Goal: Task Accomplishment & Management: Manage account settings

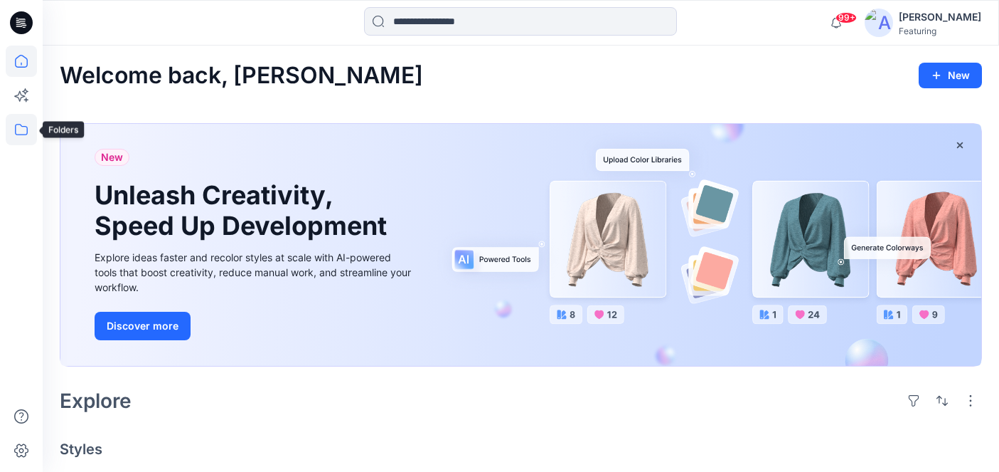
click at [22, 133] on icon at bounding box center [21, 129] width 31 height 31
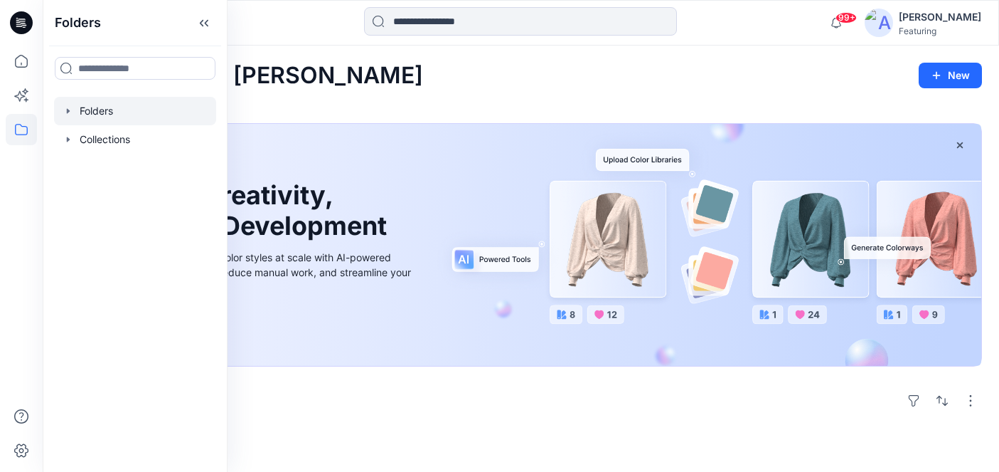
click at [110, 110] on div at bounding box center [135, 111] width 162 height 28
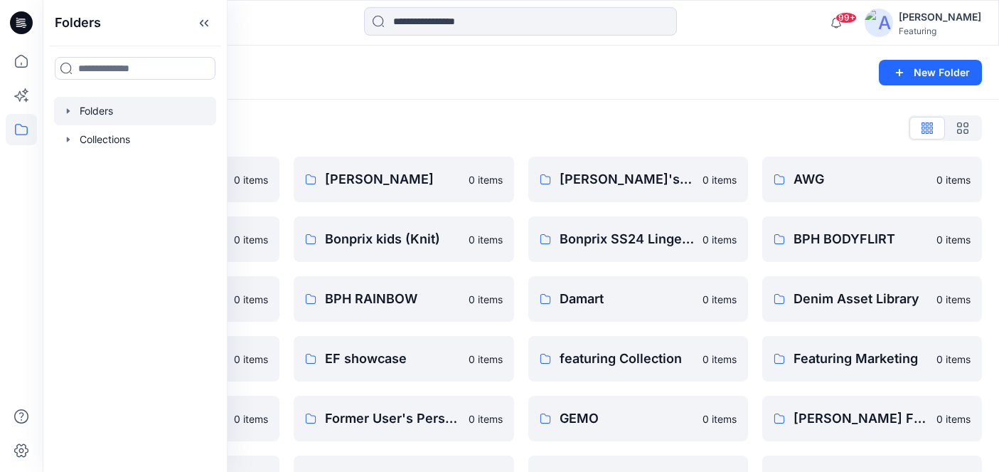
click at [351, 76] on div "Folders" at bounding box center [465, 73] width 811 height 20
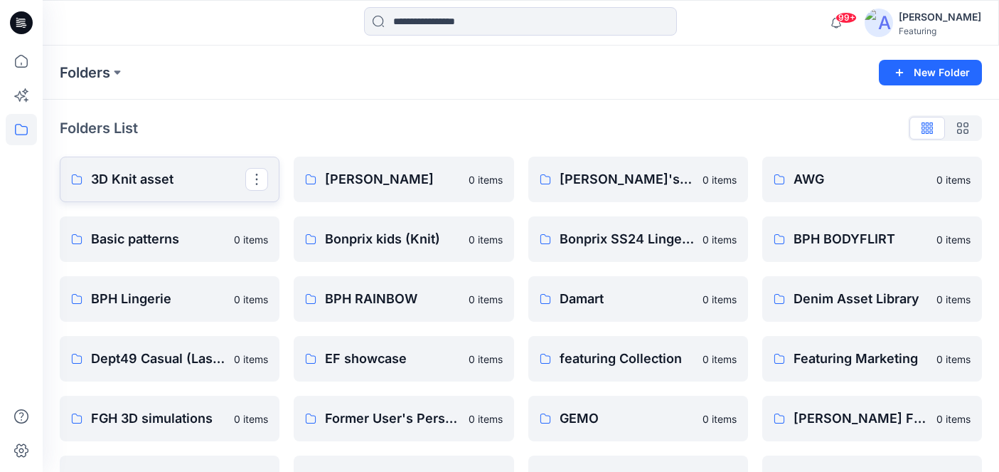
click at [186, 179] on p "3D Knit asset" at bounding box center [168, 179] width 154 height 20
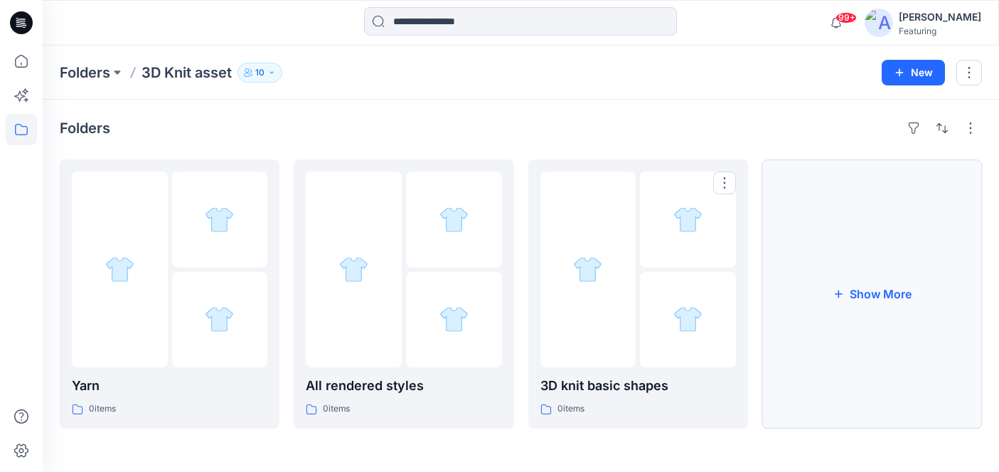
click at [822, 282] on button "Show More" at bounding box center [872, 293] width 220 height 269
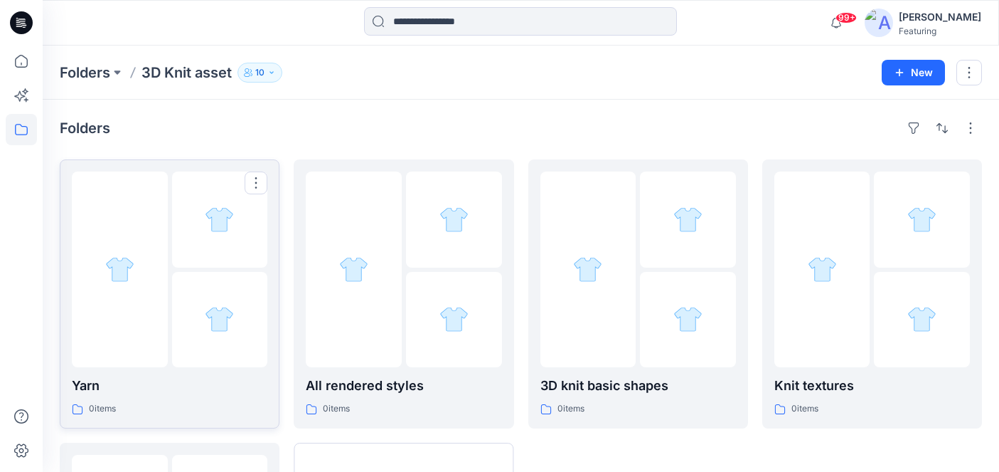
click at [129, 317] on div at bounding box center [120, 269] width 96 height 196
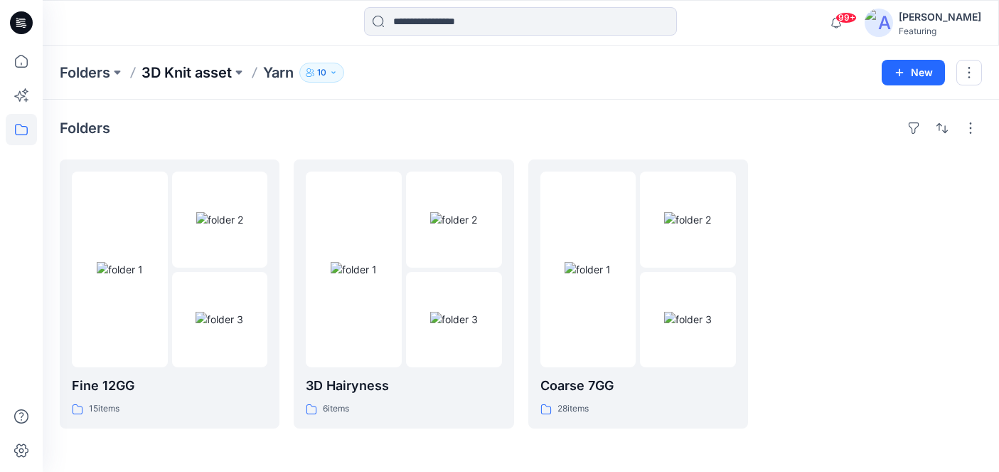
click at [181, 80] on p "3D Knit asset" at bounding box center [187, 73] width 90 height 20
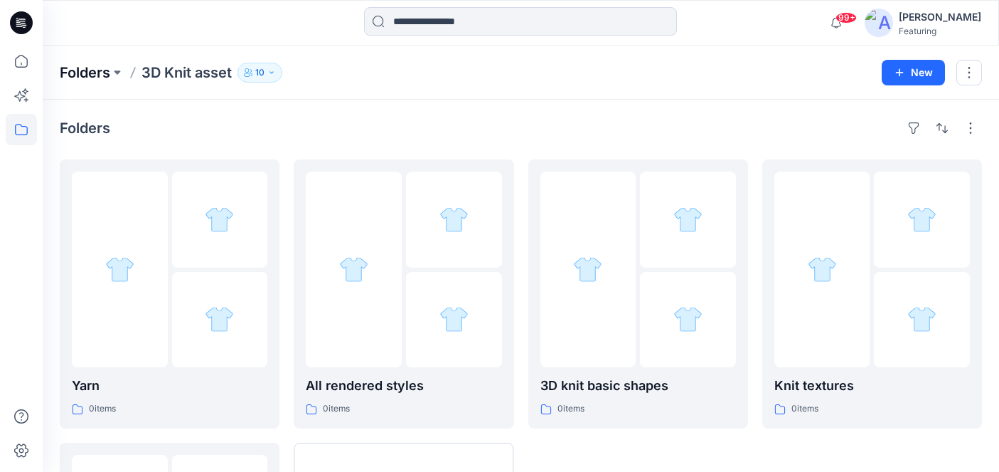
click at [92, 70] on p "Folders" at bounding box center [85, 73] width 50 height 20
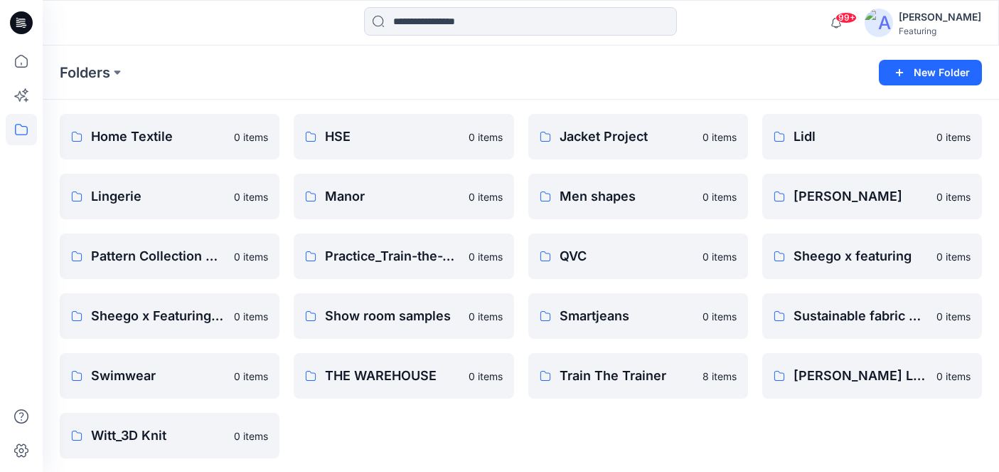
scroll to position [345, 0]
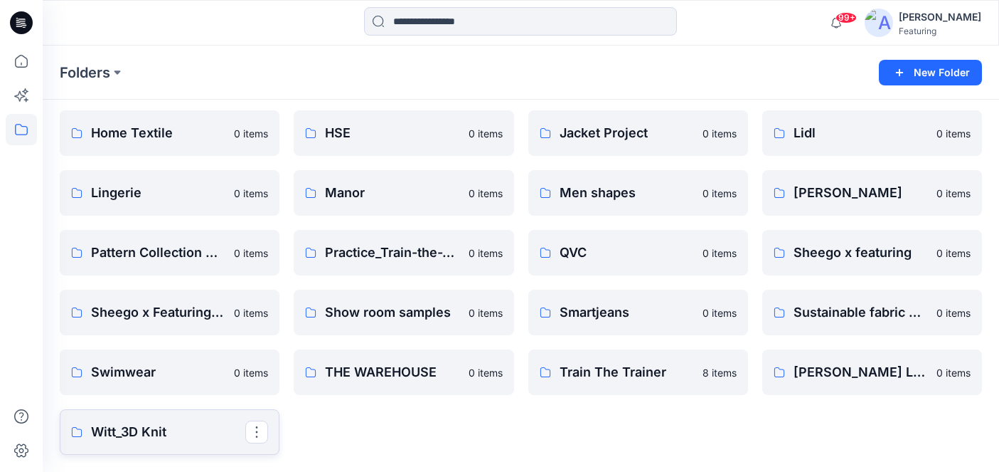
click at [154, 433] on p "Witt_3D Knit" at bounding box center [168, 432] width 154 height 20
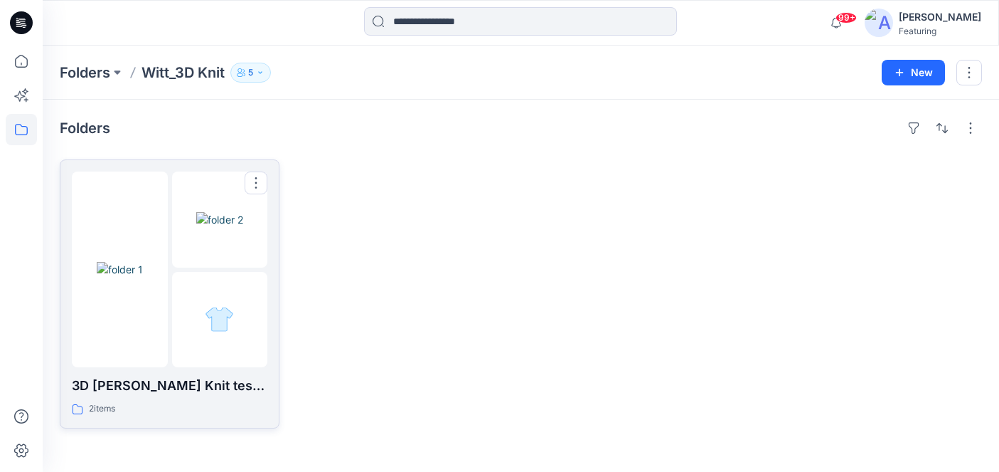
click at [180, 390] on p "3D [PERSON_NAME] Knit test Board" at bounding box center [170, 386] width 196 height 20
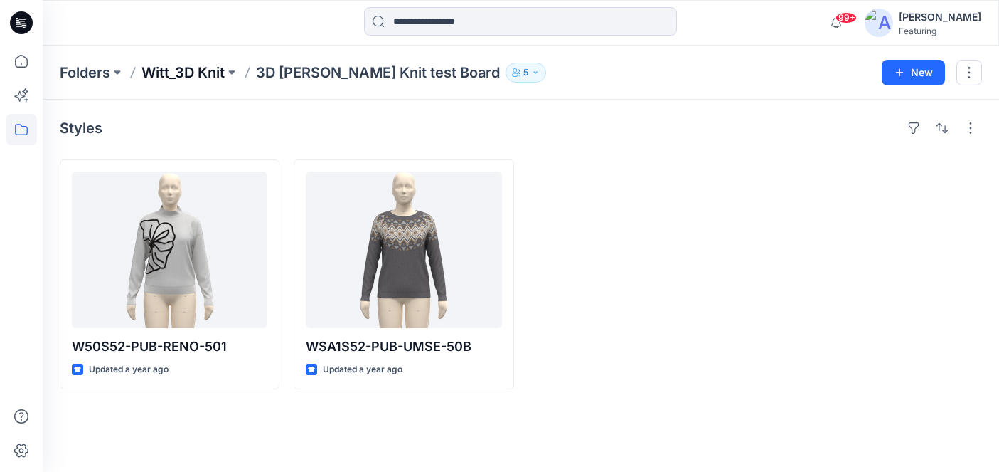
click at [210, 75] on p "Witt_3D Knit" at bounding box center [183, 73] width 83 height 20
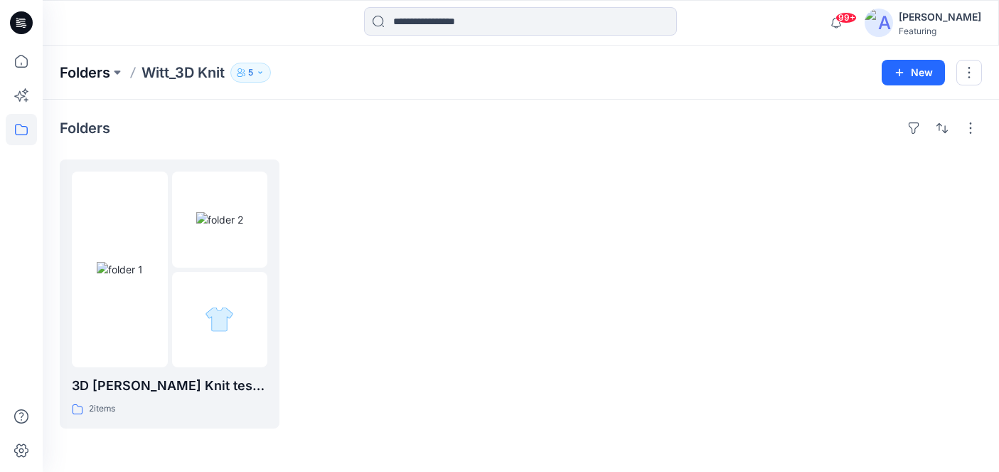
click at [104, 66] on p "Folders" at bounding box center [85, 73] width 50 height 20
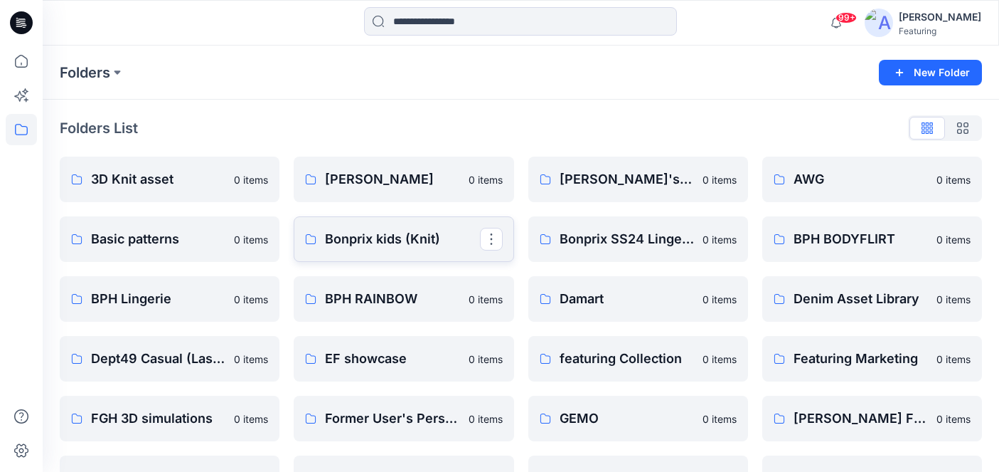
click at [412, 239] on p "Bonprix kids (Knit)" at bounding box center [402, 239] width 154 height 20
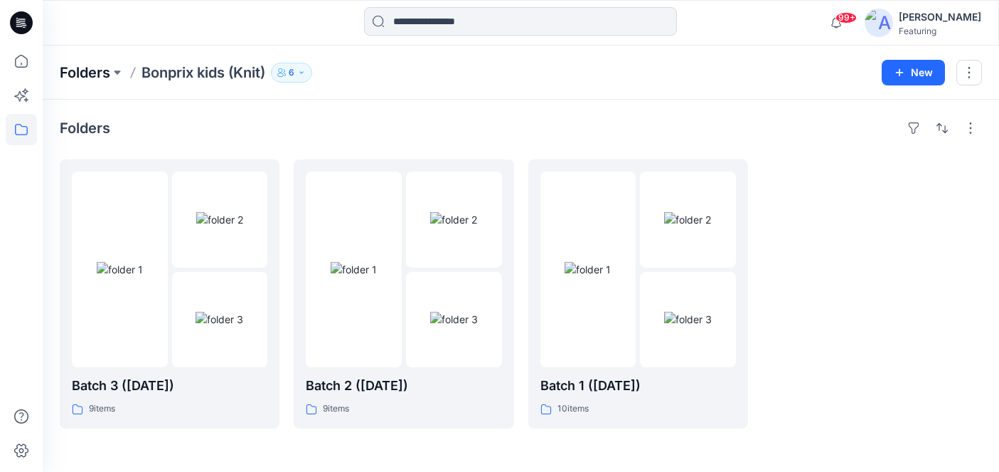
click at [95, 66] on p "Folders" at bounding box center [85, 73] width 50 height 20
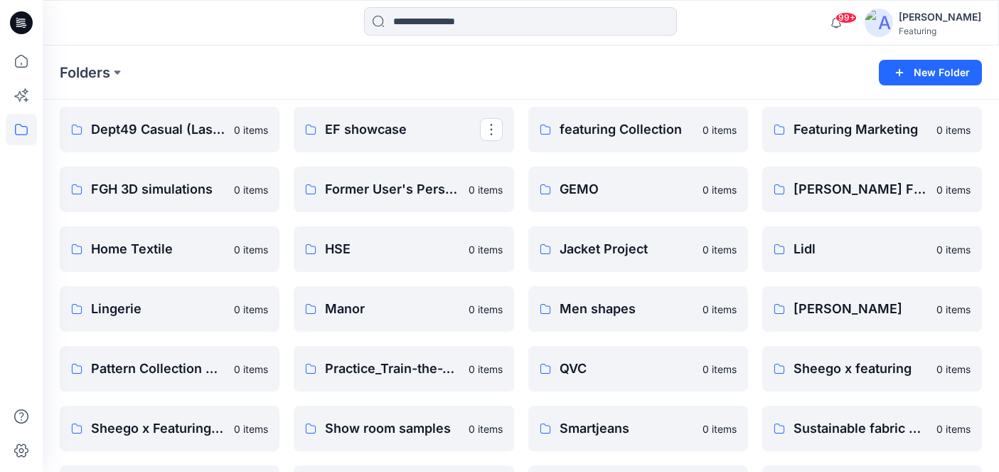
scroll to position [231, 0]
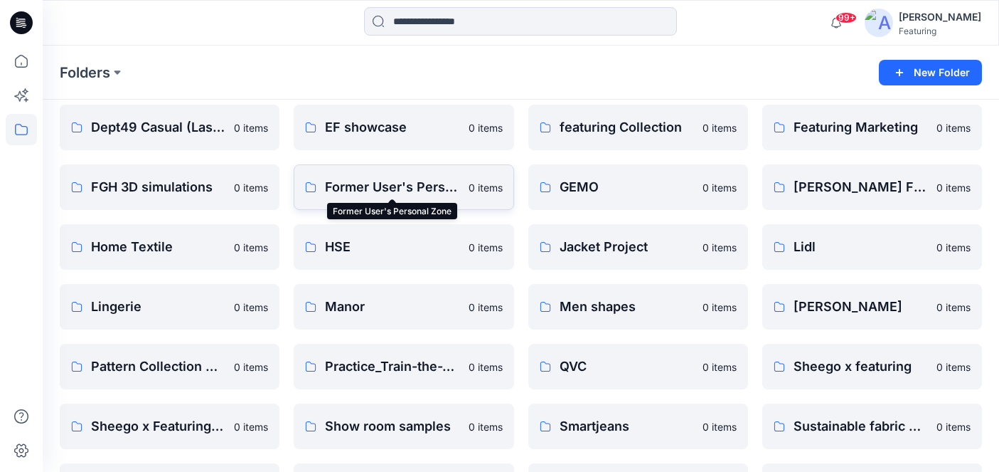
click at [395, 183] on p "Former User's Personal Zone" at bounding box center [392, 187] width 134 height 20
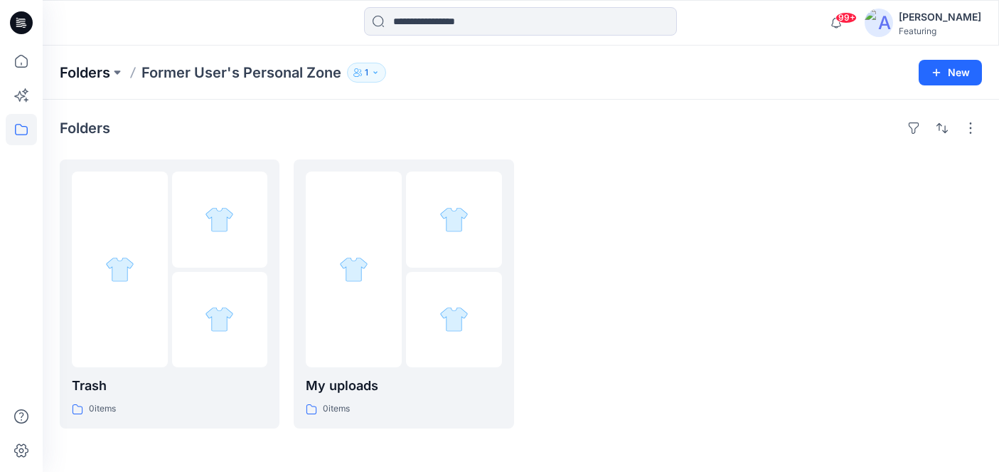
click at [107, 68] on p "Folders" at bounding box center [85, 73] width 50 height 20
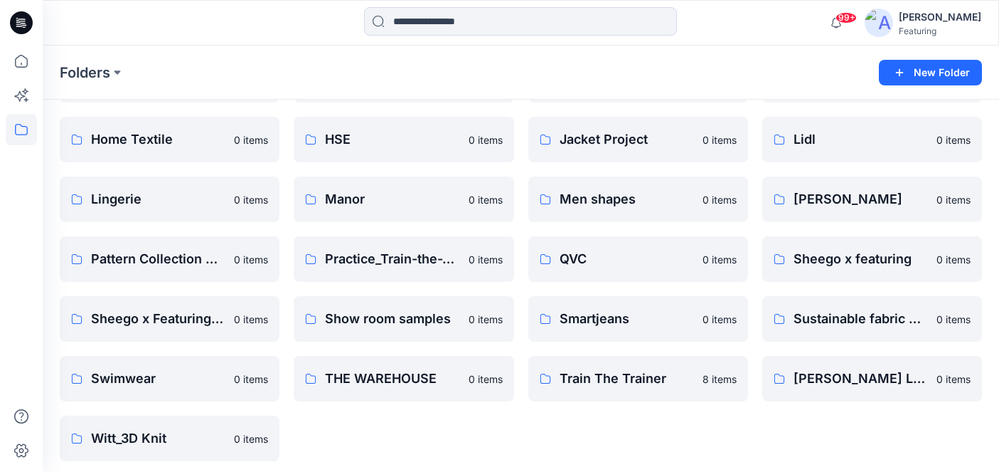
scroll to position [345, 0]
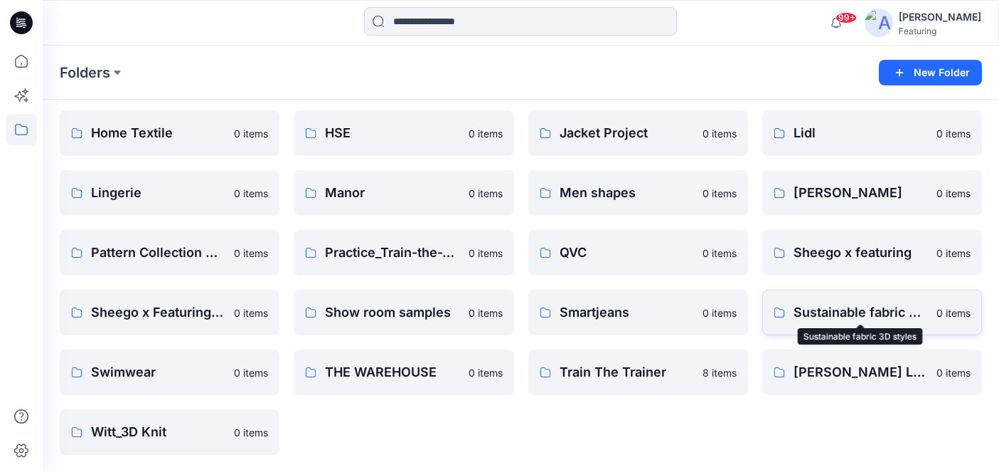
click at [874, 312] on p "Sustainable fabric 3D styles" at bounding box center [861, 312] width 134 height 20
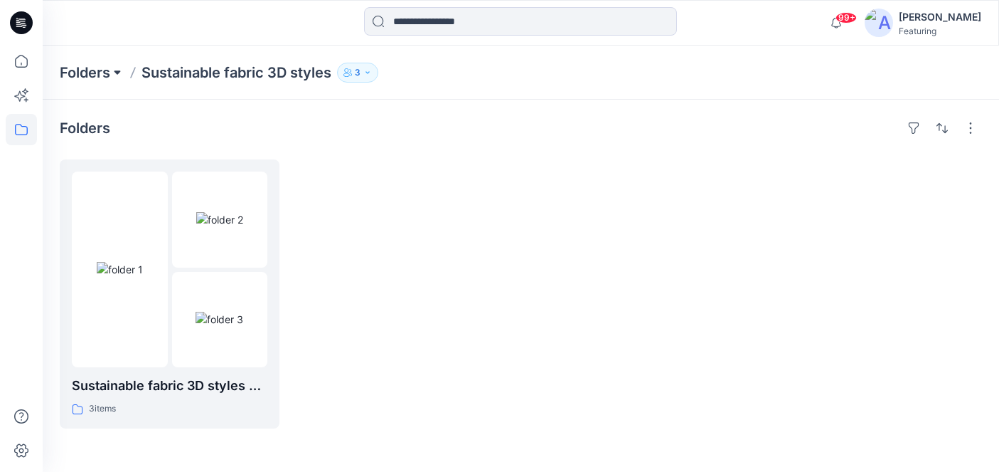
click at [113, 70] on button at bounding box center [117, 73] width 14 height 20
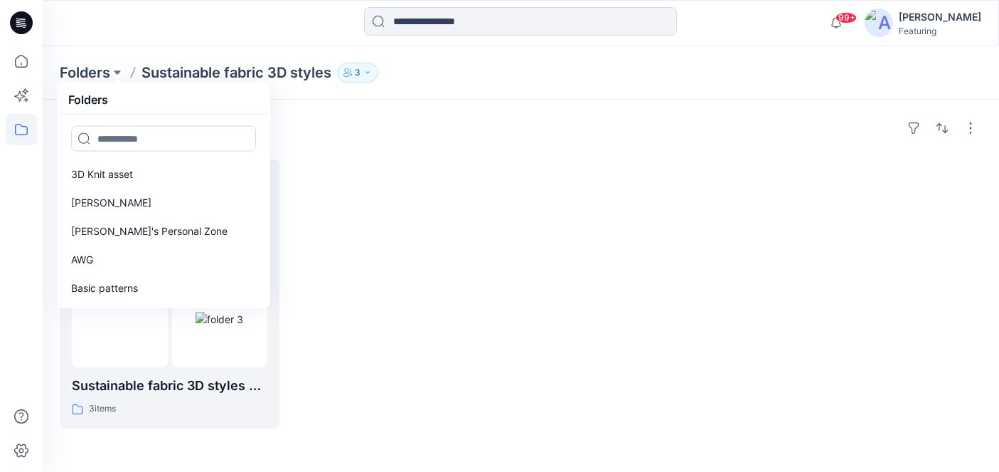
click at [183, 63] on p "Sustainable fabric 3D styles" at bounding box center [237, 73] width 190 height 20
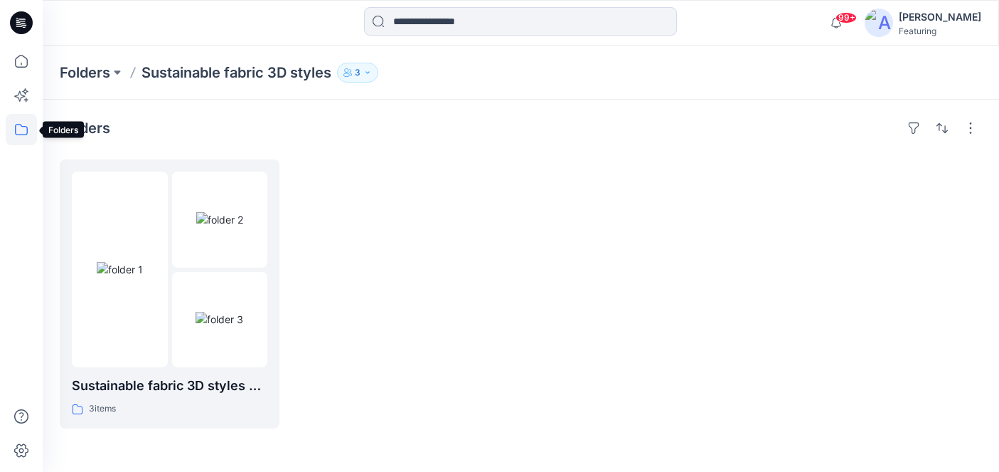
click at [27, 135] on icon at bounding box center [21, 129] width 31 height 31
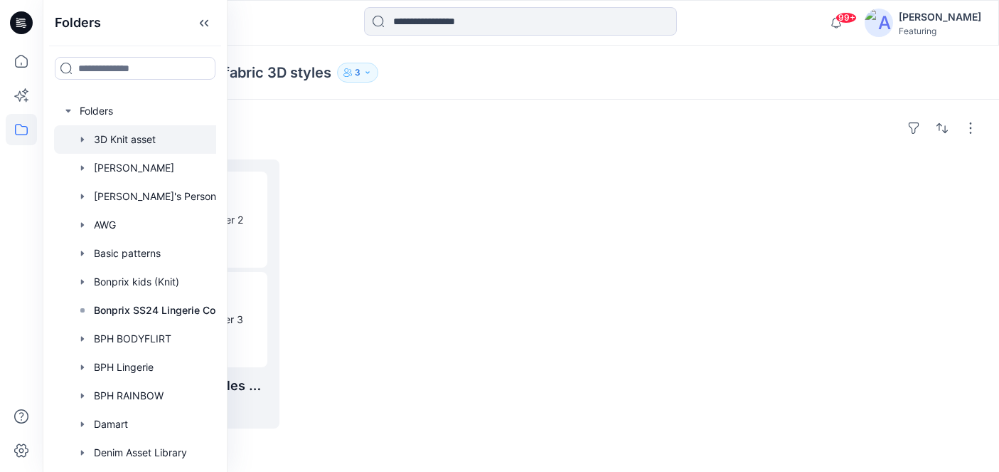
click at [130, 147] on div at bounding box center [153, 139] width 199 height 28
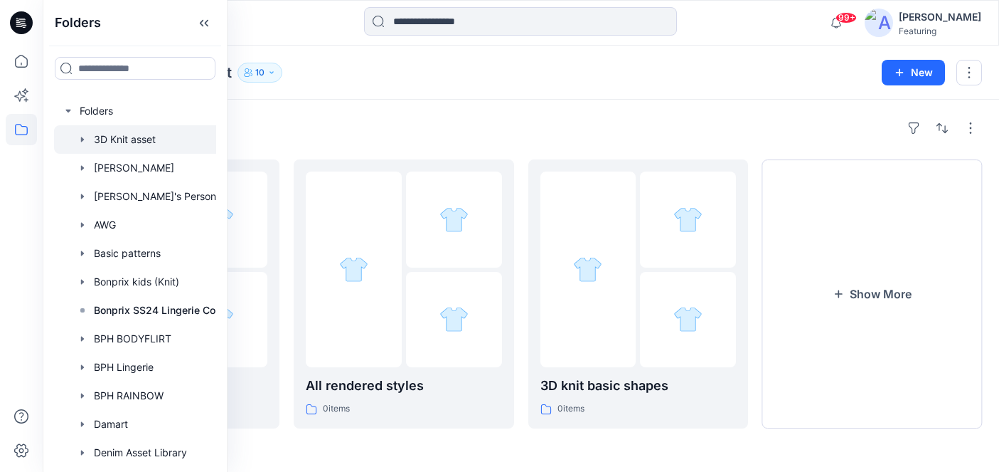
click at [446, 124] on div "Folders" at bounding box center [521, 128] width 922 height 23
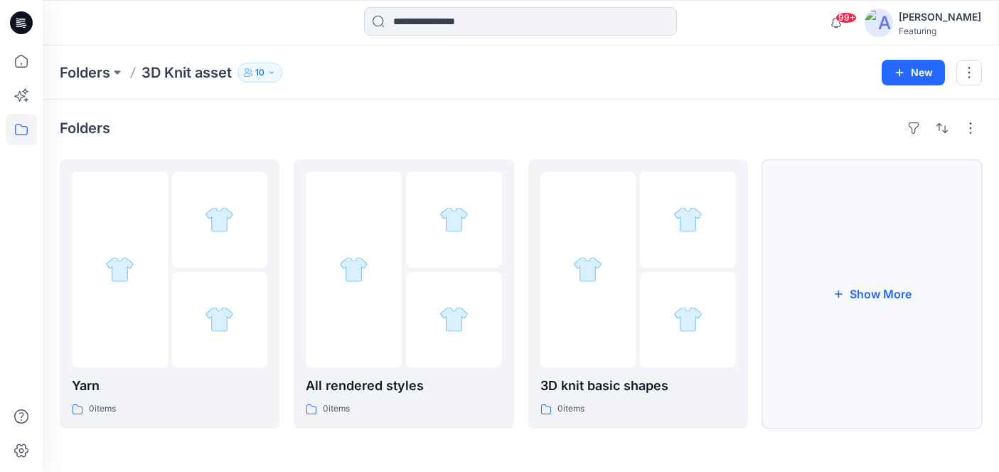
click at [892, 284] on button "Show More" at bounding box center [872, 293] width 220 height 269
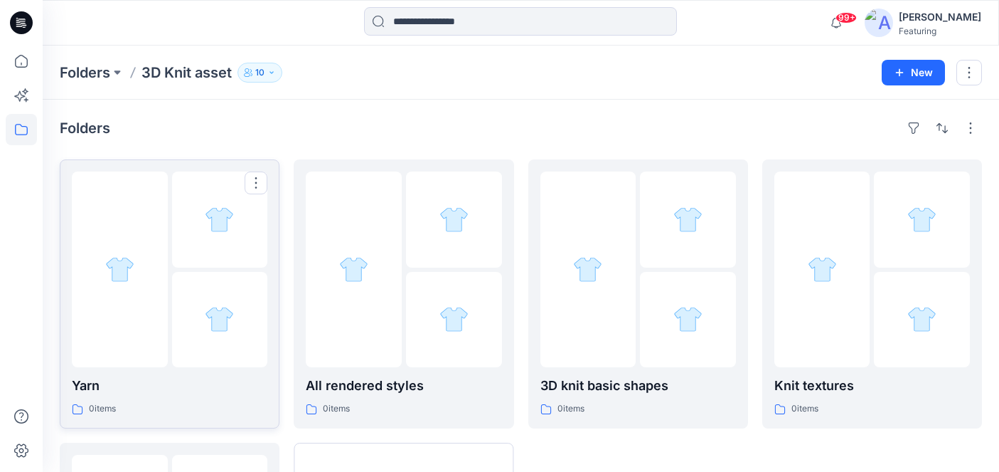
click at [198, 385] on p "Yarn" at bounding box center [170, 386] width 196 height 20
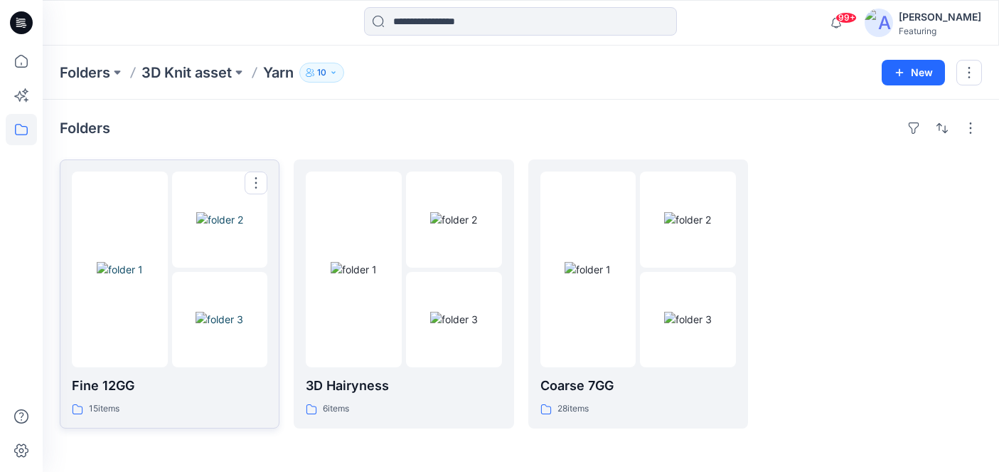
click at [191, 376] on p "Fine 12GG" at bounding box center [170, 386] width 196 height 20
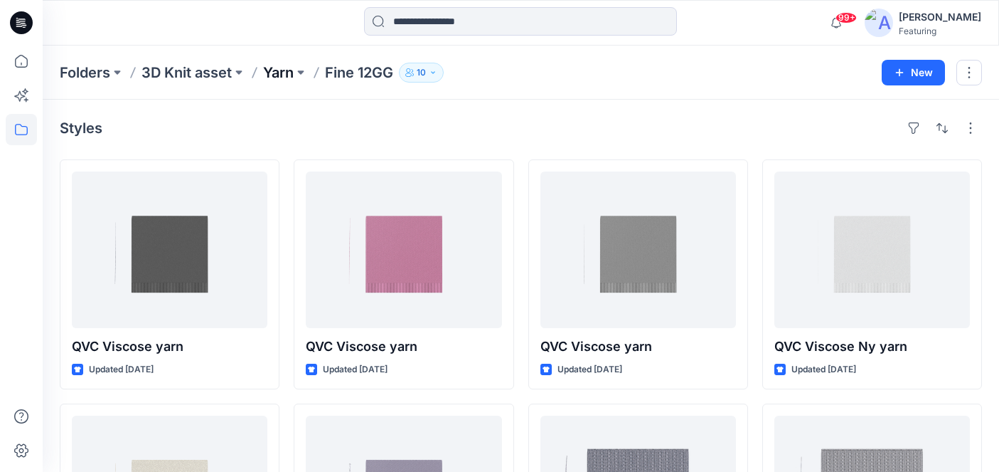
click at [287, 78] on p "Yarn" at bounding box center [278, 73] width 31 height 20
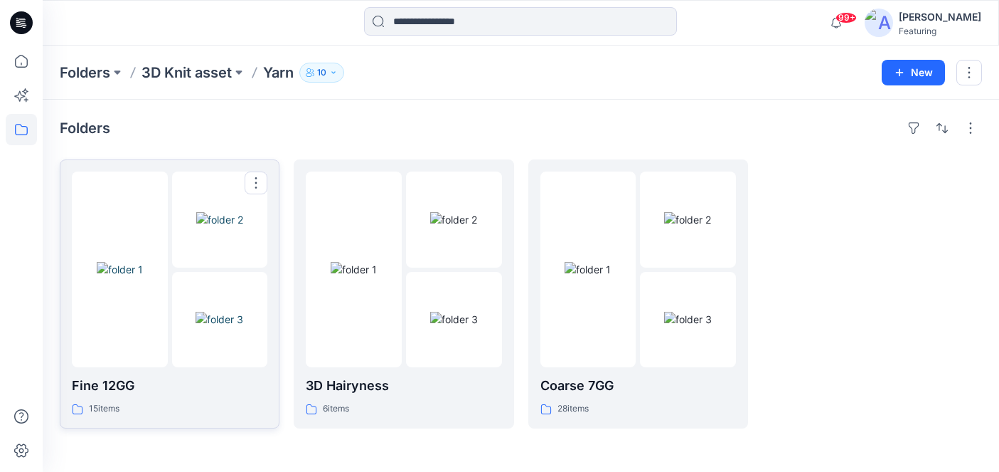
click at [198, 227] on img at bounding box center [219, 219] width 47 height 15
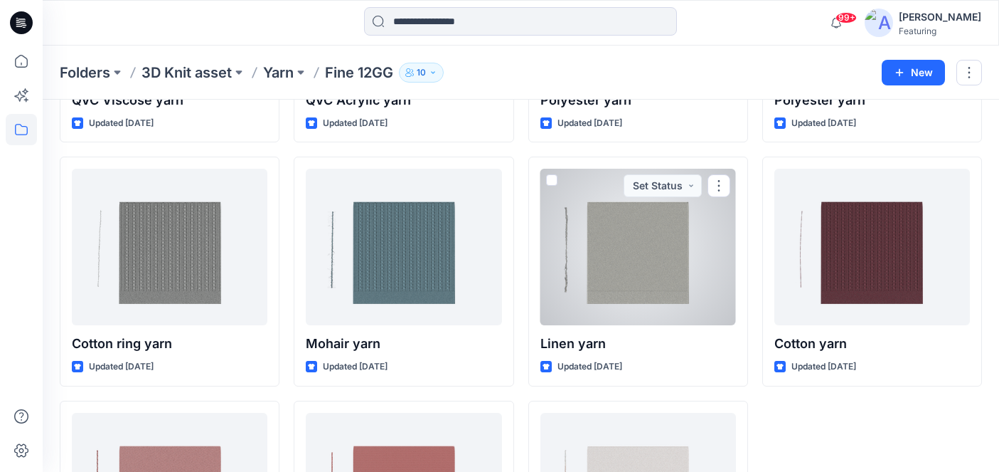
scroll to position [489, 0]
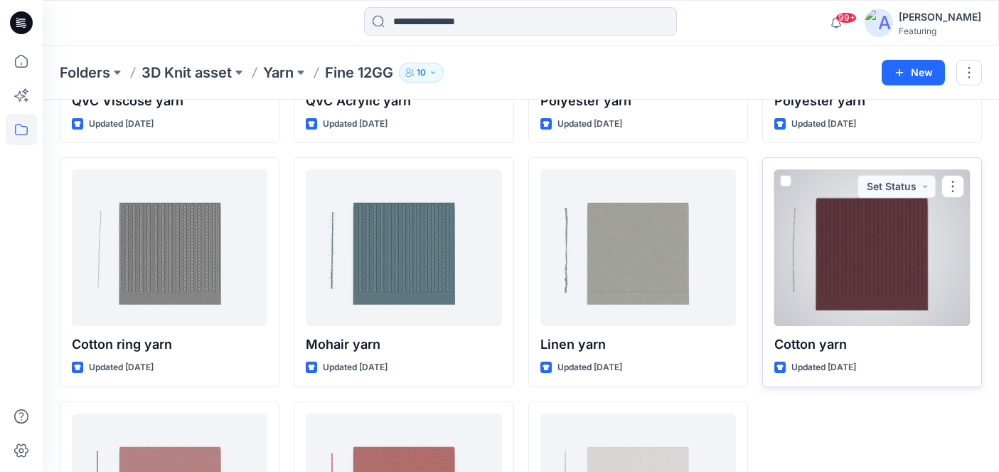
click at [869, 250] on div at bounding box center [872, 247] width 196 height 156
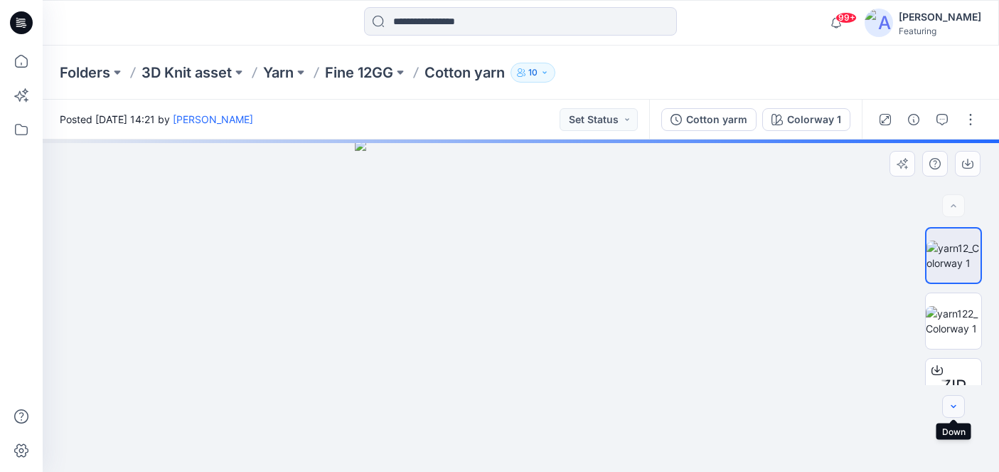
click at [956, 412] on button "button" at bounding box center [953, 406] width 23 height 23
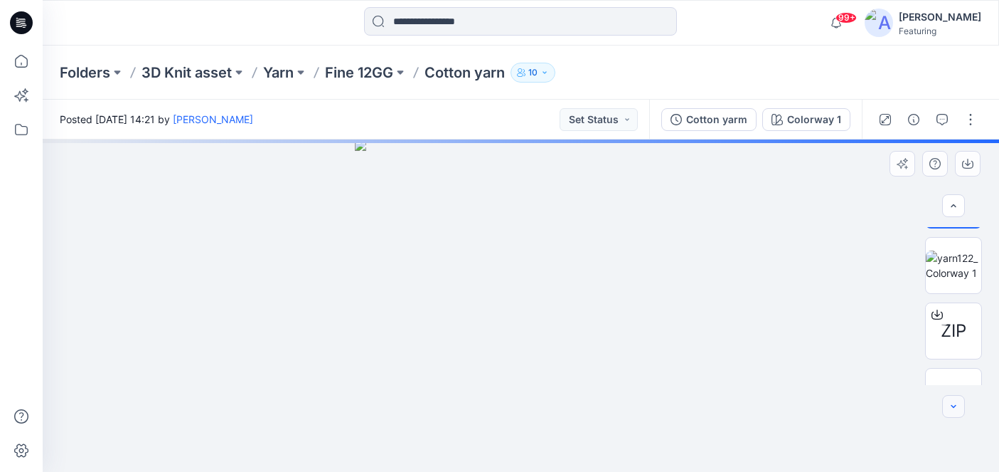
click at [956, 412] on button "button" at bounding box center [953, 406] width 23 height 23
click at [955, 363] on img at bounding box center [954, 355] width 18 height 15
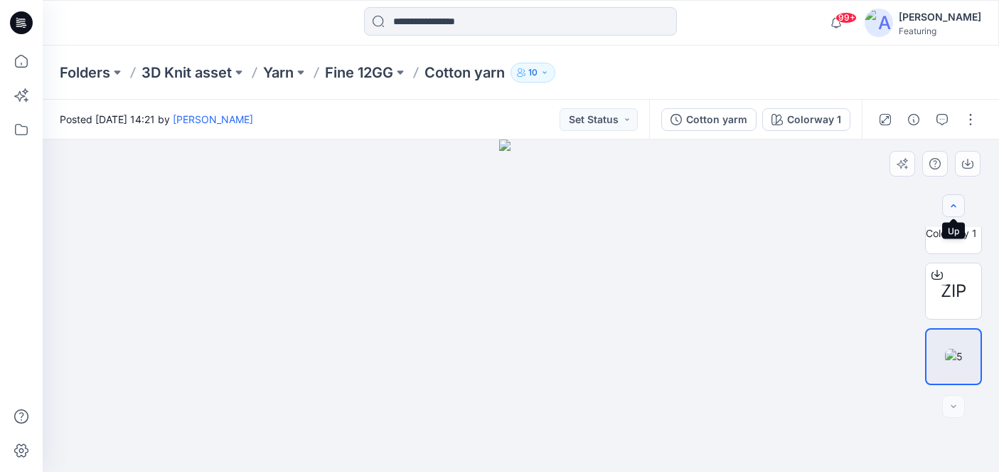
click at [951, 202] on icon "button" at bounding box center [953, 205] width 11 height 11
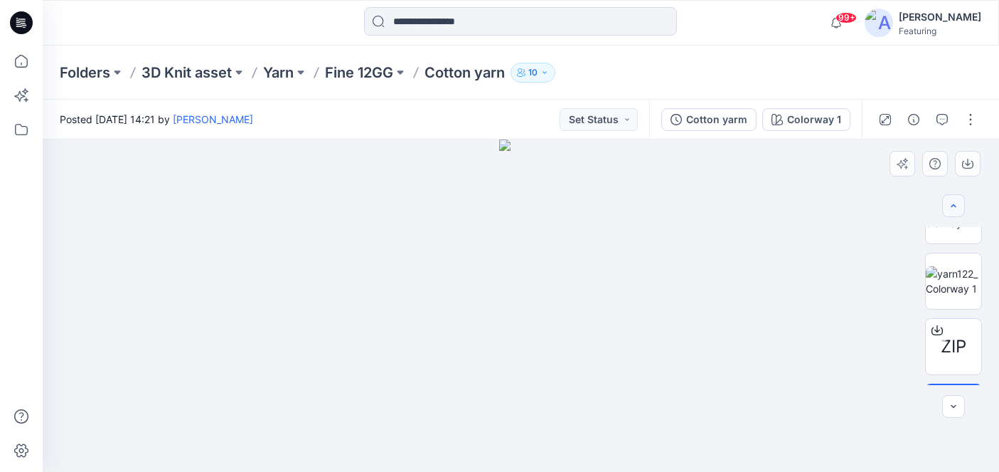
scroll to position [0, 0]
click at [951, 202] on div at bounding box center [953, 205] width 23 height 23
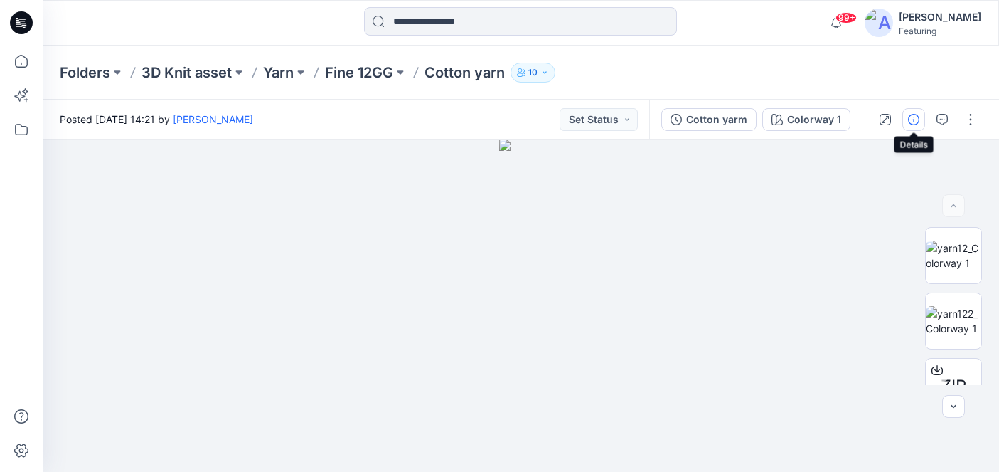
click at [912, 116] on icon "button" at bounding box center [913, 119] width 11 height 11
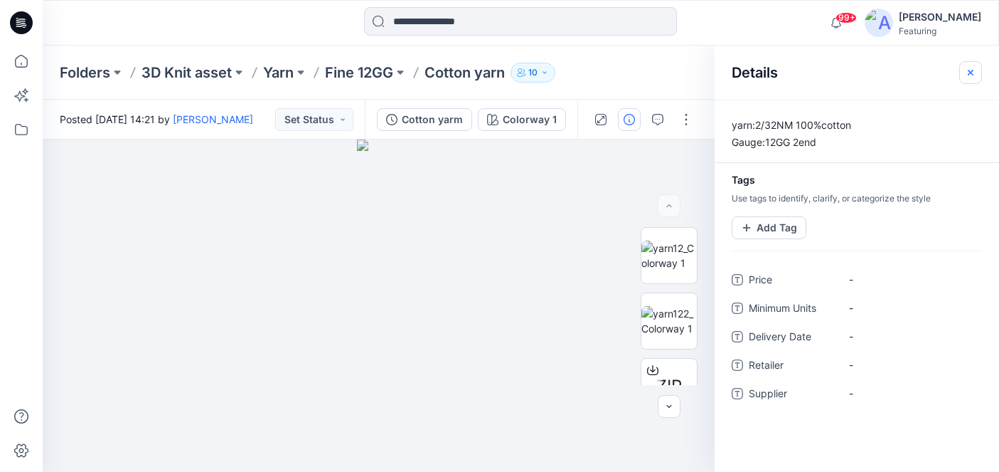
click at [970, 74] on icon "button" at bounding box center [970, 72] width 11 height 11
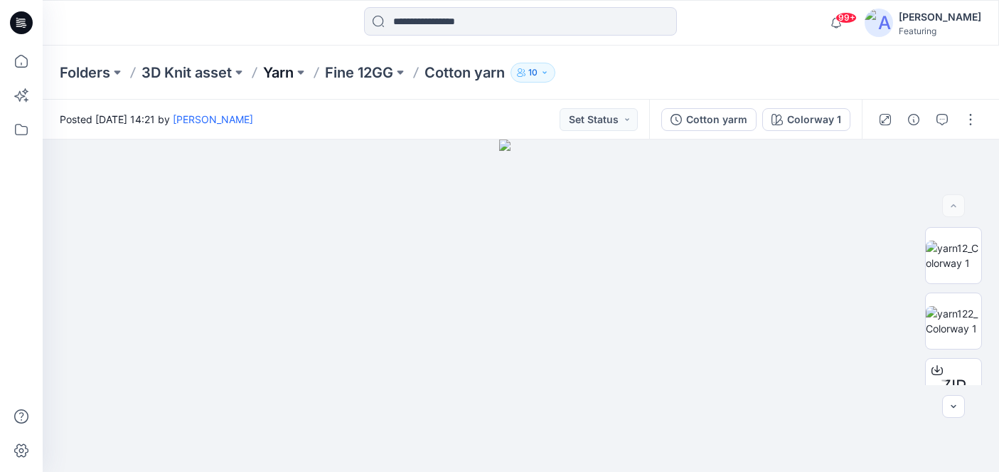
click at [289, 73] on p "Yarn" at bounding box center [278, 73] width 31 height 20
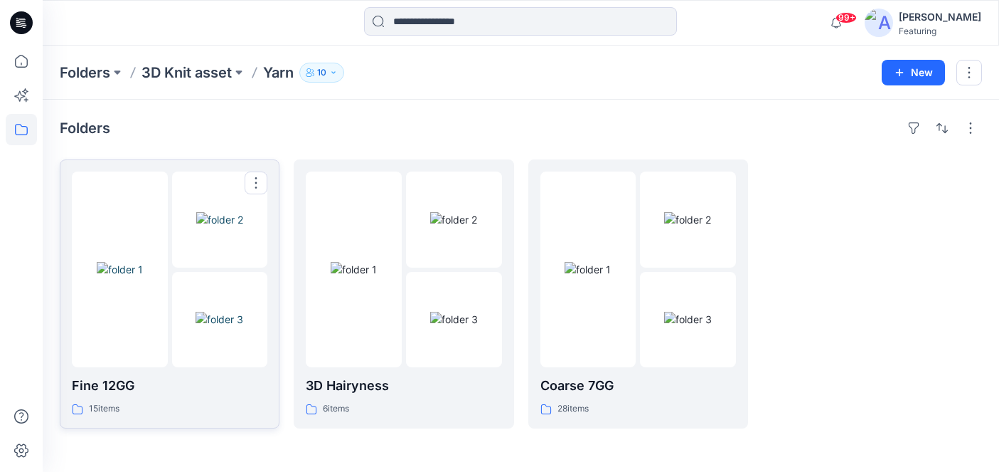
click at [181, 382] on p "Fine 12GG" at bounding box center [170, 386] width 196 height 20
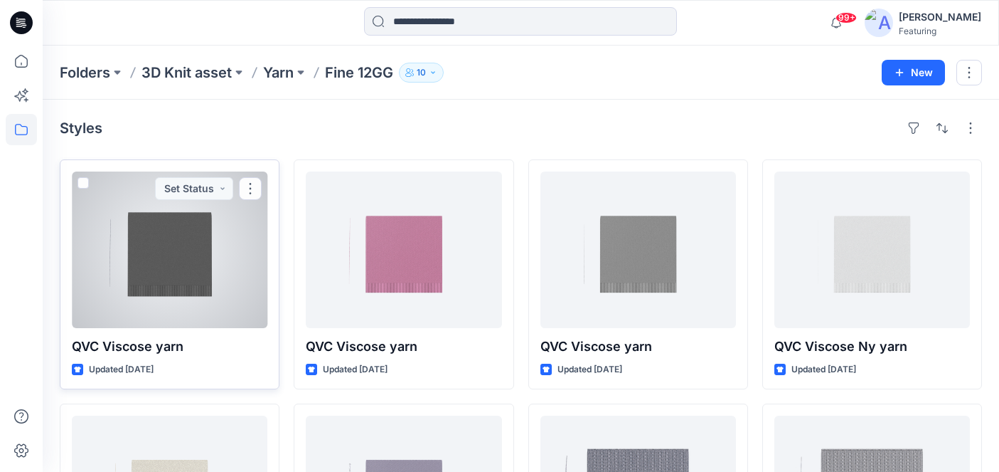
click at [176, 350] on p "QVC Viscose yarn" at bounding box center [170, 346] width 196 height 20
click at [156, 343] on p "QVC Viscose yarn" at bounding box center [170, 346] width 196 height 20
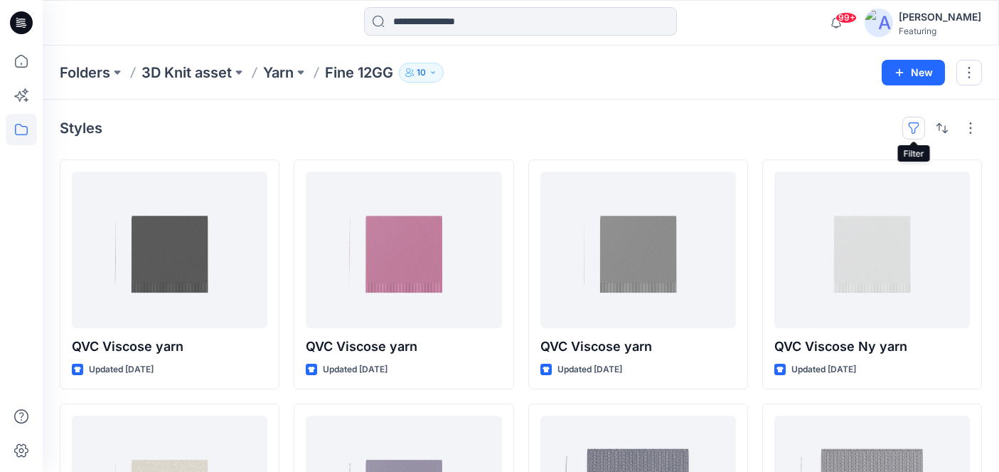
click at [915, 127] on button "button" at bounding box center [913, 128] width 23 height 23
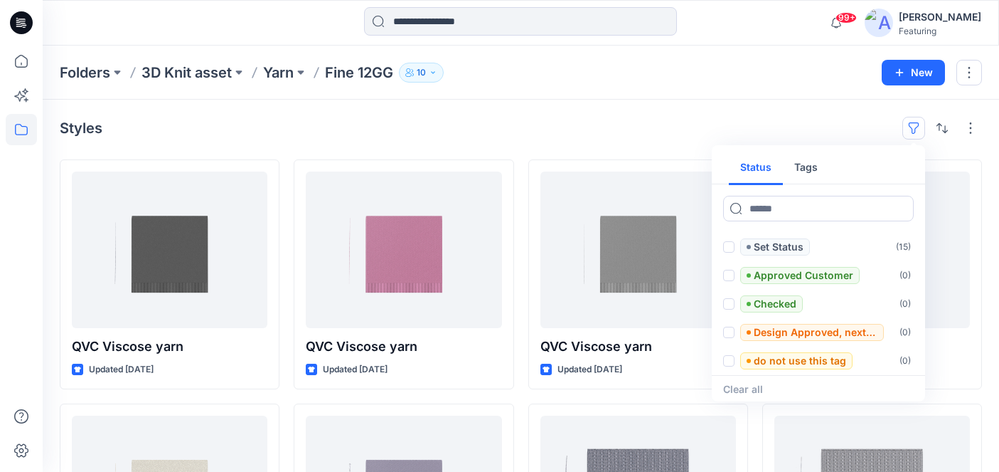
click at [814, 166] on button "Tags" at bounding box center [806, 168] width 46 height 34
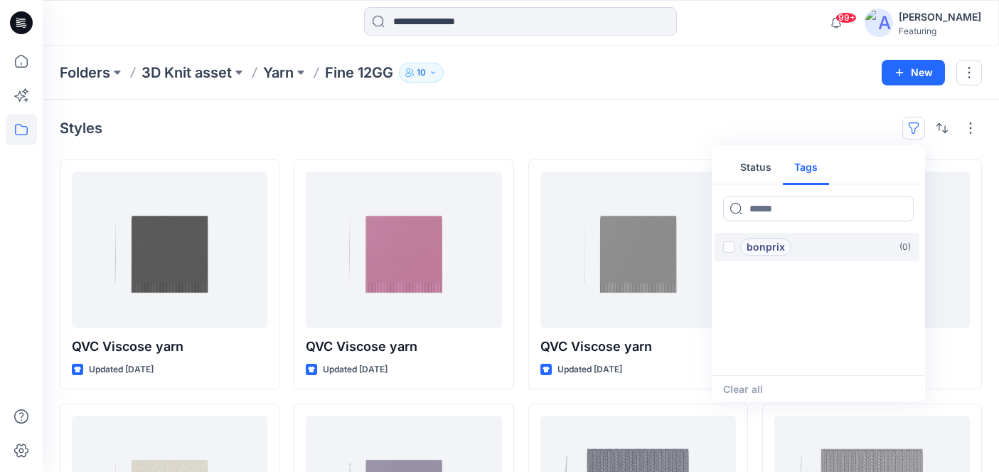
click at [782, 245] on p "bonprix" at bounding box center [766, 246] width 38 height 17
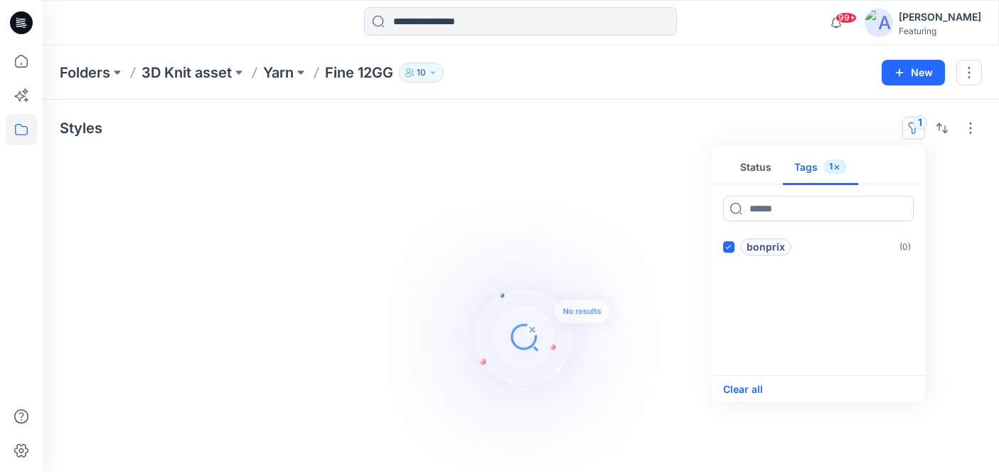
click at [747, 388] on button "Clear all" at bounding box center [743, 388] width 40 height 17
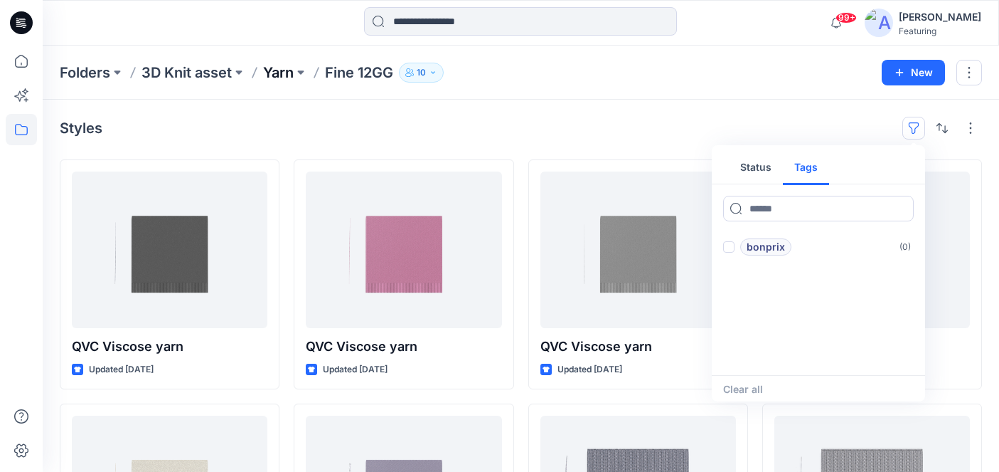
click at [281, 81] on p "Yarn" at bounding box center [278, 73] width 31 height 20
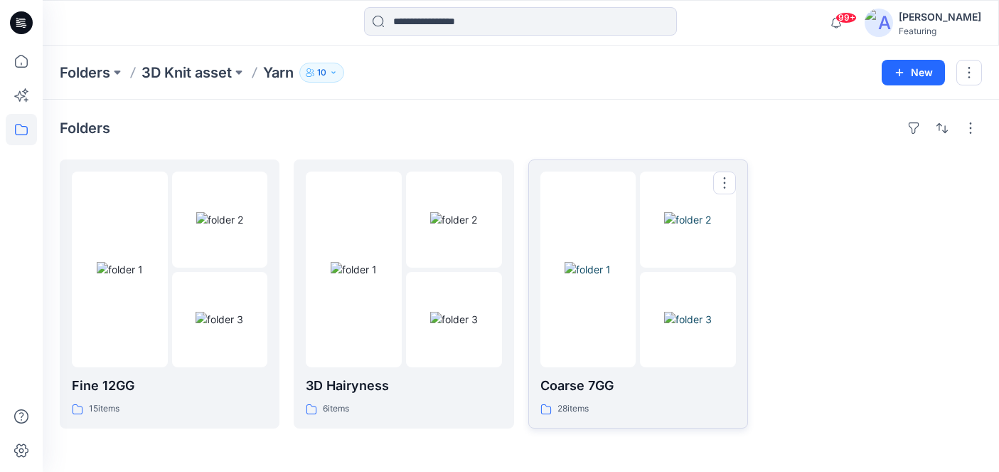
click at [606, 337] on div at bounding box center [589, 269] width 96 height 196
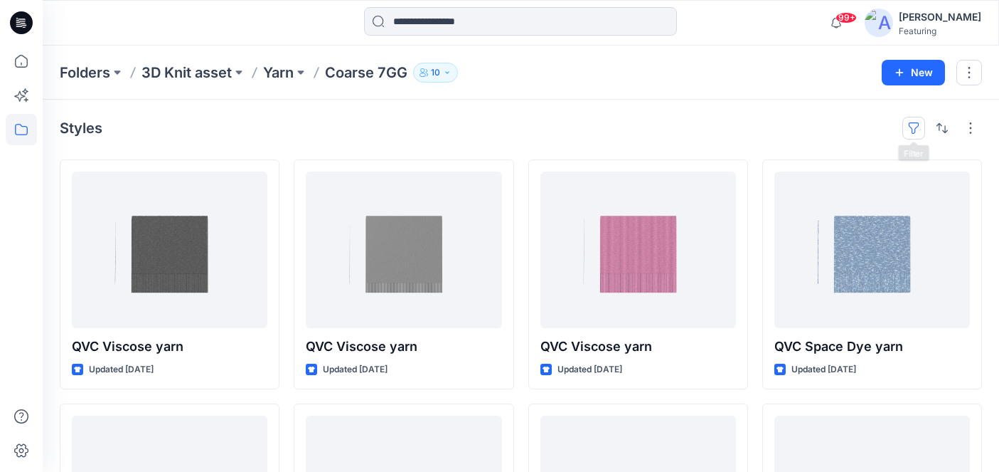
click at [914, 127] on button "button" at bounding box center [913, 128] width 23 height 23
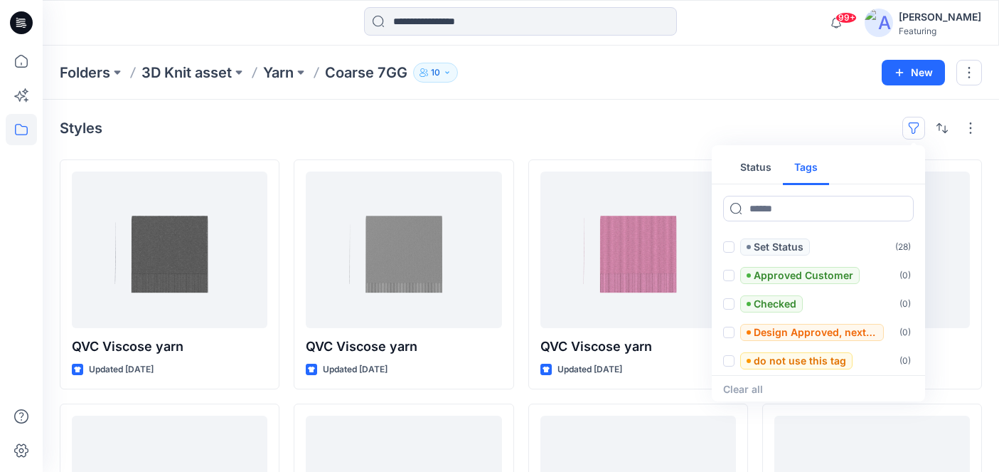
click at [811, 158] on button "Tags" at bounding box center [806, 168] width 46 height 34
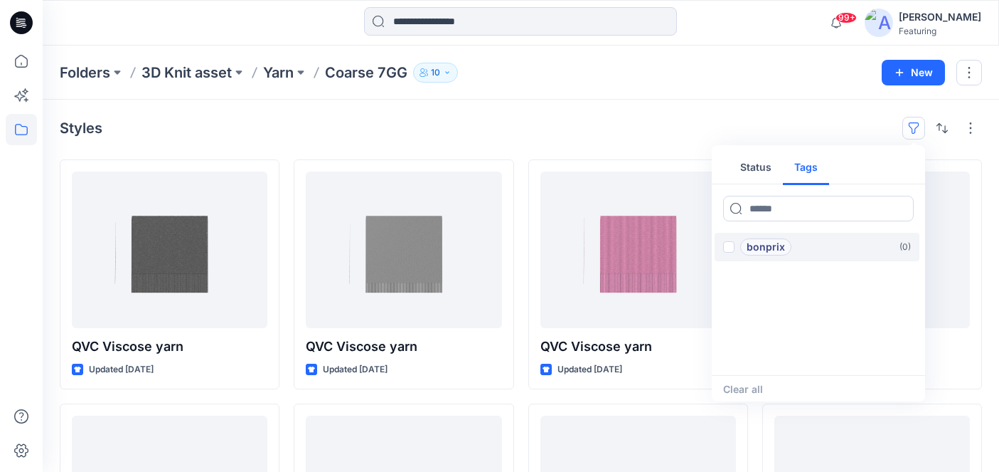
click at [782, 250] on p "bonprix" at bounding box center [766, 246] width 38 height 17
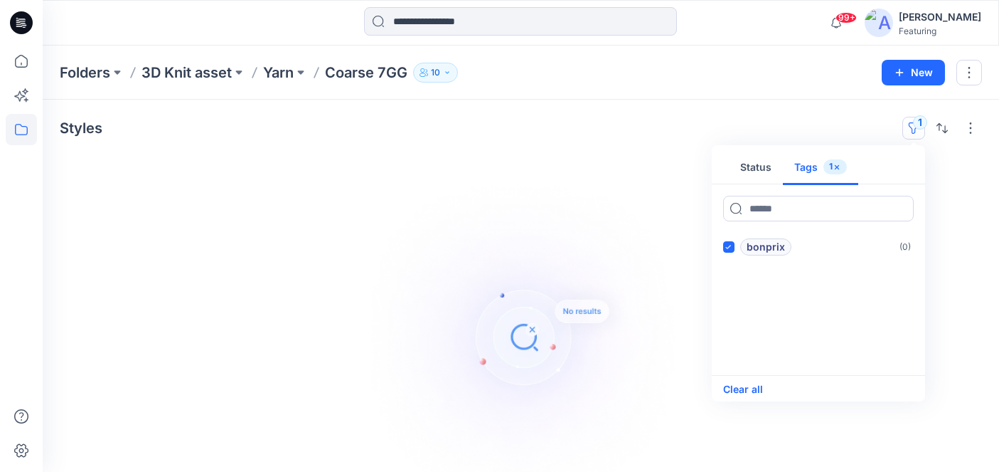
click at [750, 388] on button "Clear all" at bounding box center [743, 388] width 40 height 17
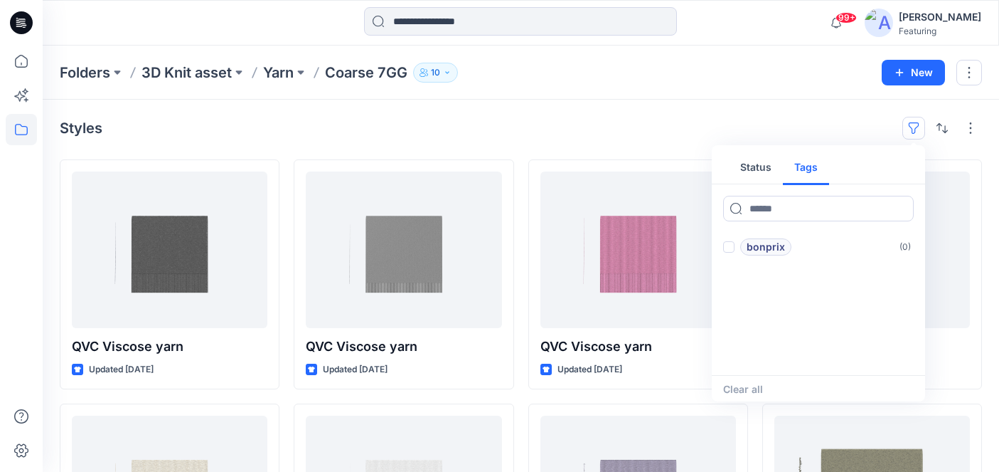
click at [382, 134] on div "Styles Status Tags bonprix ( 0 ) Clear all" at bounding box center [521, 128] width 922 height 23
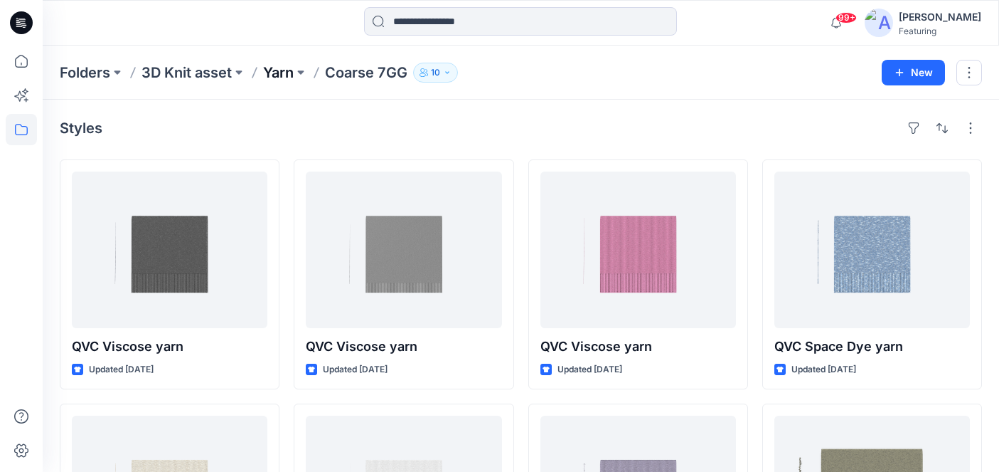
click at [287, 72] on p "Yarn" at bounding box center [278, 73] width 31 height 20
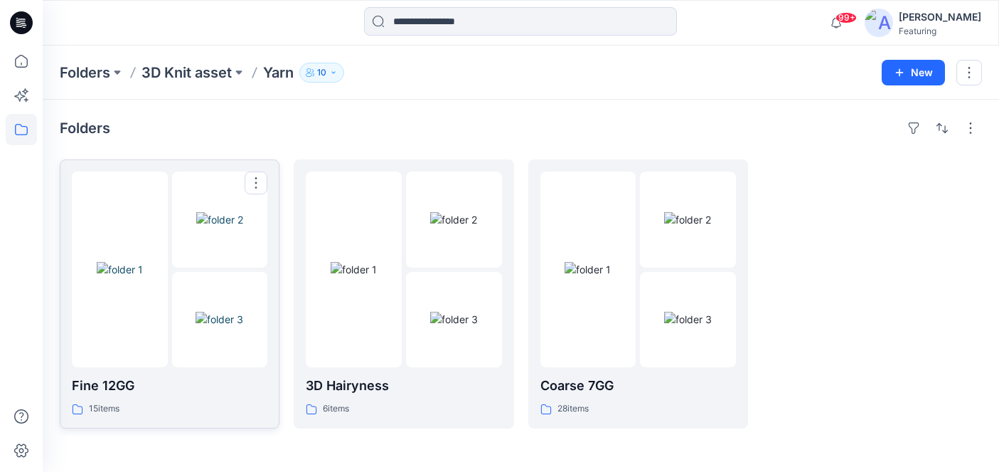
click at [141, 394] on p "Fine 12GG" at bounding box center [170, 386] width 196 height 20
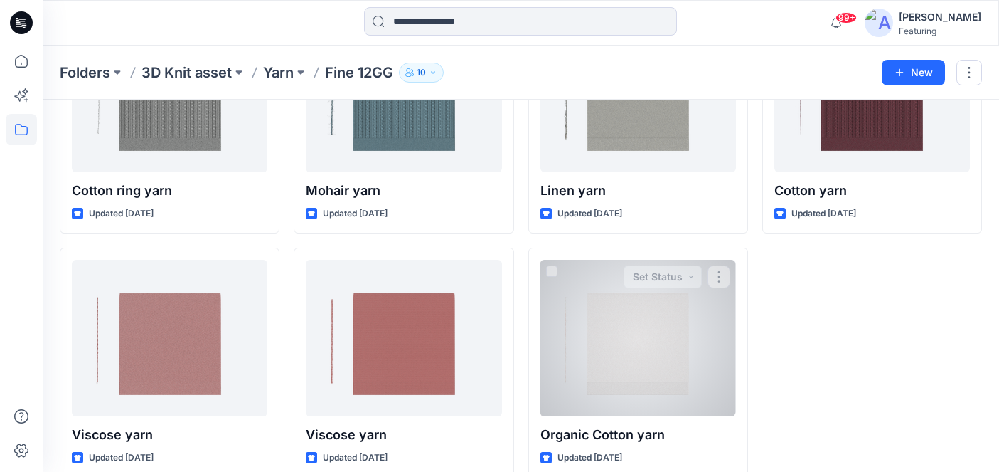
scroll to position [665, 0]
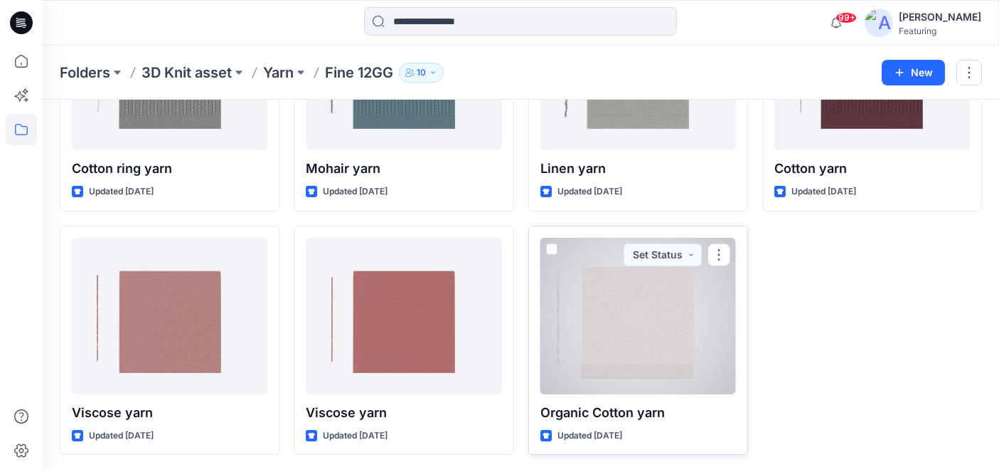
click at [595, 319] on div at bounding box center [639, 316] width 196 height 156
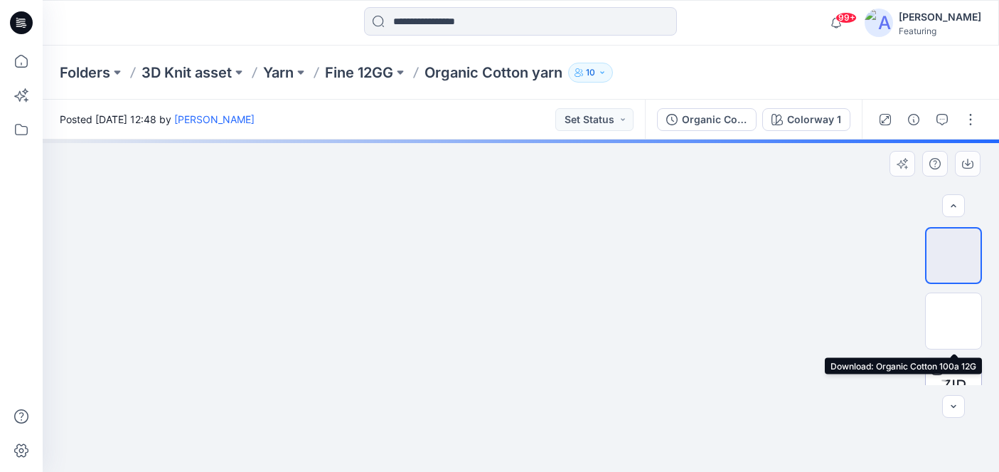
scroll to position [95, 0]
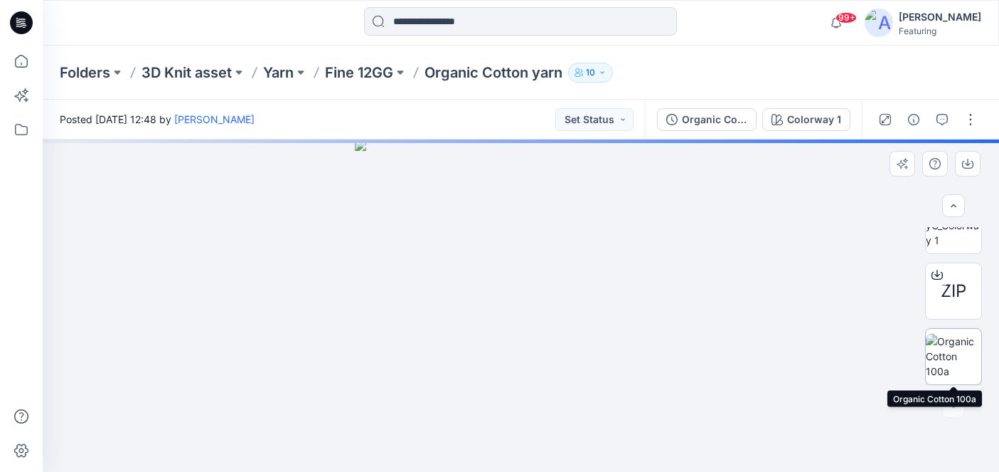
click at [952, 350] on img at bounding box center [953, 356] width 55 height 45
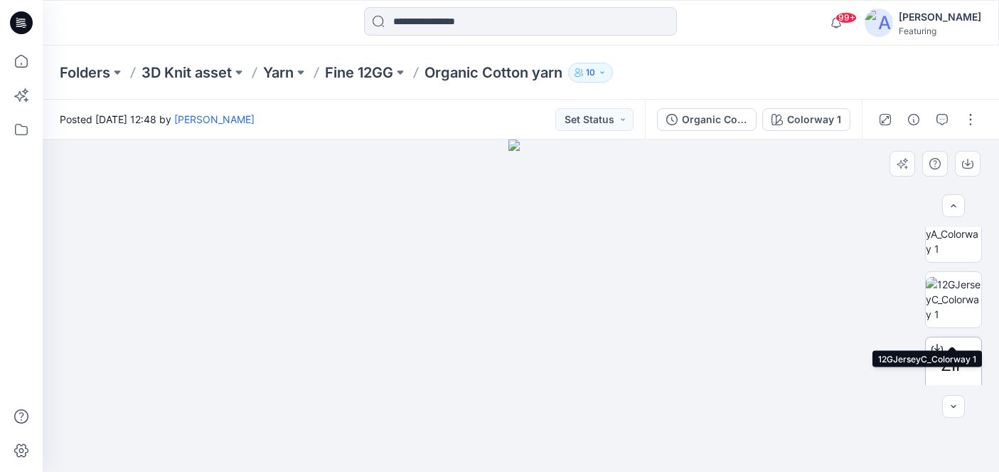
scroll to position [0, 0]
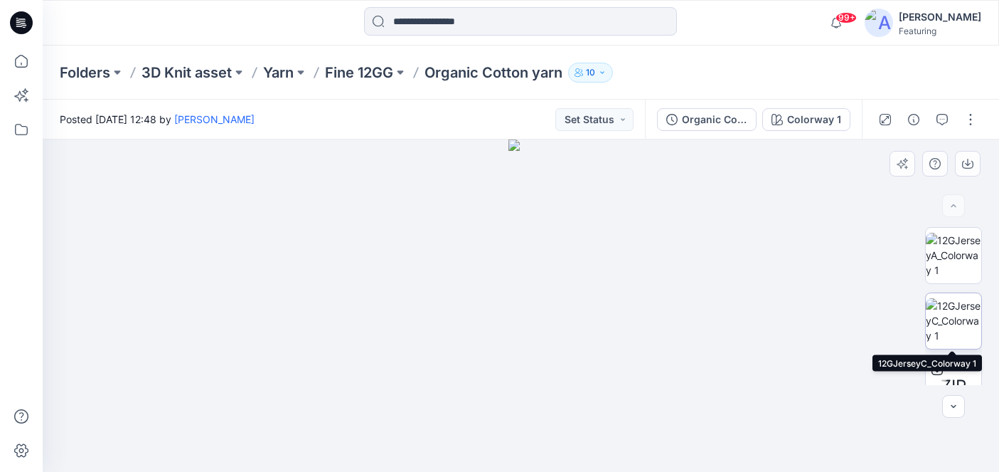
click at [949, 312] on img at bounding box center [953, 320] width 55 height 45
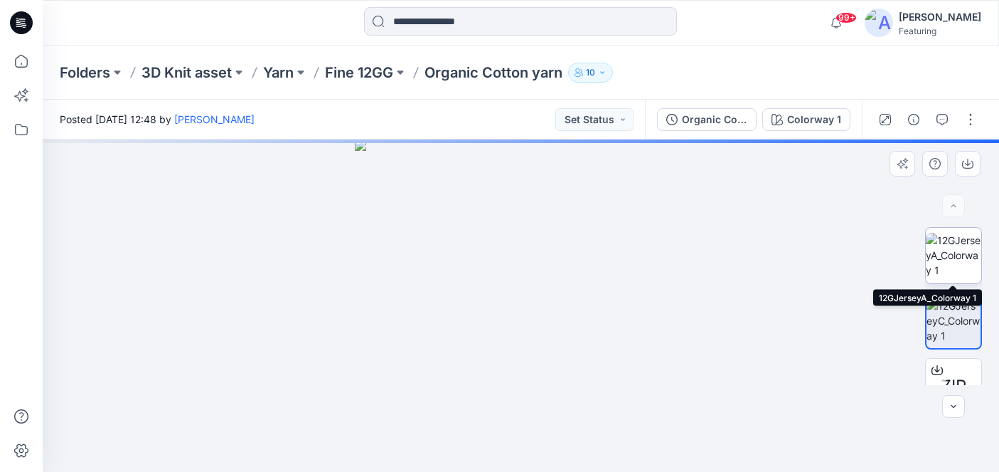
click at [949, 254] on img at bounding box center [953, 255] width 55 height 45
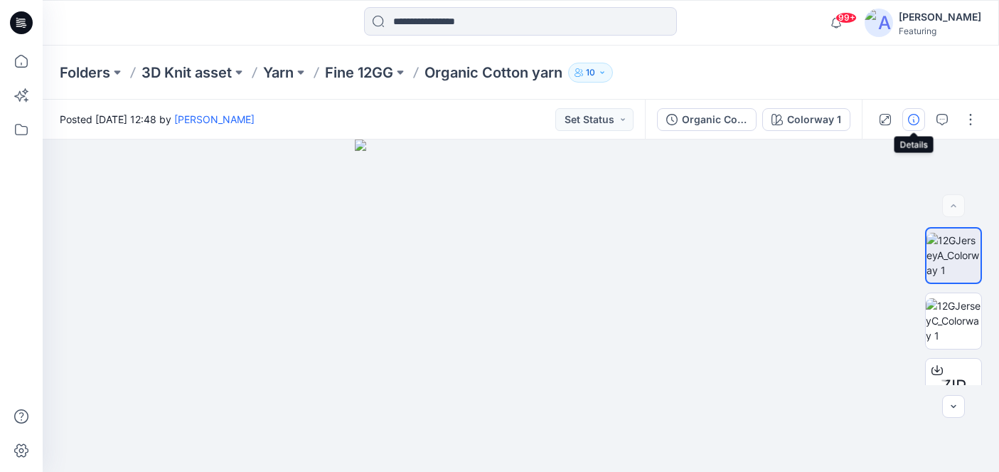
click at [916, 117] on icon "button" at bounding box center [913, 119] width 11 height 11
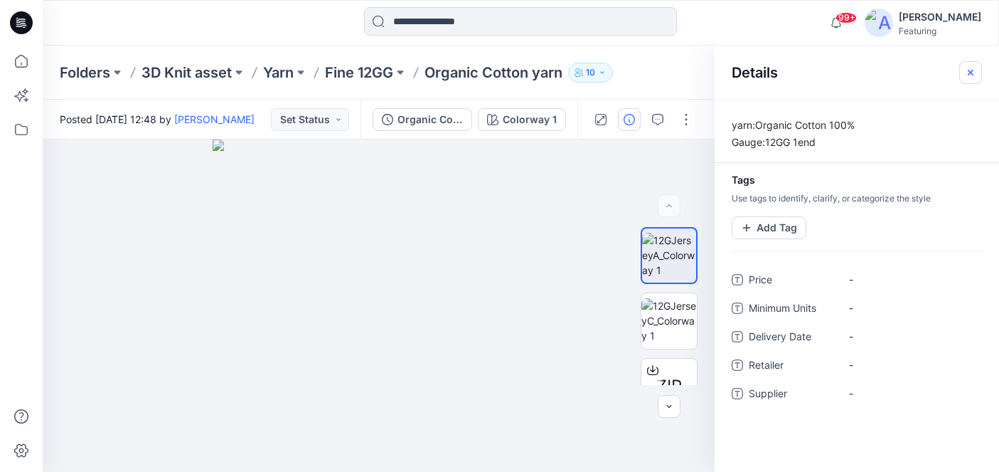
click at [969, 77] on icon "button" at bounding box center [970, 72] width 11 height 11
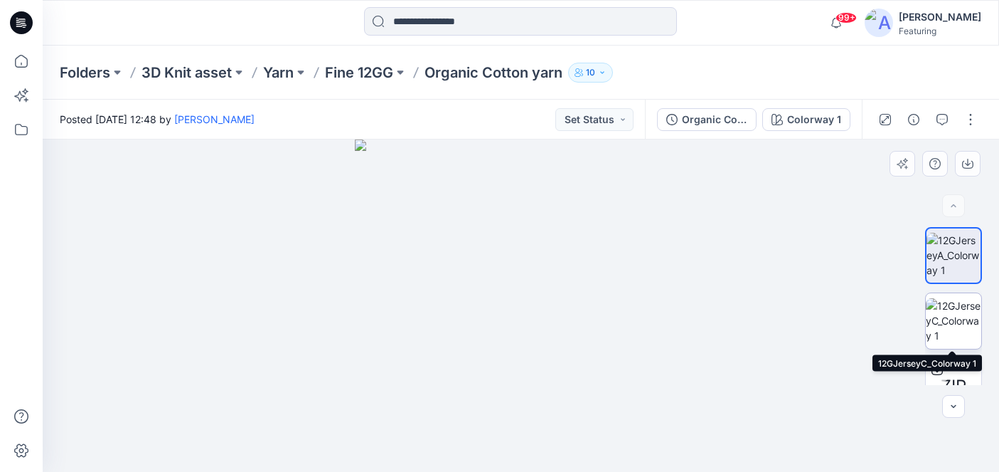
scroll to position [95, 0]
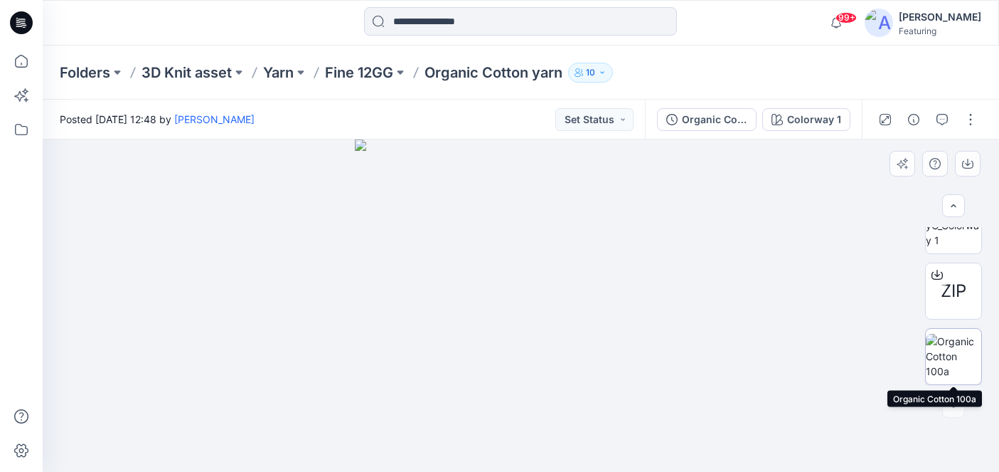
click at [948, 358] on img at bounding box center [953, 356] width 55 height 45
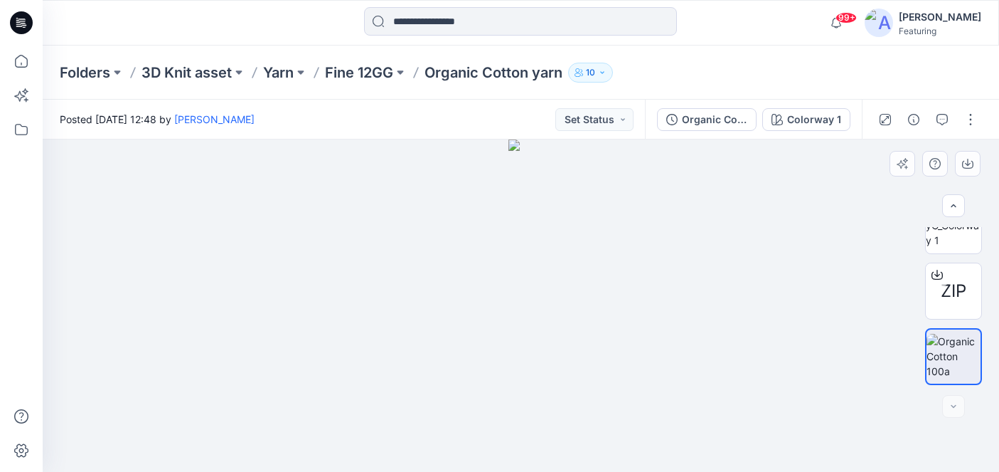
click at [520, 253] on img at bounding box center [521, 305] width 25 height 332
click at [965, 166] on icon "button" at bounding box center [967, 163] width 11 height 11
click at [344, 78] on p "Fine 12GG" at bounding box center [359, 73] width 68 height 20
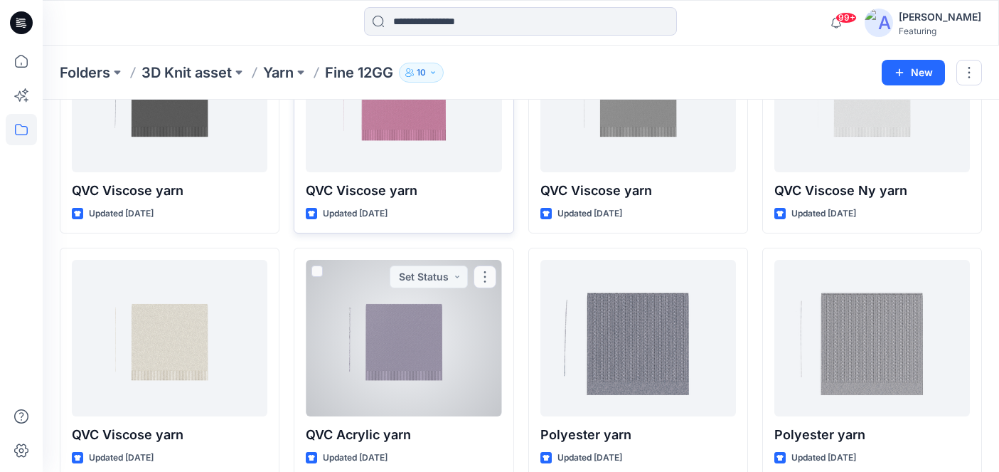
scroll to position [166, 0]
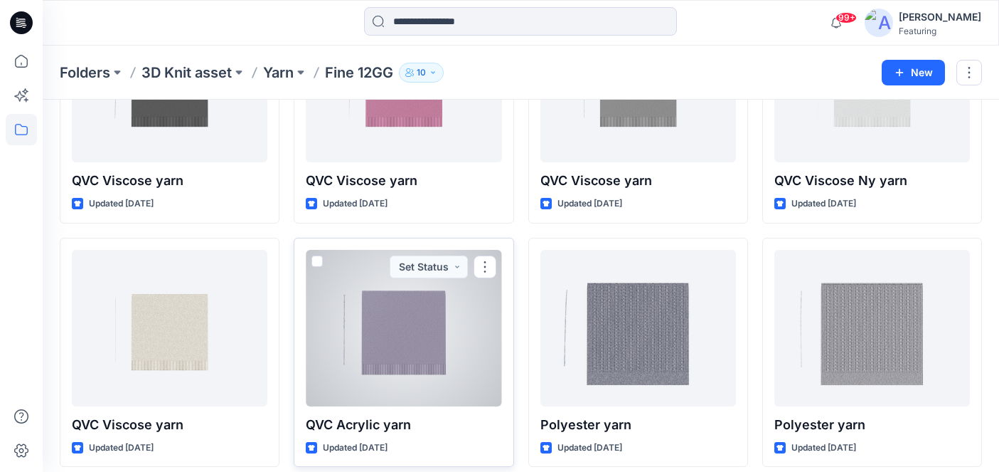
click at [402, 333] on div at bounding box center [404, 328] width 196 height 156
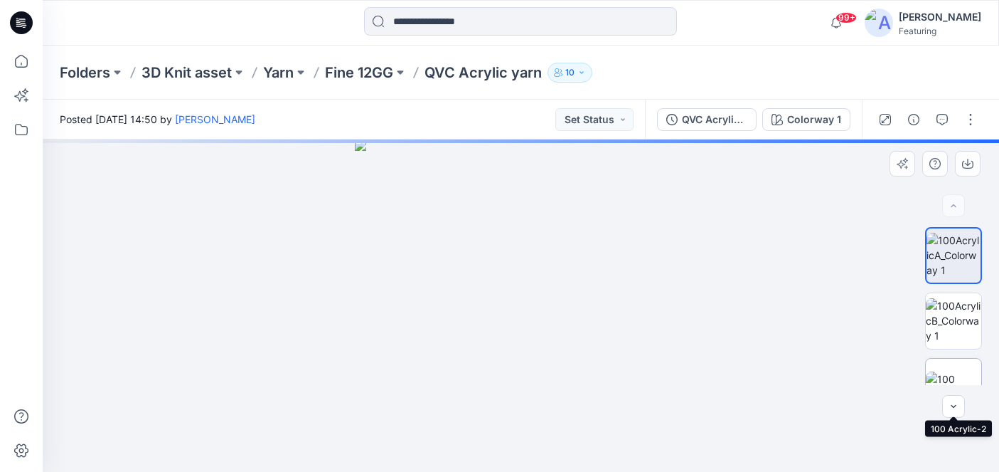
click at [959, 371] on img at bounding box center [953, 386] width 55 height 30
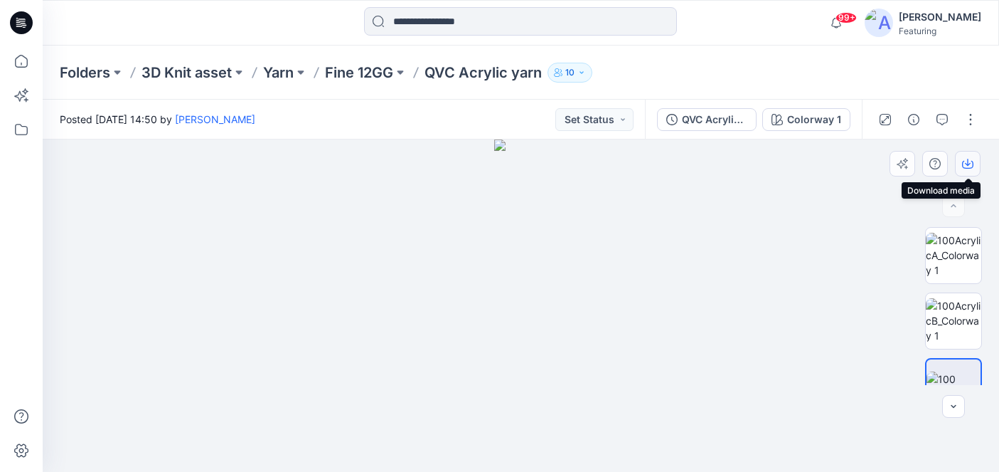
click at [969, 161] on icon "button" at bounding box center [967, 163] width 11 height 11
click at [362, 70] on p "Fine 12GG" at bounding box center [359, 73] width 68 height 20
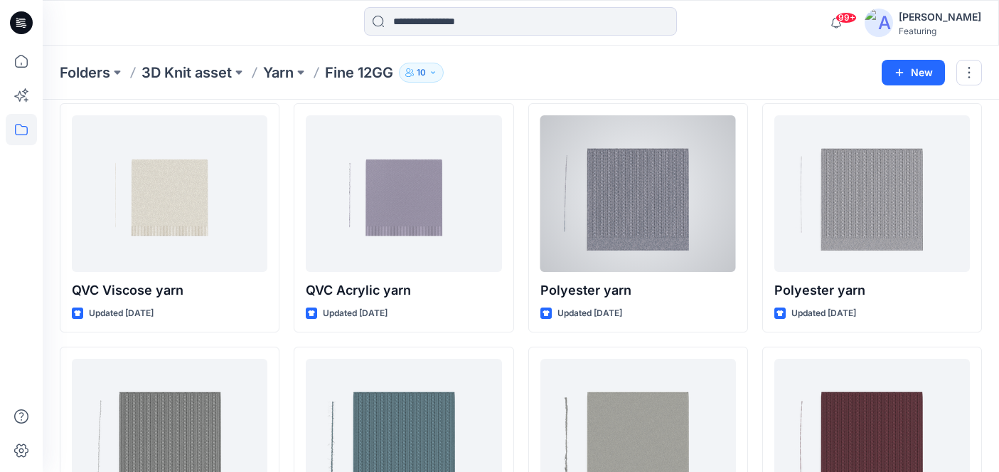
scroll to position [214, 0]
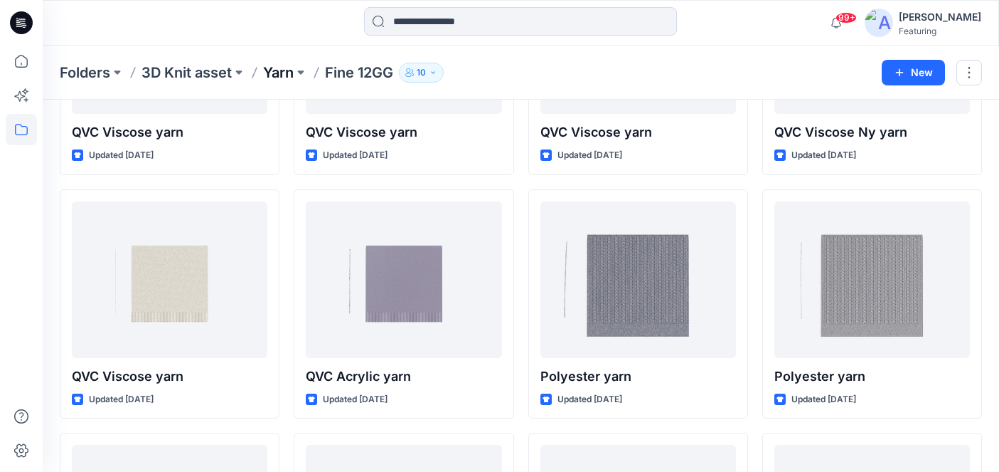
click at [274, 69] on p "Yarn" at bounding box center [278, 73] width 31 height 20
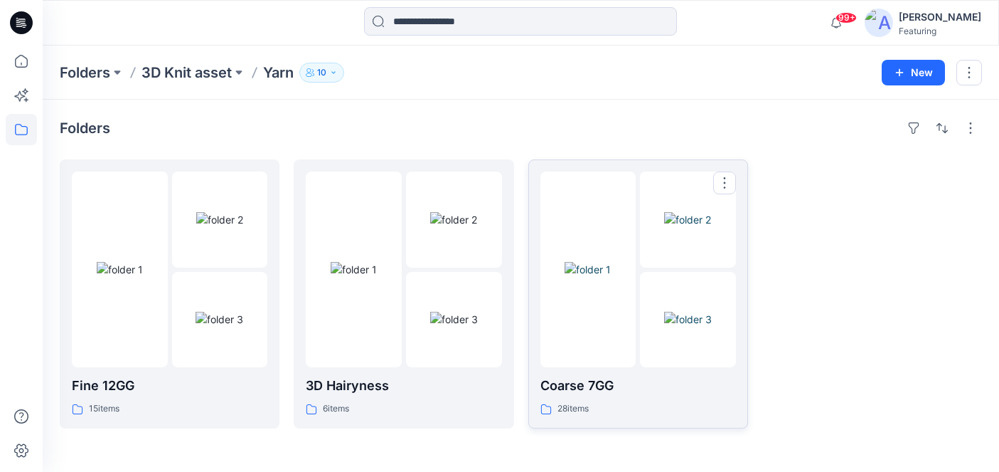
click at [601, 275] on img at bounding box center [588, 269] width 46 height 15
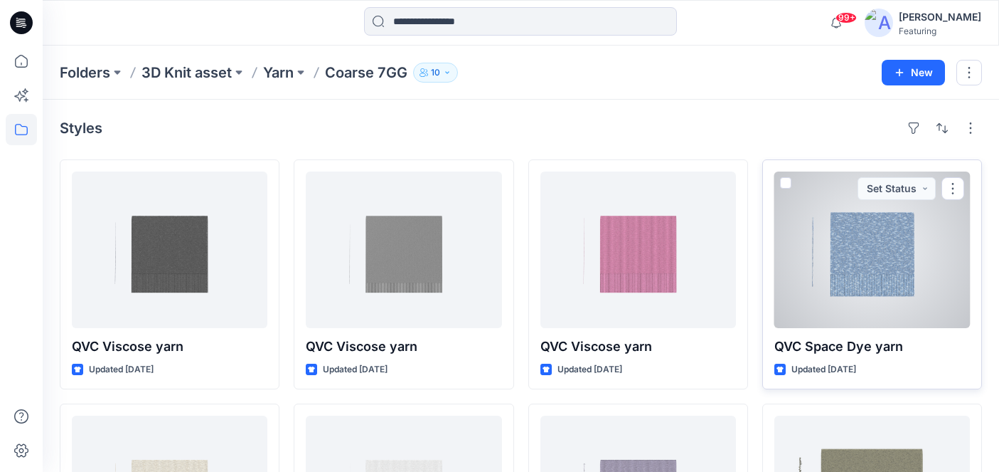
click at [870, 265] on div at bounding box center [872, 249] width 196 height 156
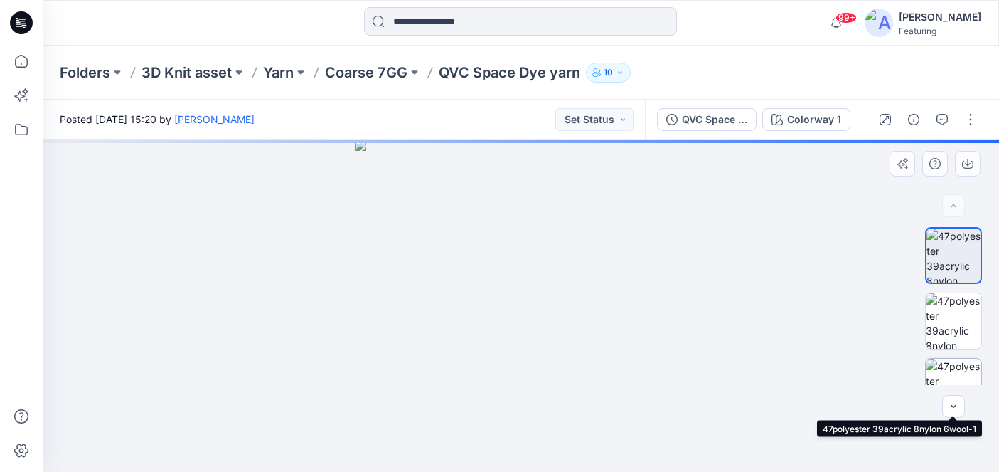
click at [956, 370] on img at bounding box center [953, 385] width 55 height 55
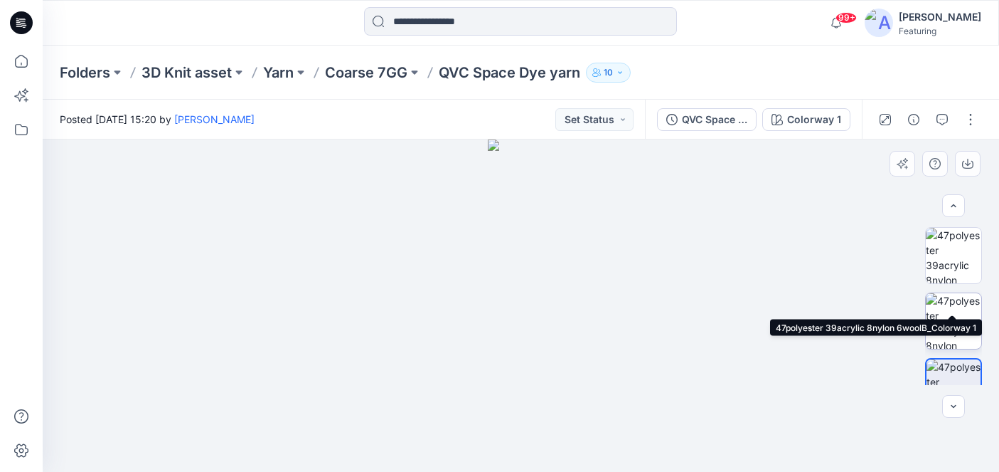
scroll to position [95, 0]
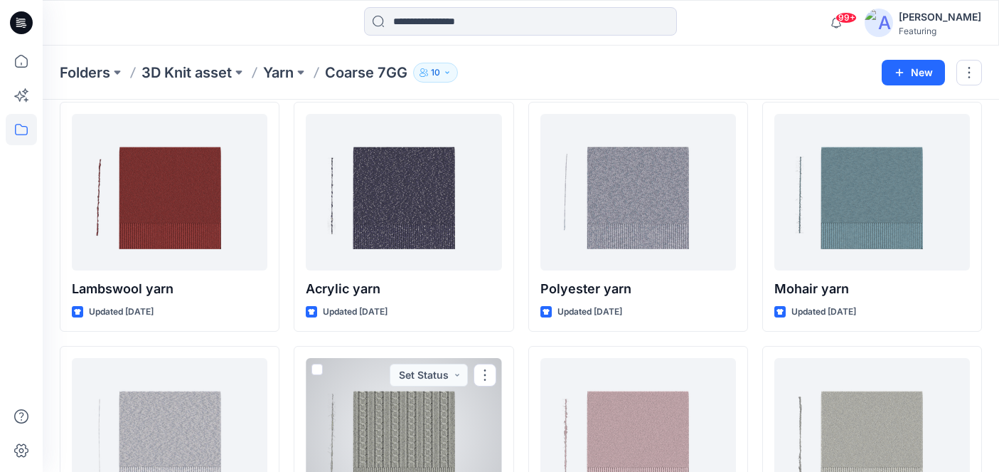
scroll to position [538, 0]
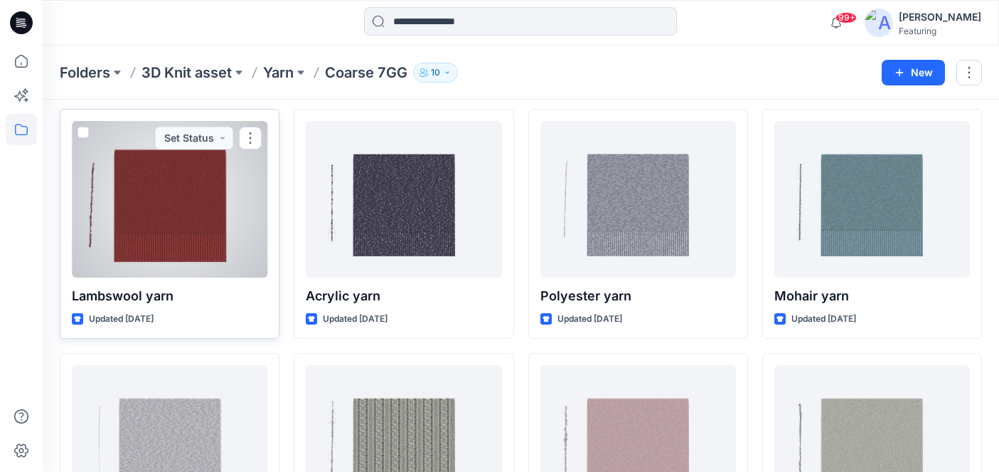
click at [188, 208] on div at bounding box center [170, 199] width 196 height 156
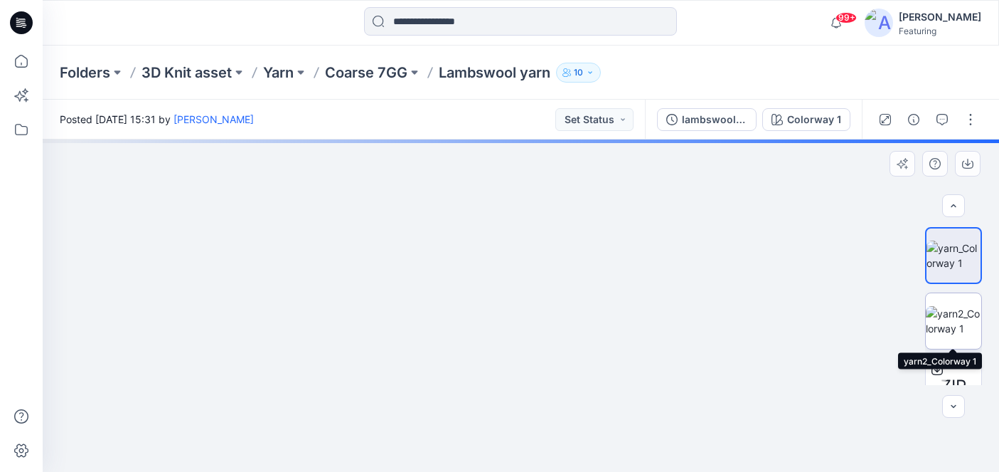
scroll to position [95, 0]
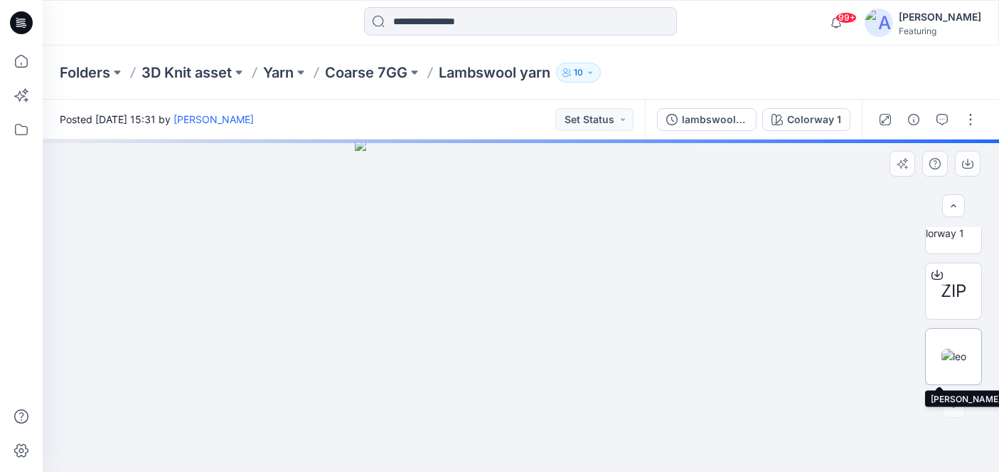
click at [952, 348] on img at bounding box center [954, 355] width 25 height 15
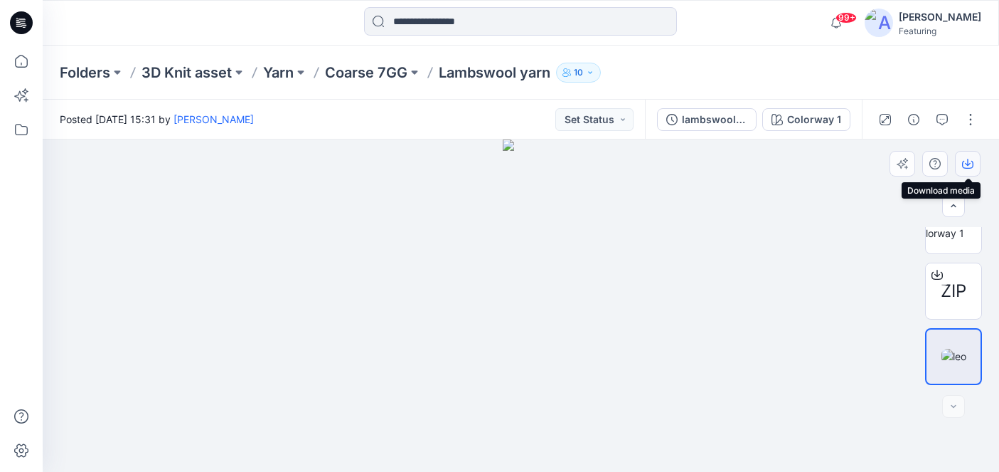
click at [969, 166] on icon "button" at bounding box center [967, 163] width 11 height 11
click at [392, 73] on p "Coarse 7GG" at bounding box center [366, 73] width 82 height 20
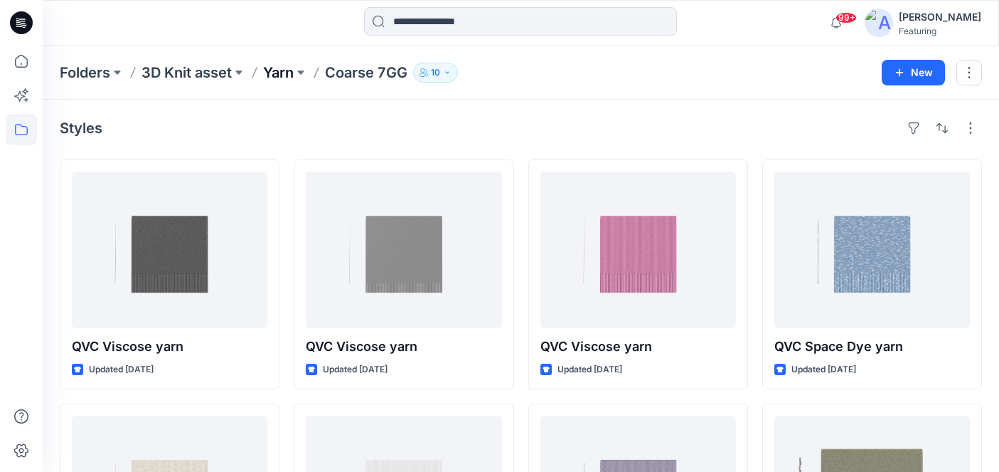
click at [284, 70] on p "Yarn" at bounding box center [278, 73] width 31 height 20
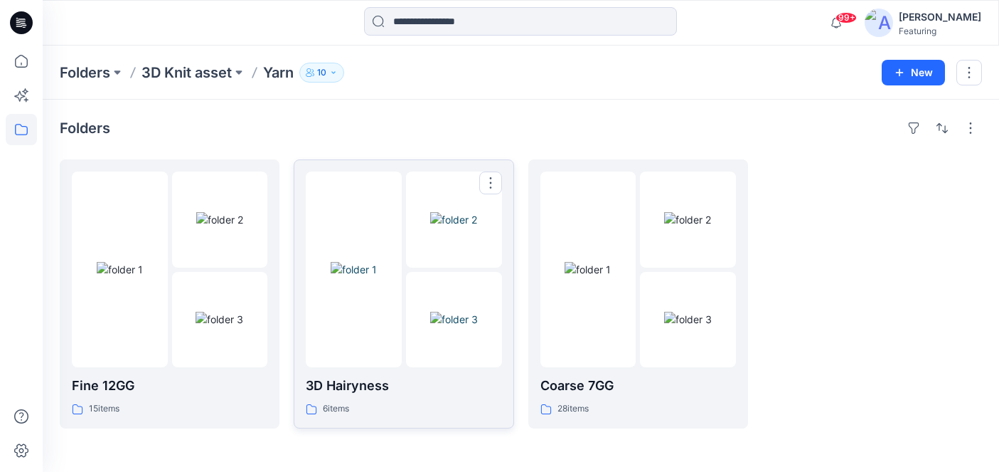
click at [430, 326] on img at bounding box center [454, 319] width 48 height 15
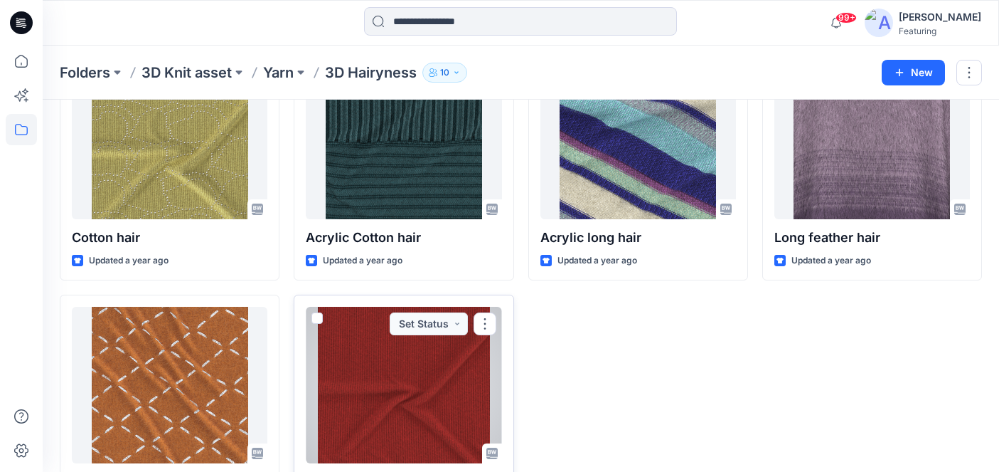
scroll to position [144, 0]
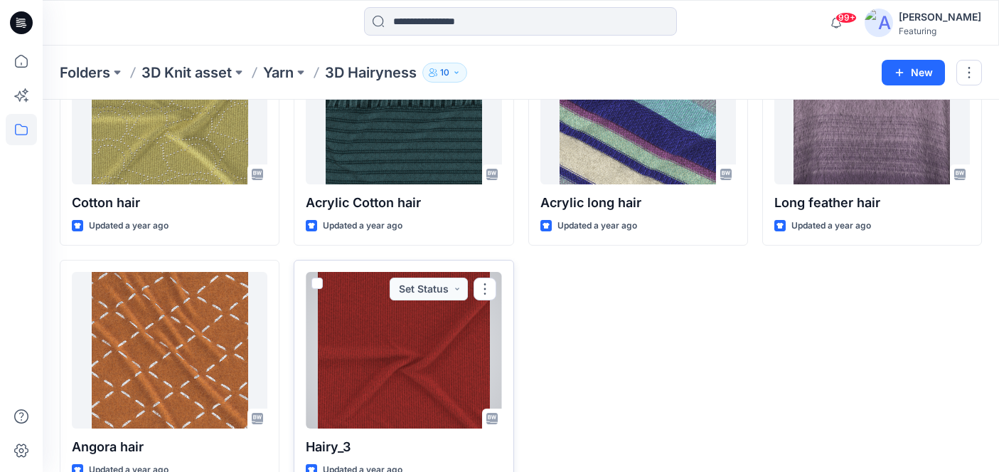
click at [430, 369] on div at bounding box center [404, 350] width 196 height 156
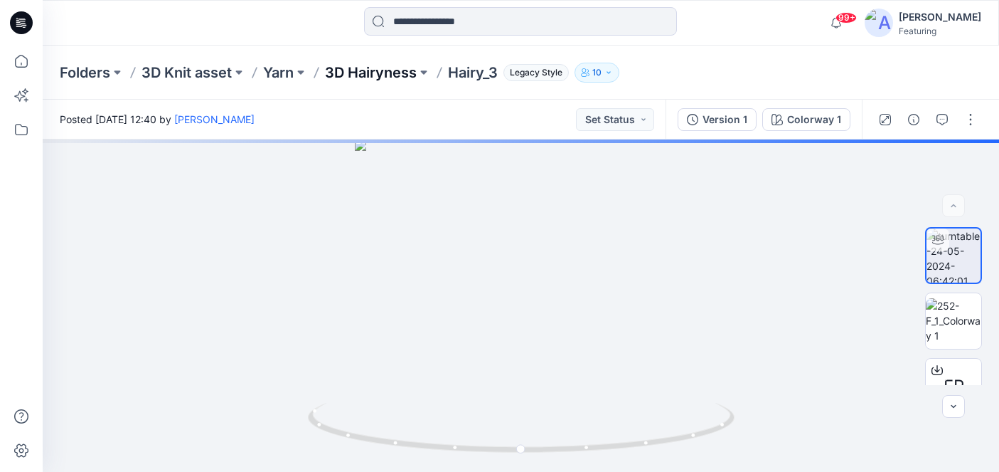
click at [385, 72] on p "3D Hairyness" at bounding box center [371, 73] width 92 height 20
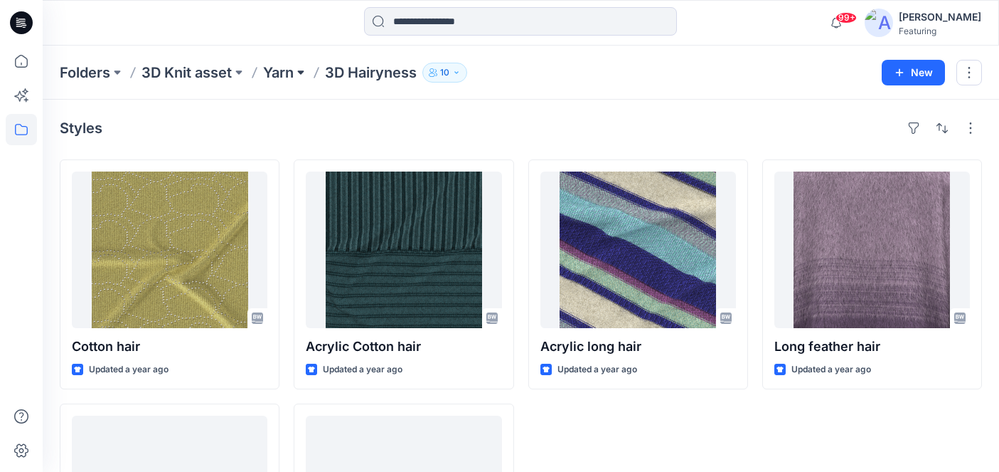
click at [297, 68] on button at bounding box center [301, 73] width 14 height 20
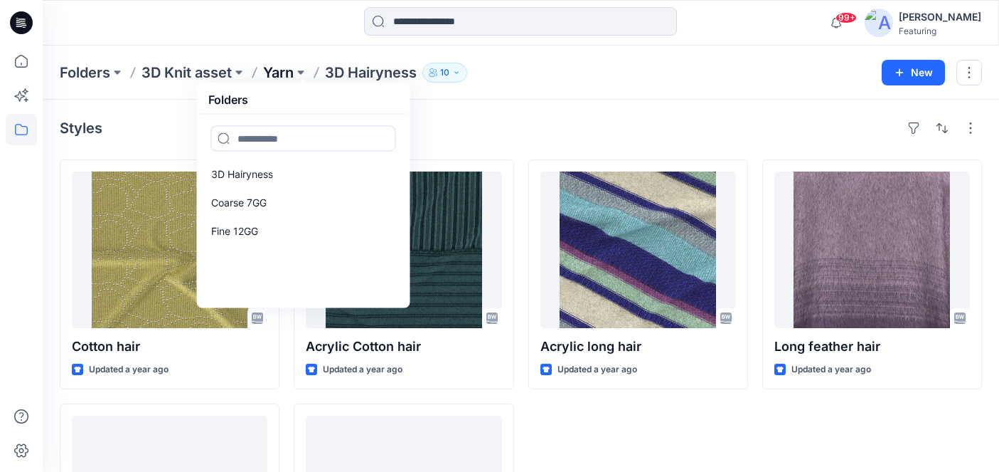
click at [284, 70] on p "Yarn" at bounding box center [278, 73] width 31 height 20
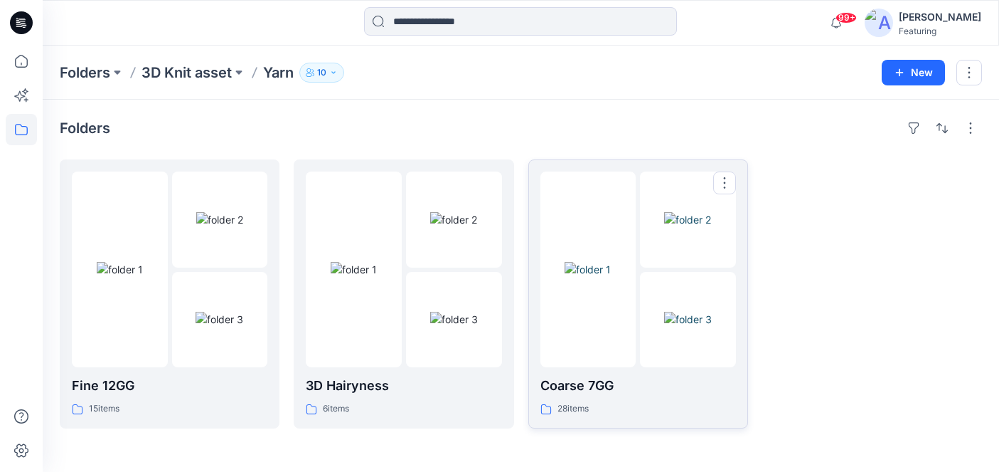
click at [611, 277] on img at bounding box center [588, 269] width 46 height 15
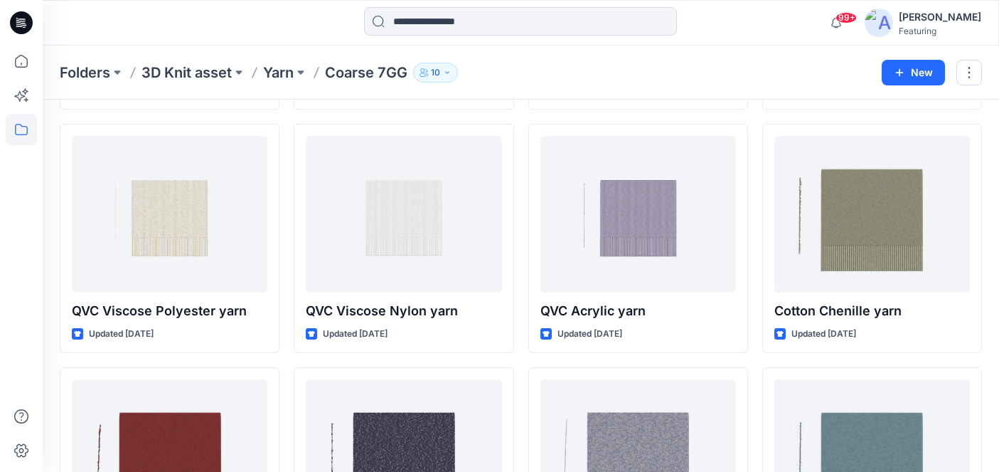
scroll to position [270, 0]
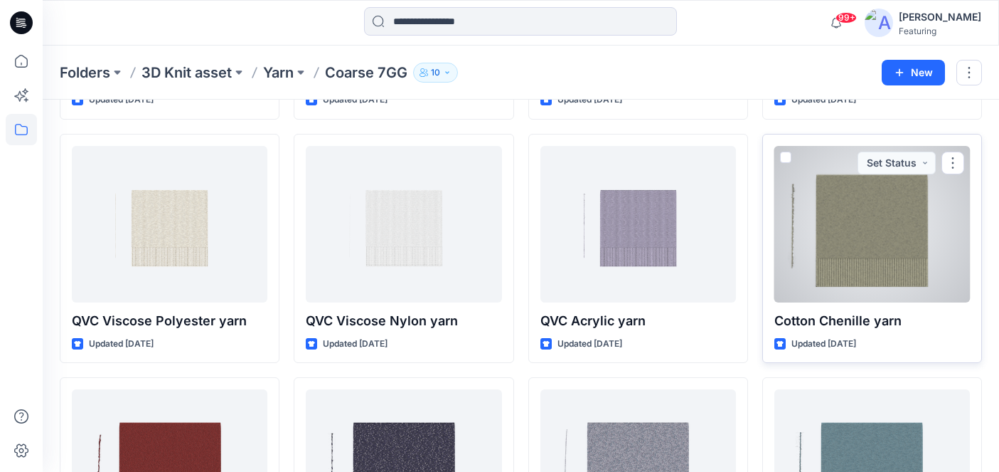
click at [866, 219] on div at bounding box center [872, 224] width 196 height 156
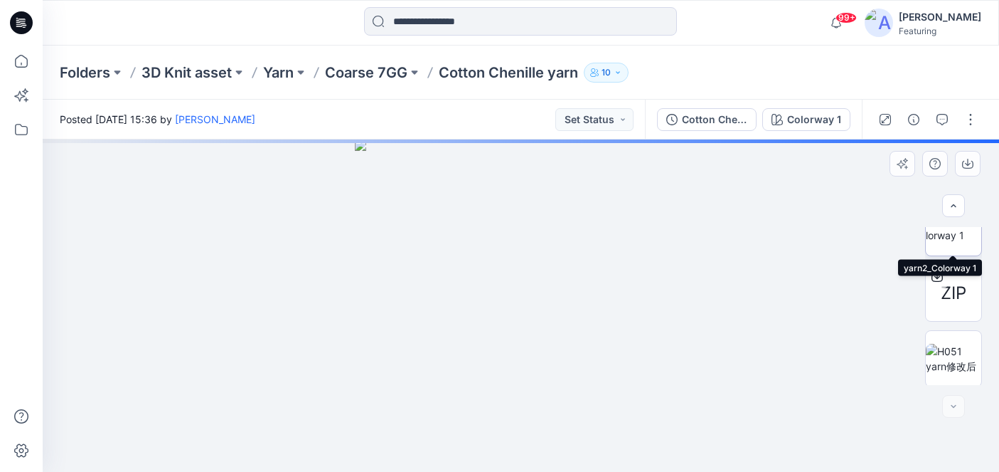
scroll to position [95, 0]
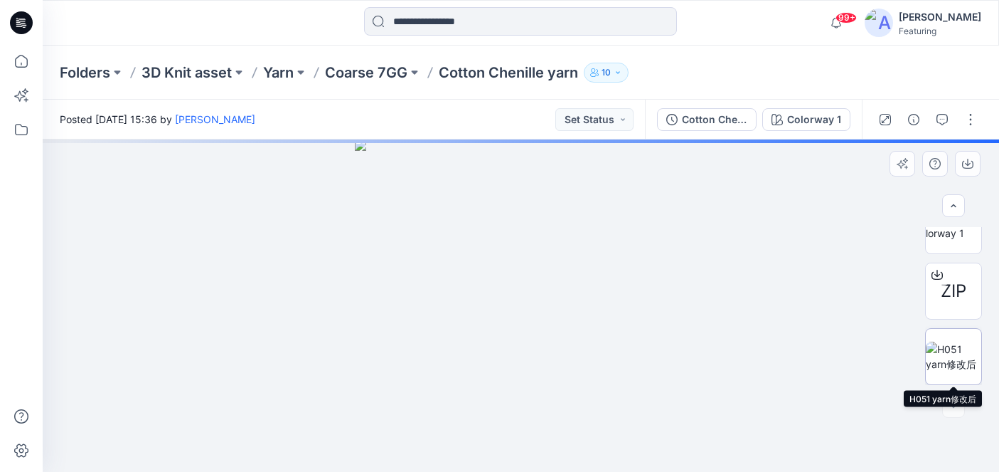
click at [956, 358] on img at bounding box center [953, 356] width 55 height 30
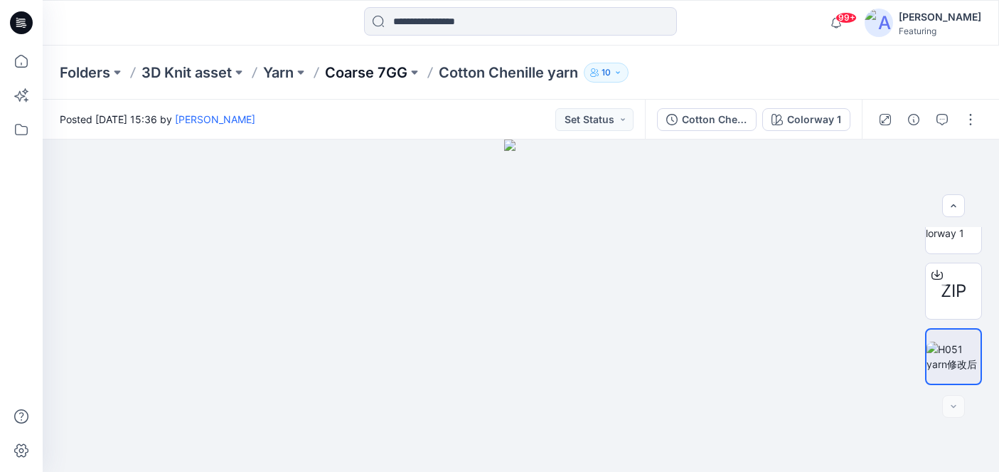
click at [344, 68] on p "Coarse 7GG" at bounding box center [366, 73] width 82 height 20
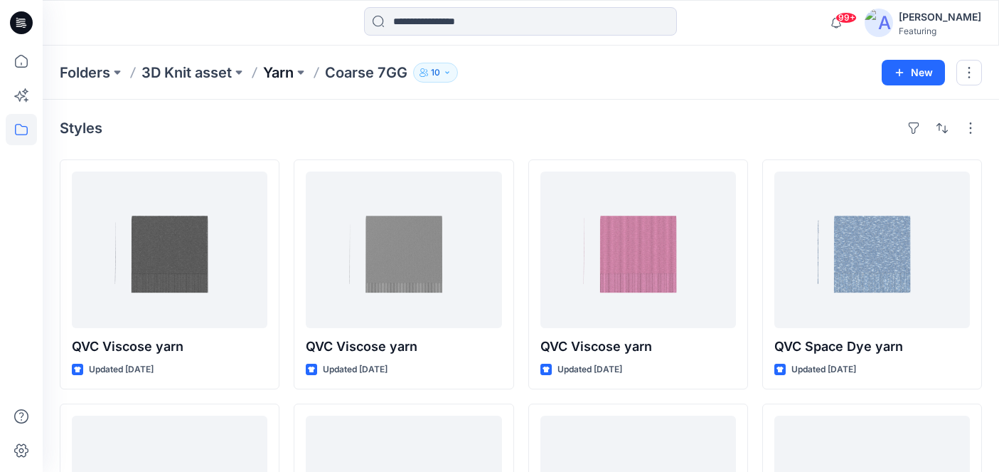
click at [287, 70] on p "Yarn" at bounding box center [278, 73] width 31 height 20
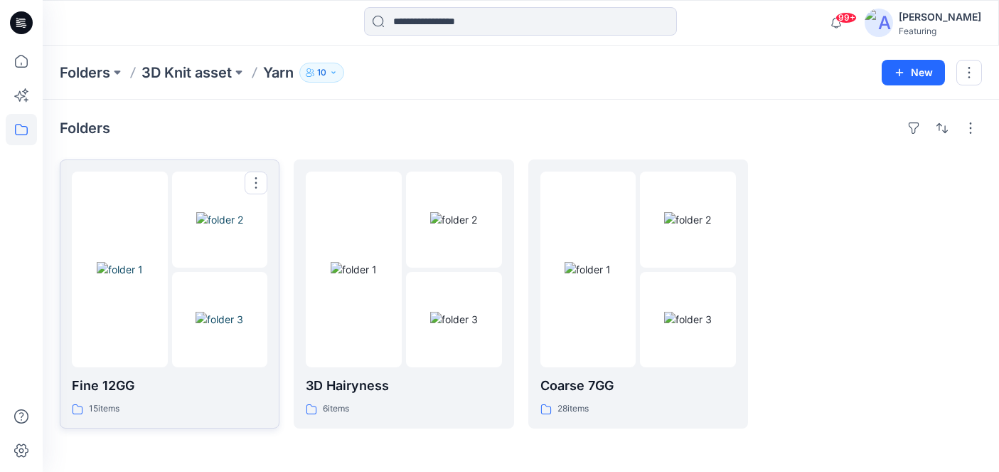
click at [156, 376] on p "Fine 12GG" at bounding box center [170, 386] width 196 height 20
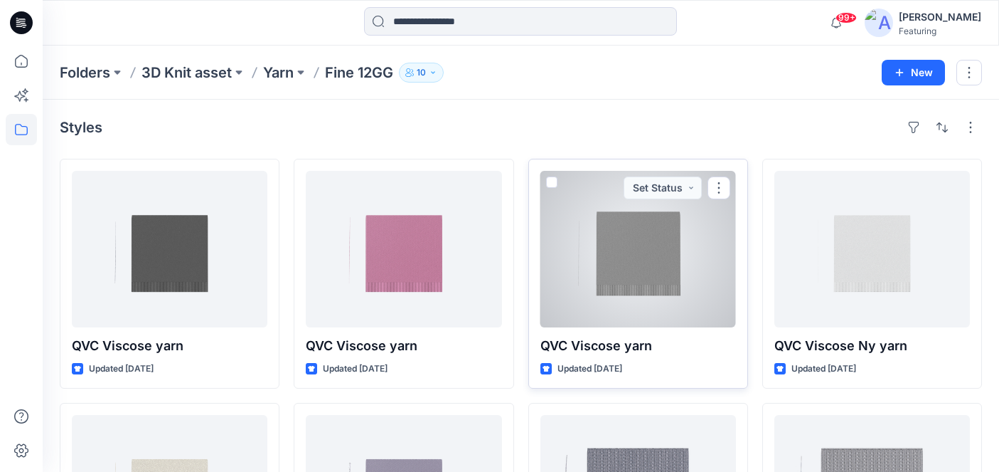
scroll to position [4, 0]
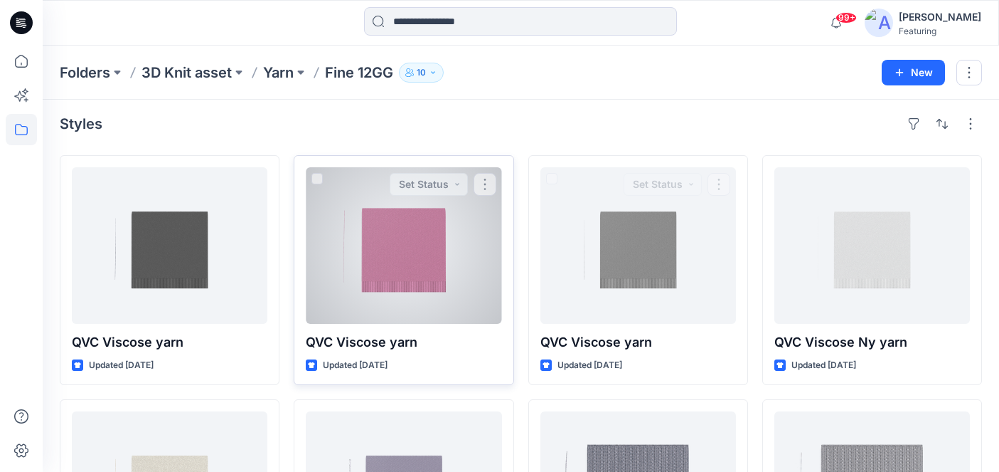
click at [409, 251] on div at bounding box center [404, 245] width 196 height 156
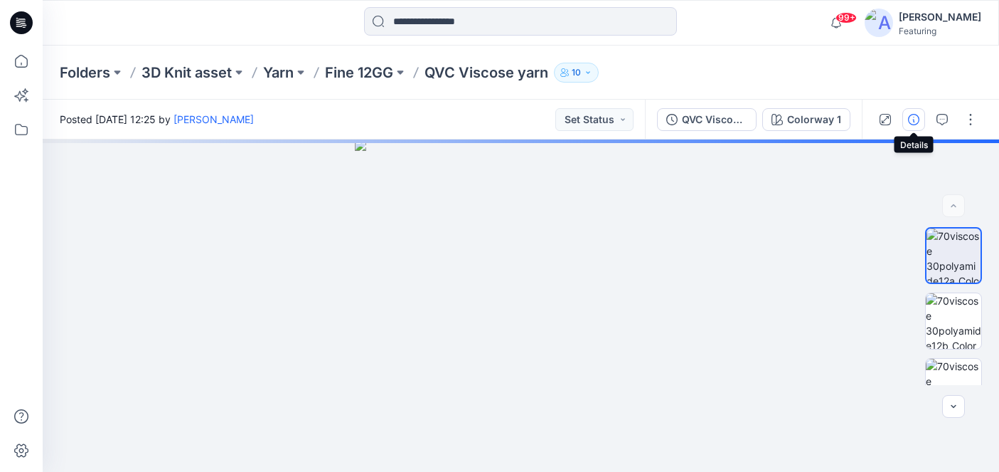
click at [918, 115] on icon "button" at bounding box center [913, 119] width 11 height 11
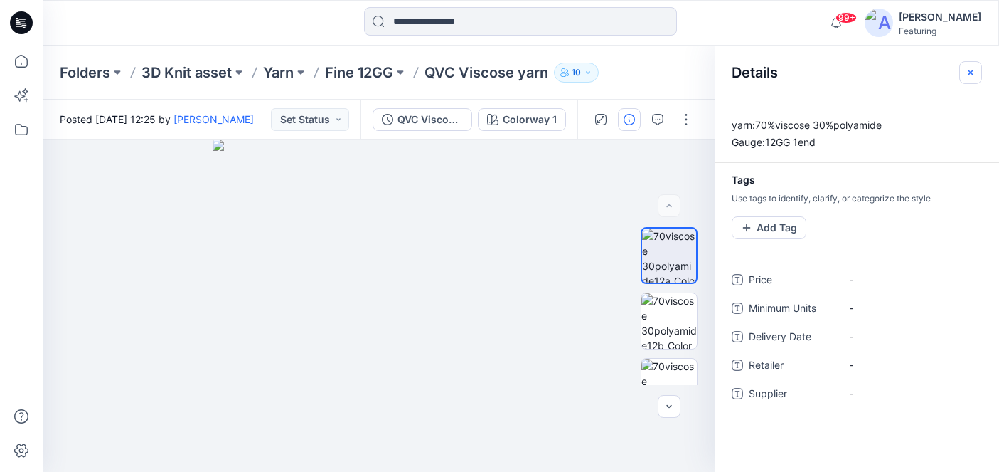
click at [970, 71] on icon "button" at bounding box center [971, 72] width 6 height 6
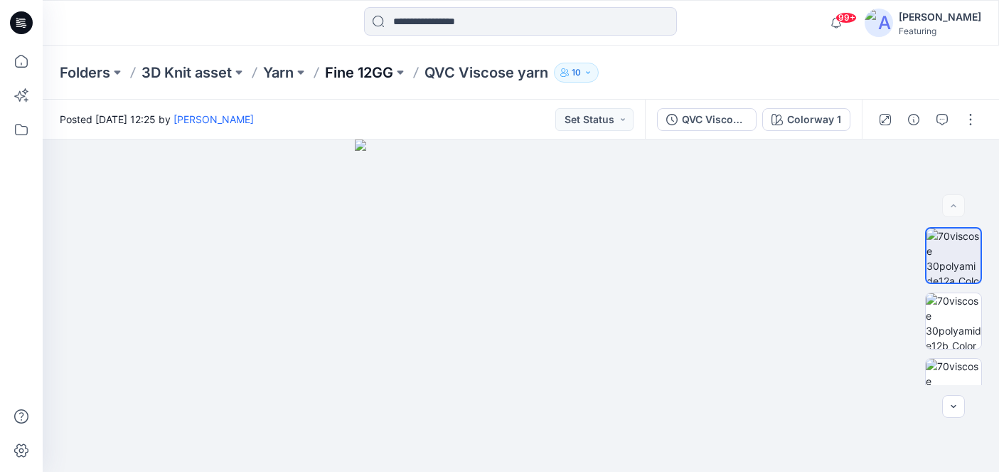
click at [369, 66] on p "Fine 12GG" at bounding box center [359, 73] width 68 height 20
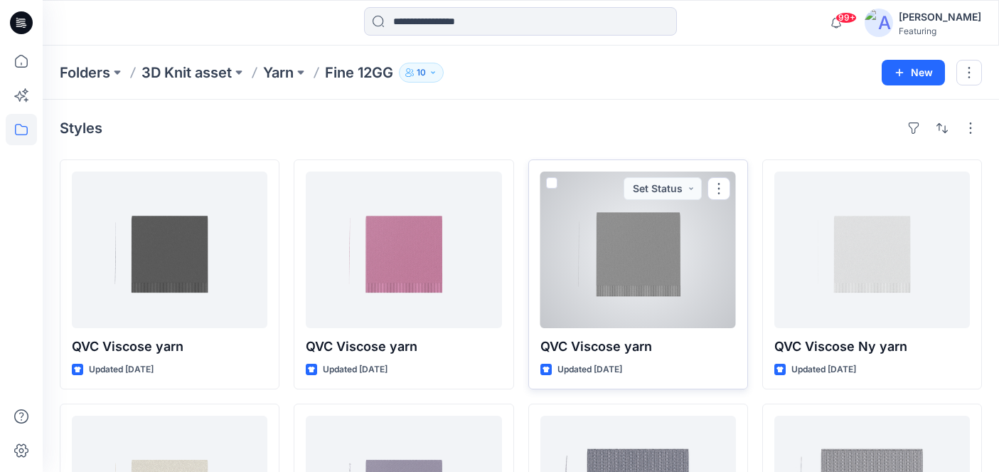
click at [654, 276] on div at bounding box center [639, 249] width 196 height 156
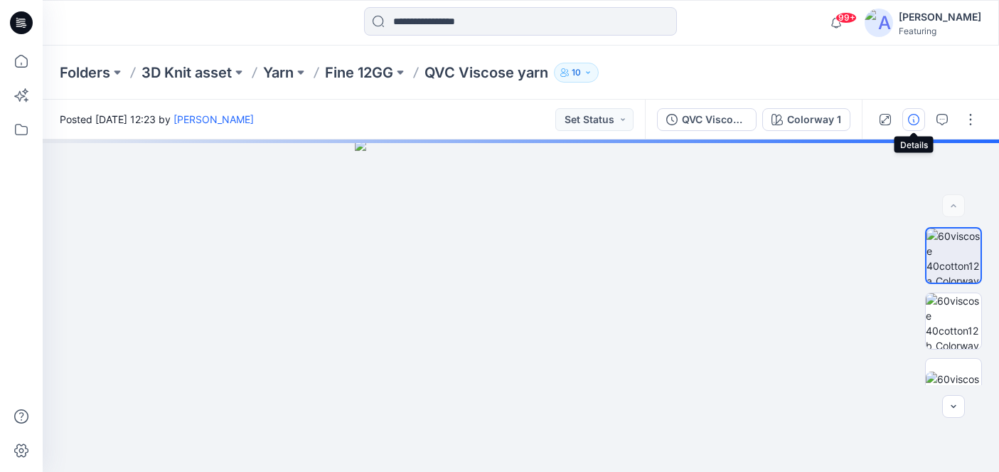
click at [917, 119] on icon "button" at bounding box center [913, 119] width 11 height 11
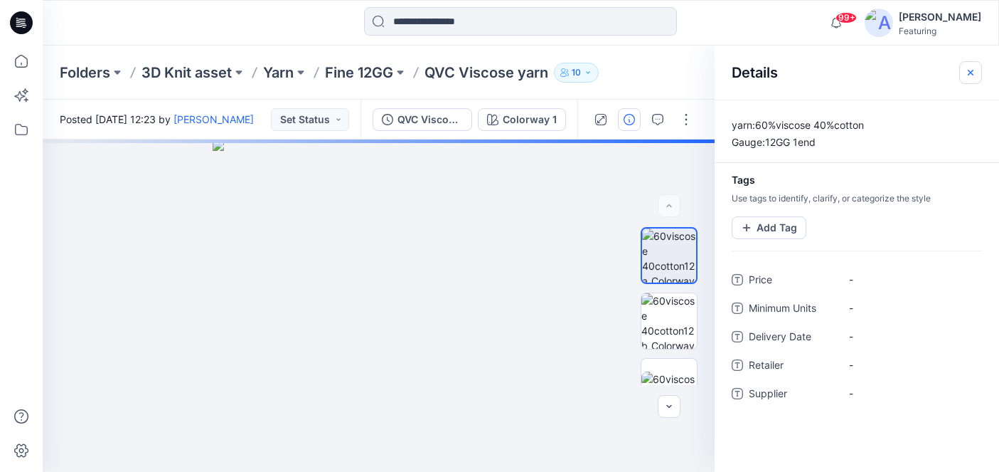
click at [971, 71] on icon "button" at bounding box center [970, 72] width 11 height 11
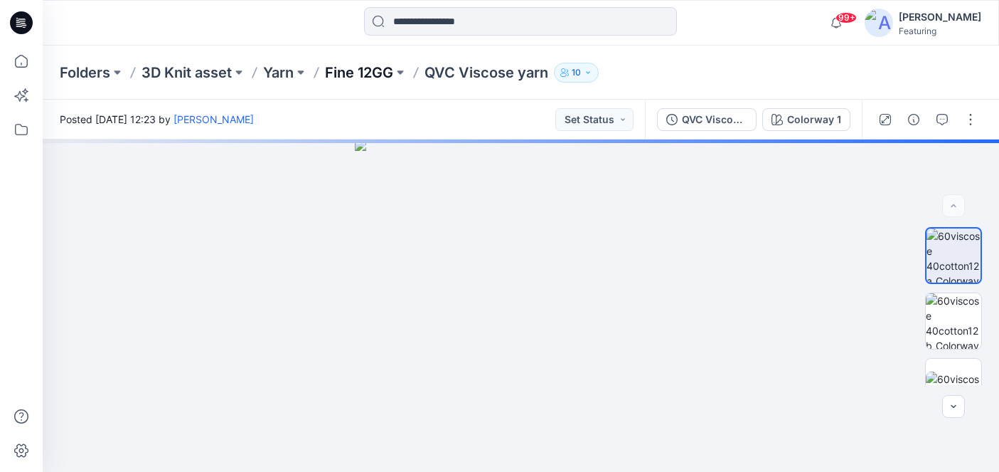
click at [383, 65] on p "Fine 12GG" at bounding box center [359, 73] width 68 height 20
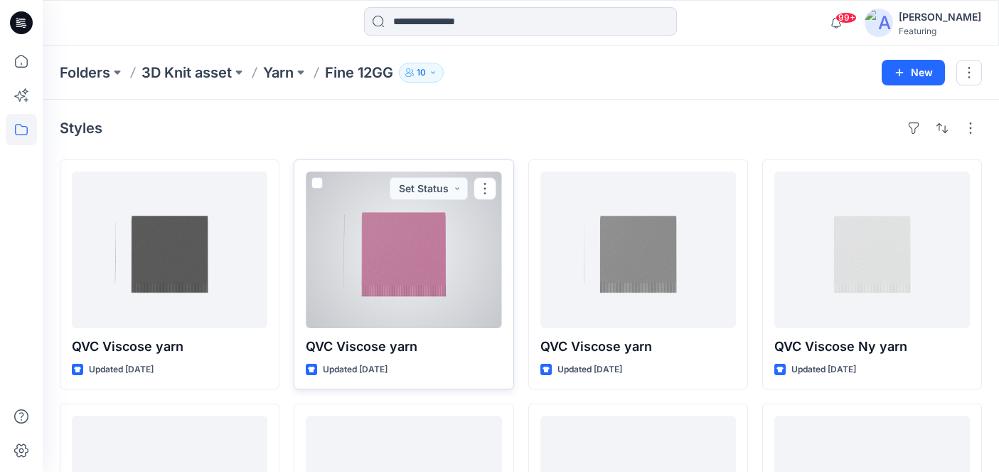
click at [410, 272] on div at bounding box center [404, 249] width 196 height 156
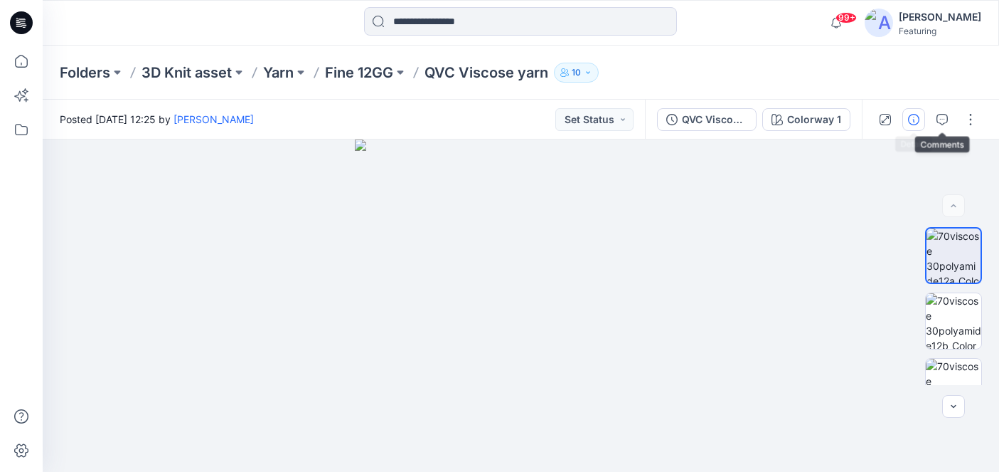
click at [916, 117] on icon "button" at bounding box center [913, 119] width 11 height 11
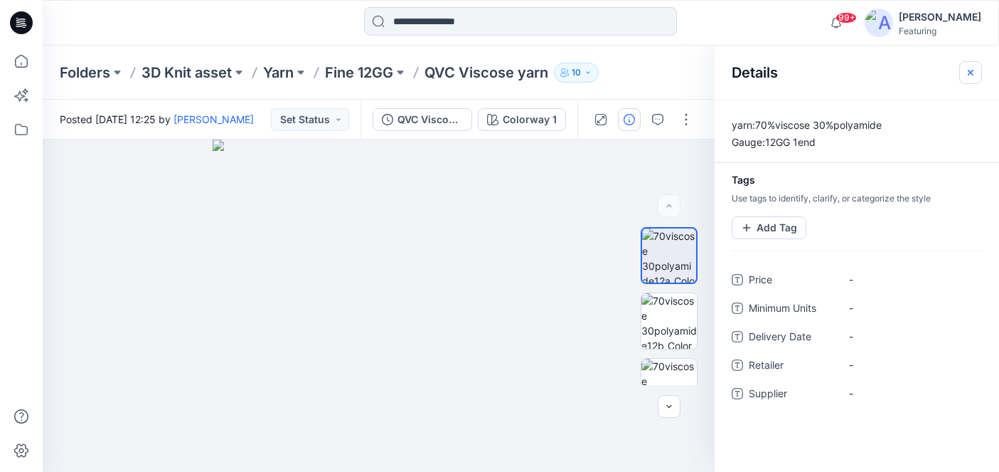
click at [972, 72] on icon "button" at bounding box center [970, 72] width 11 height 11
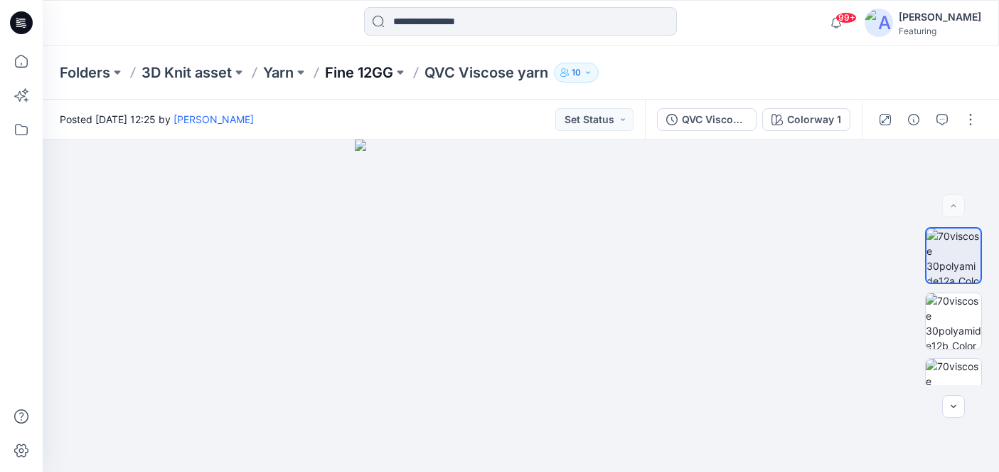
click at [383, 77] on p "Fine 12GG" at bounding box center [359, 73] width 68 height 20
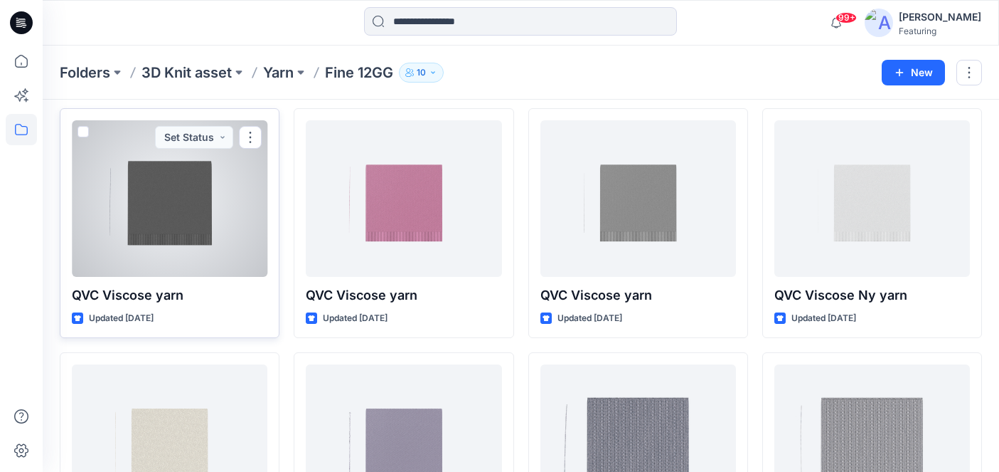
scroll to position [53, 0]
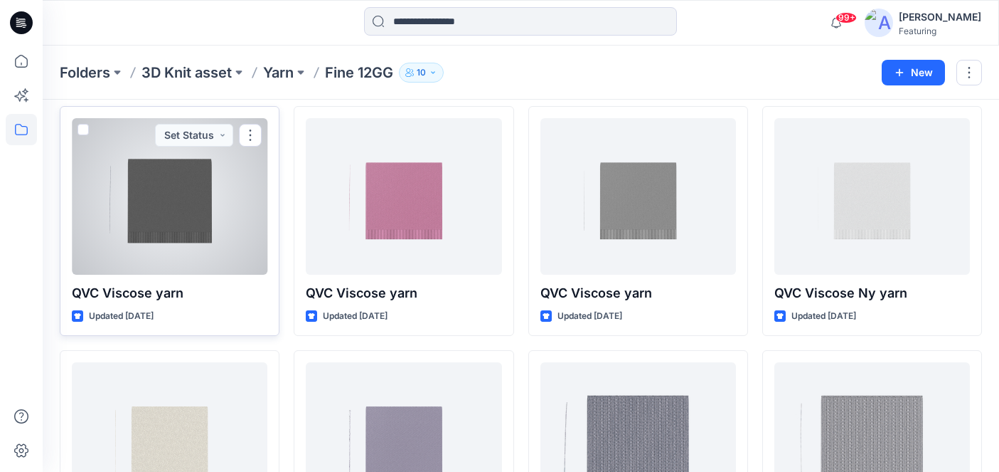
click at [184, 234] on div at bounding box center [170, 196] width 196 height 156
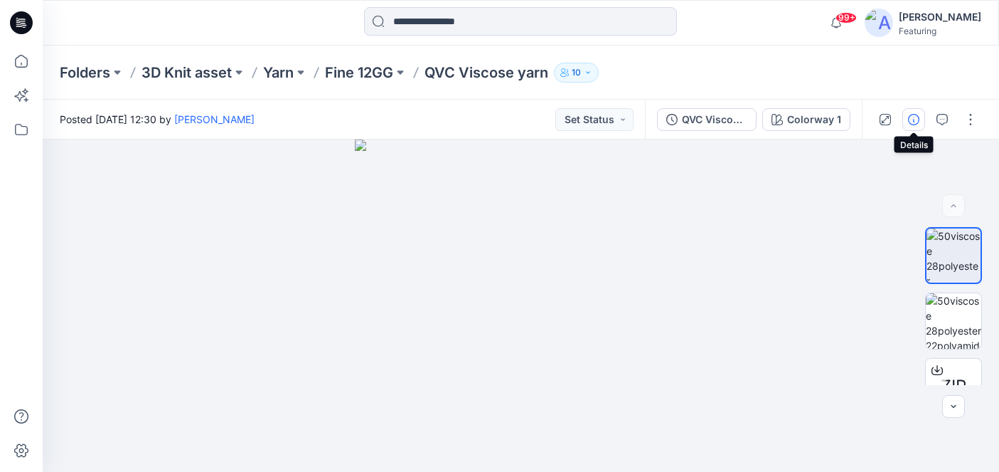
click at [914, 123] on icon "button" at bounding box center [913, 119] width 11 height 11
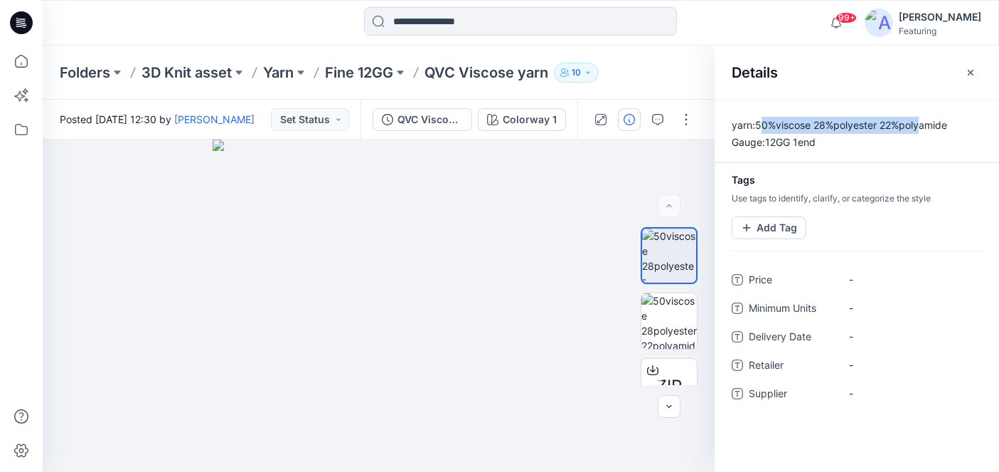
drag, startPoint x: 758, startPoint y: 124, endPoint x: 922, endPoint y: 122, distance: 163.6
click at [922, 122] on p "yarn:50%viscose 28%polyester 22%polyamide Gauge:12GG 1end" at bounding box center [857, 134] width 284 height 34
drag, startPoint x: 950, startPoint y: 124, endPoint x: 756, endPoint y: 117, distance: 194.3
click at [756, 117] on p "yarn:50%viscose 28%polyester 22%polyamide Gauge:12GG 1end" at bounding box center [857, 134] width 284 height 34
copy p "50%viscose 28%polyester 22%polyamide"
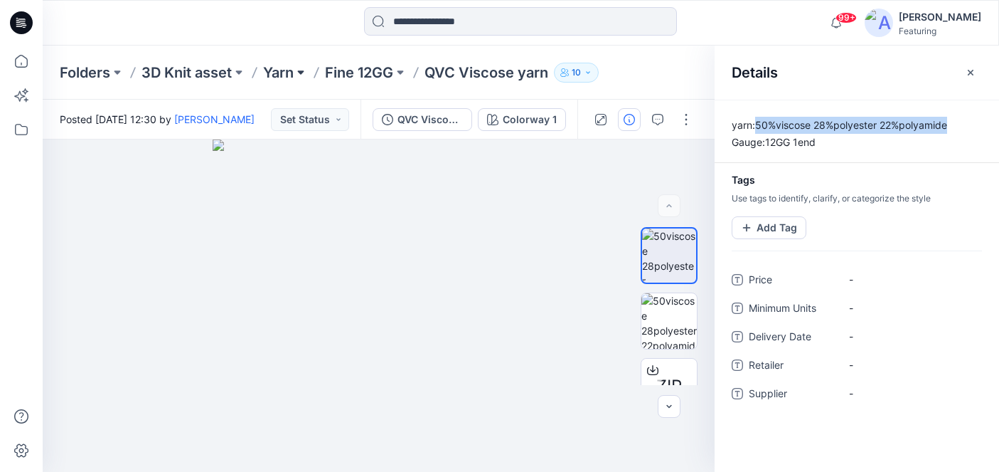
click at [297, 65] on button at bounding box center [301, 73] width 14 height 20
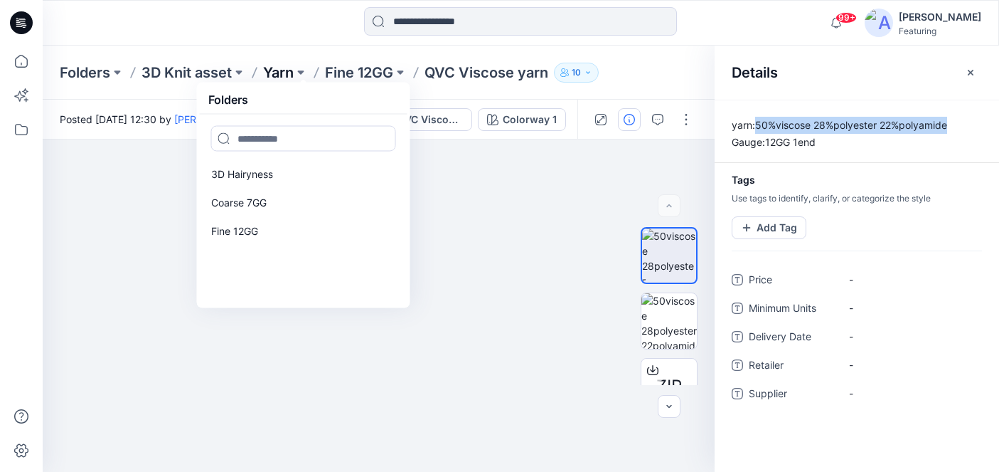
click at [283, 72] on p "Yarn" at bounding box center [278, 73] width 31 height 20
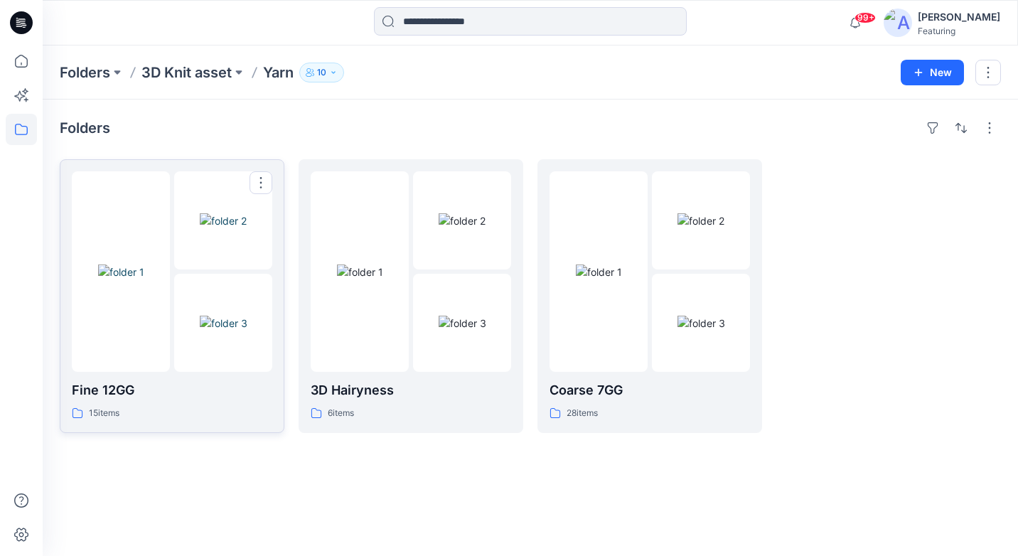
click at [213, 228] on img at bounding box center [223, 220] width 47 height 15
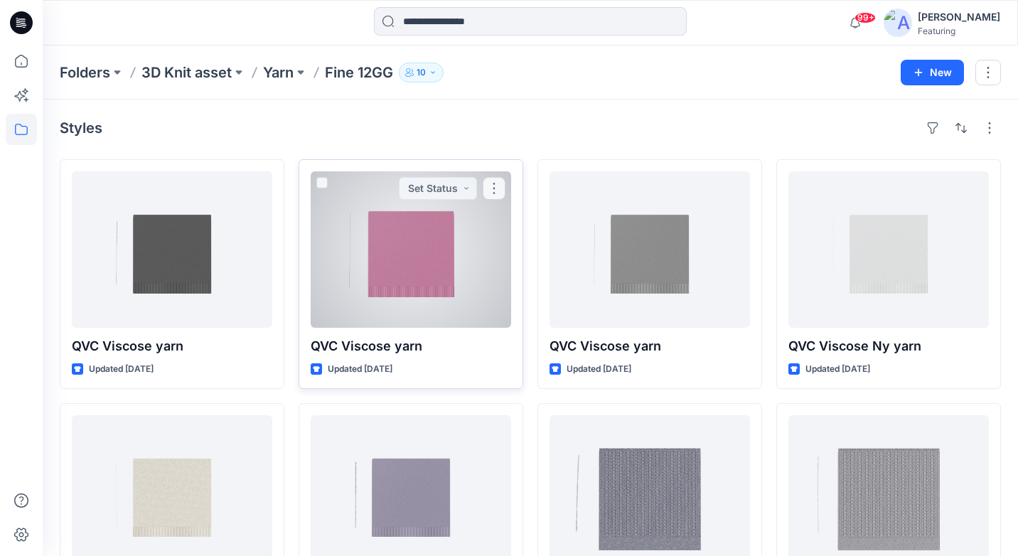
click at [447, 275] on div at bounding box center [411, 249] width 201 height 156
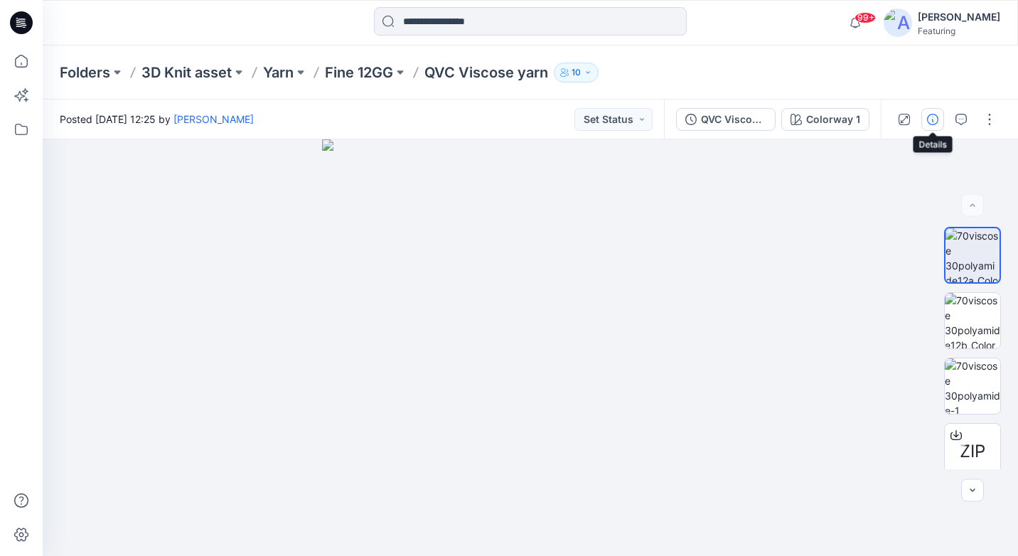
click at [936, 121] on icon "button" at bounding box center [932, 119] width 11 height 11
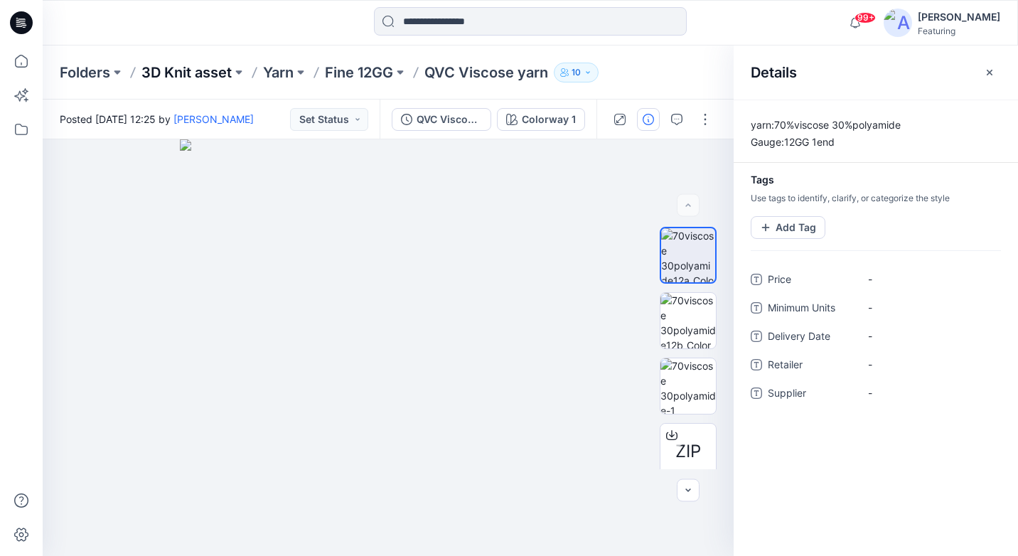
click at [220, 69] on p "3D Knit asset" at bounding box center [187, 73] width 90 height 20
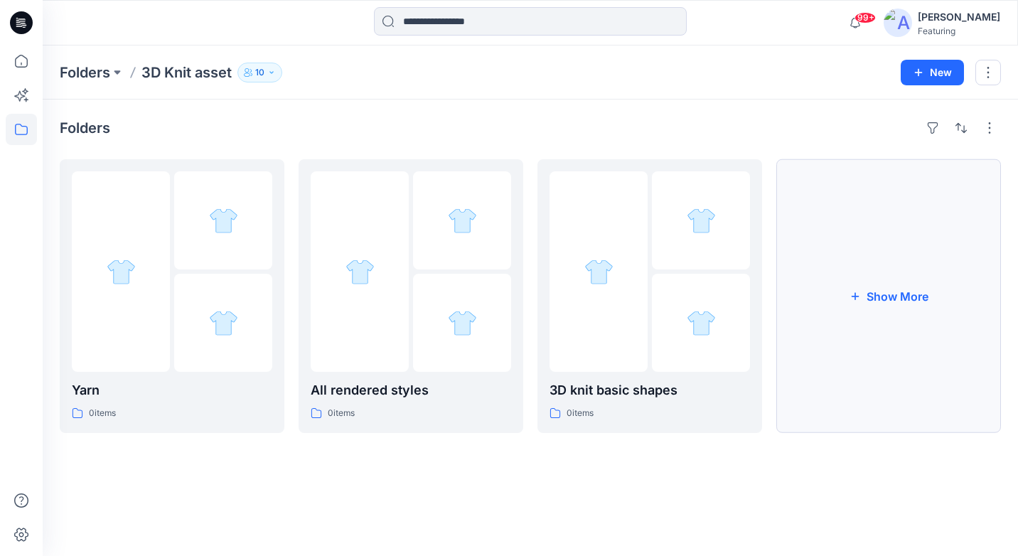
click at [809, 334] on button "Show More" at bounding box center [889, 296] width 225 height 274
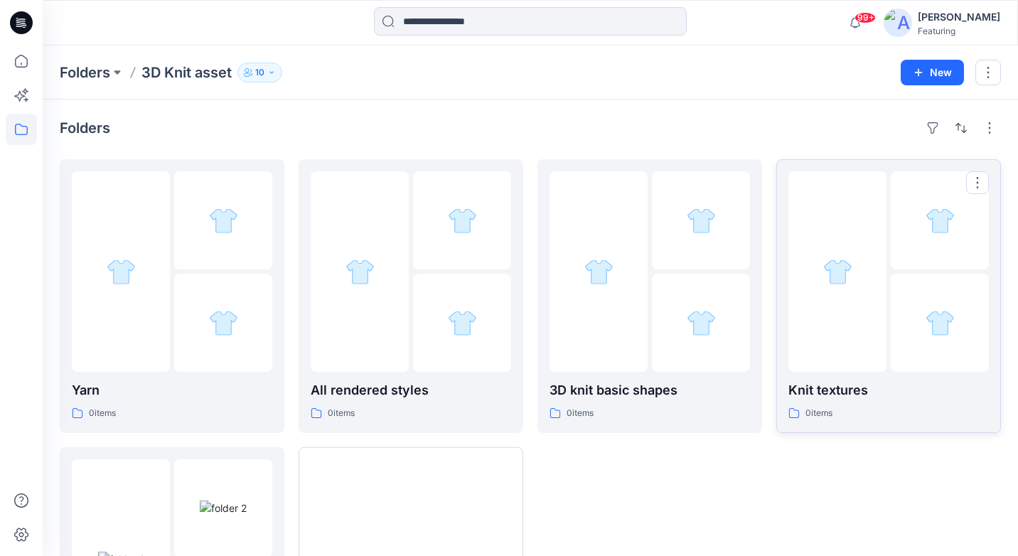
click at [819, 408] on p "0 items" at bounding box center [819, 413] width 27 height 15
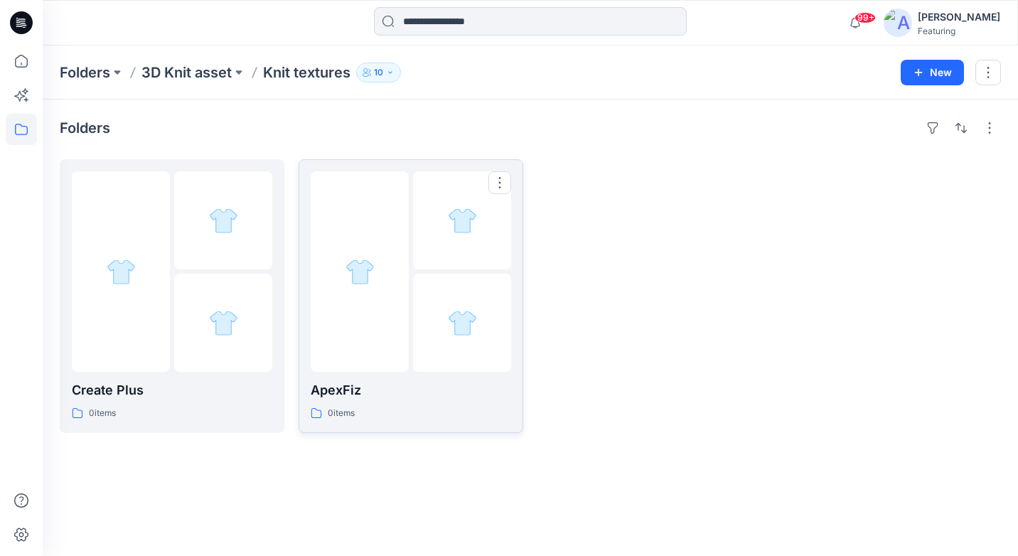
click at [384, 321] on div at bounding box center [360, 271] width 98 height 201
click at [204, 265] on div at bounding box center [223, 220] width 98 height 98
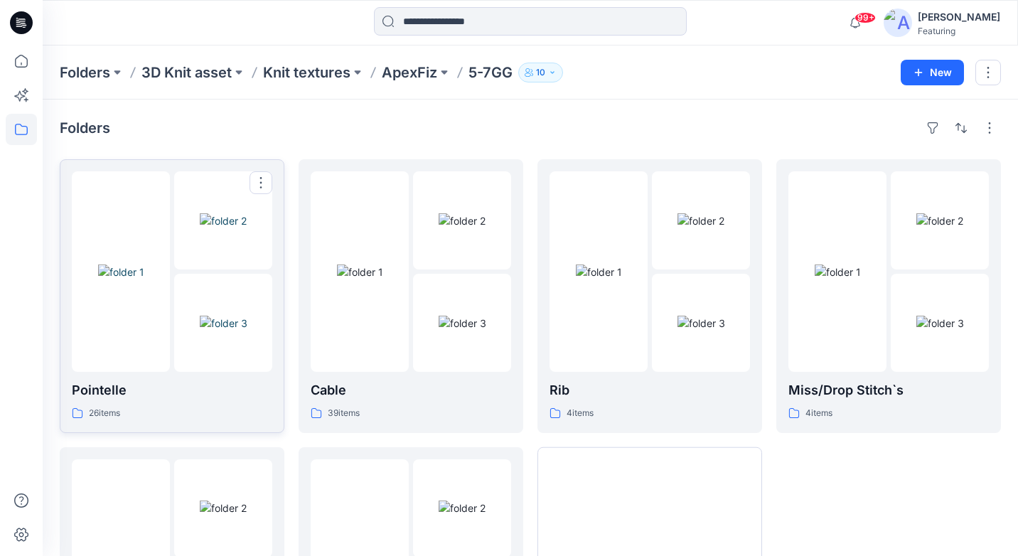
click at [103, 265] on img at bounding box center [121, 272] width 46 height 15
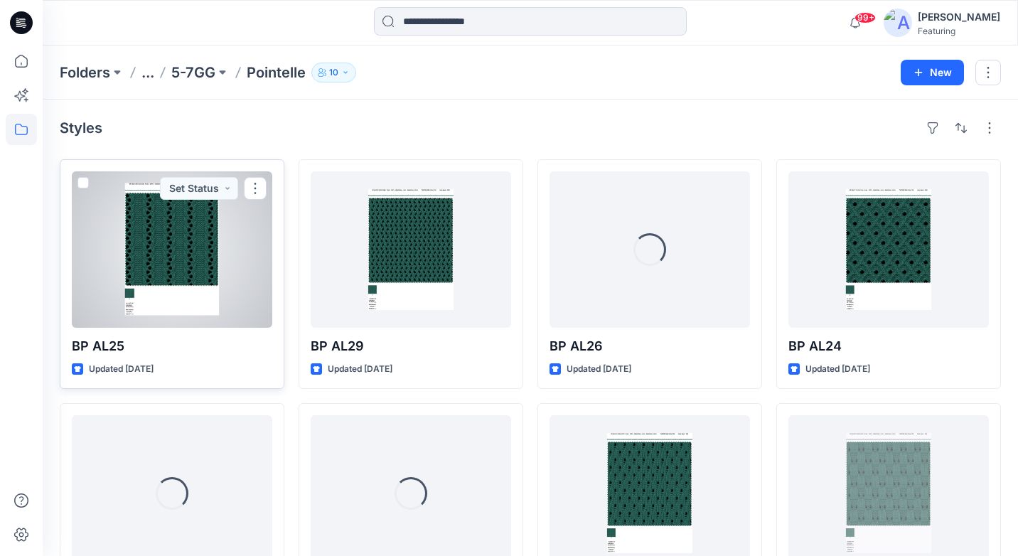
click at [193, 269] on div at bounding box center [172, 249] width 201 height 156
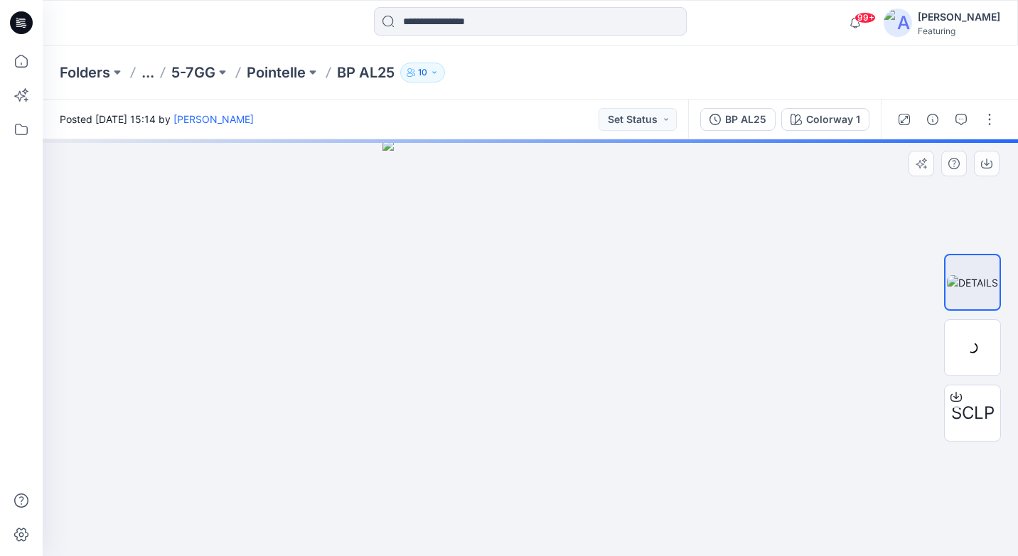
click at [575, 252] on img at bounding box center [531, 347] width 297 height 417
click at [565, 287] on img at bounding box center [531, 347] width 297 height 417
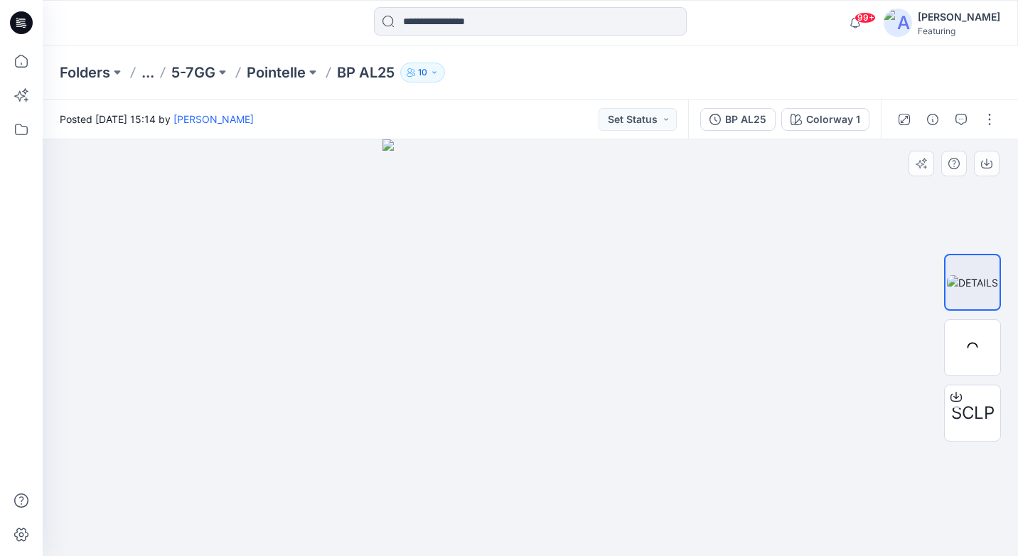
click at [511, 151] on img at bounding box center [531, 347] width 297 height 417
drag, startPoint x: 509, startPoint y: 206, endPoint x: 509, endPoint y: 289, distance: 83.9
click at [509, 142] on img at bounding box center [531, 347] width 297 height 417
drag, startPoint x: 521, startPoint y: 150, endPoint x: 521, endPoint y: 163, distance: 12.8
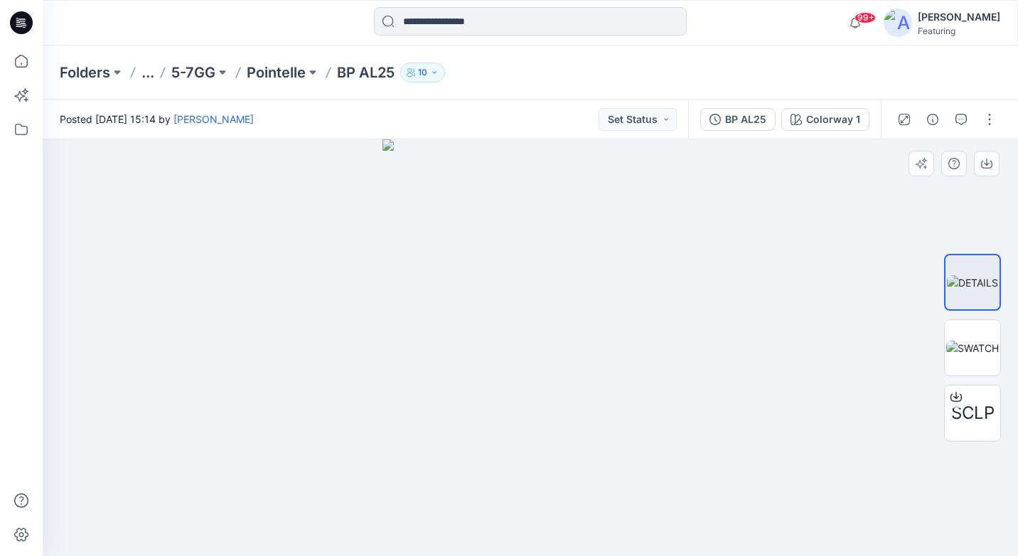
click at [521, 163] on img at bounding box center [531, 347] width 297 height 417
drag, startPoint x: 521, startPoint y: 153, endPoint x: 506, endPoint y: 462, distance: 309.8
drag, startPoint x: 505, startPoint y: 304, endPoint x: 484, endPoint y: 558, distance: 254.7
click at [484, 471] on html "99+ Notifications [PERSON_NAME] has invited you to the Folder [PERSON_NAME] Fin…" at bounding box center [509, 278] width 1018 height 556
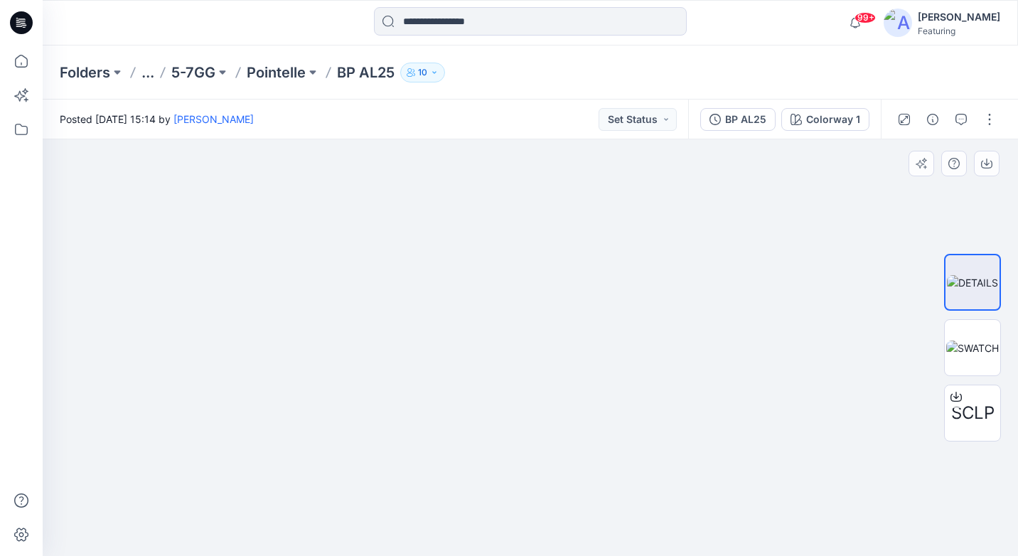
drag, startPoint x: 484, startPoint y: 326, endPoint x: 472, endPoint y: 489, distance: 162.7
click at [472, 471] on img at bounding box center [528, 230] width 980 height 652
drag, startPoint x: 466, startPoint y: 277, endPoint x: 456, endPoint y: 506, distance: 229.9
click at [456, 471] on img at bounding box center [528, 345] width 980 height 422
drag, startPoint x: 453, startPoint y: 328, endPoint x: 454, endPoint y: 383, distance: 55.5
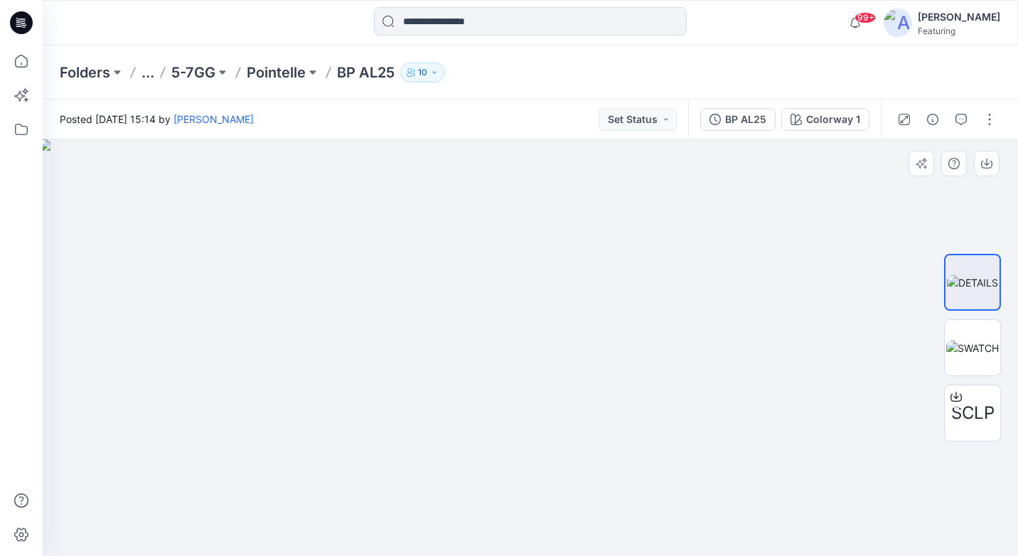
click at [454, 383] on img at bounding box center [529, 347] width 980 height 417
click at [935, 123] on icon "button" at bounding box center [932, 119] width 11 height 11
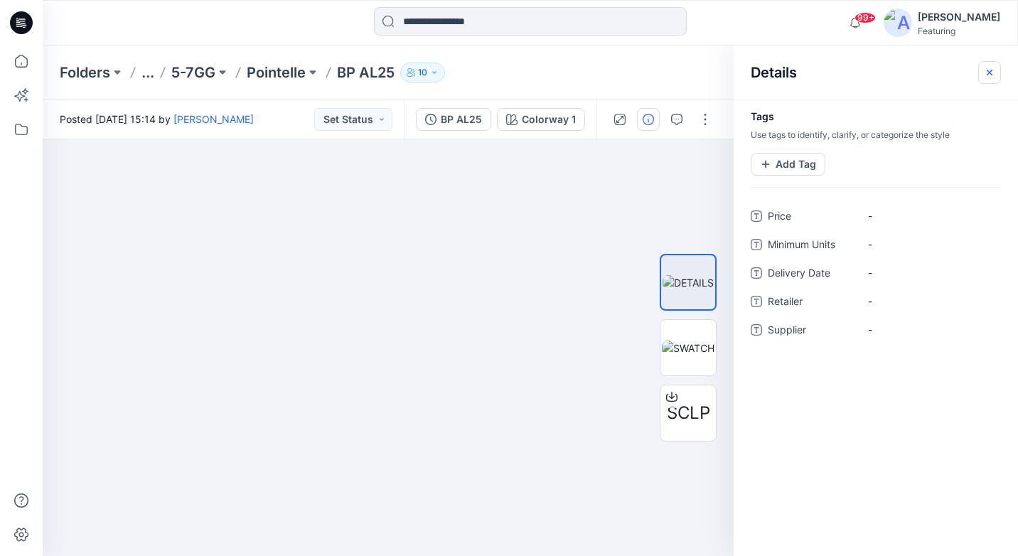
click at [992, 77] on icon "button" at bounding box center [989, 72] width 11 height 11
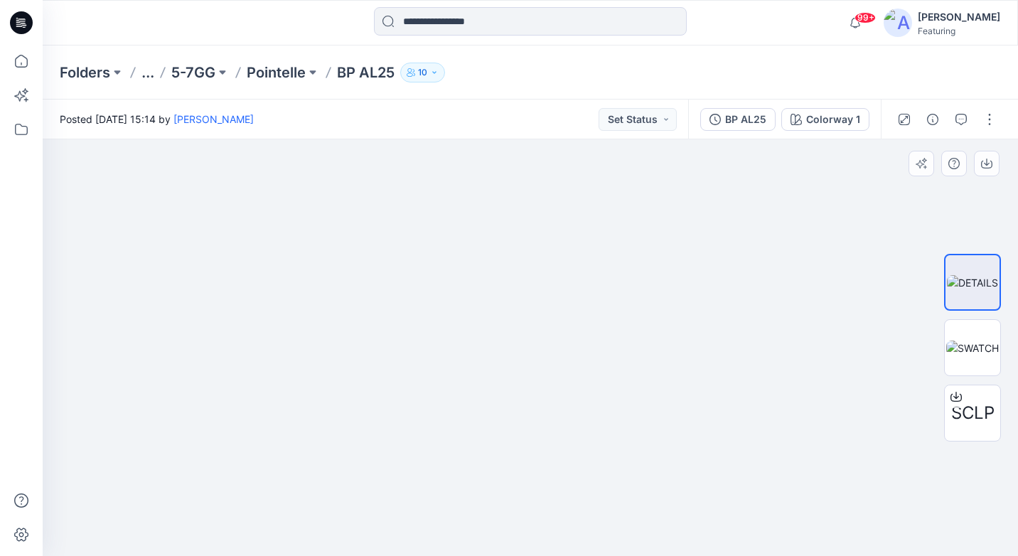
drag, startPoint x: 509, startPoint y: 325, endPoint x: 491, endPoint y: 493, distance: 168.7
click at [491, 471] on img at bounding box center [600, 347] width 1436 height 417
drag, startPoint x: 493, startPoint y: 505, endPoint x: 479, endPoint y: 211, distance: 294.7
click at [479, 211] on img at bounding box center [530, 219] width 866 height 673
drag, startPoint x: 405, startPoint y: 429, endPoint x: 403, endPoint y: 132, distance: 297.3
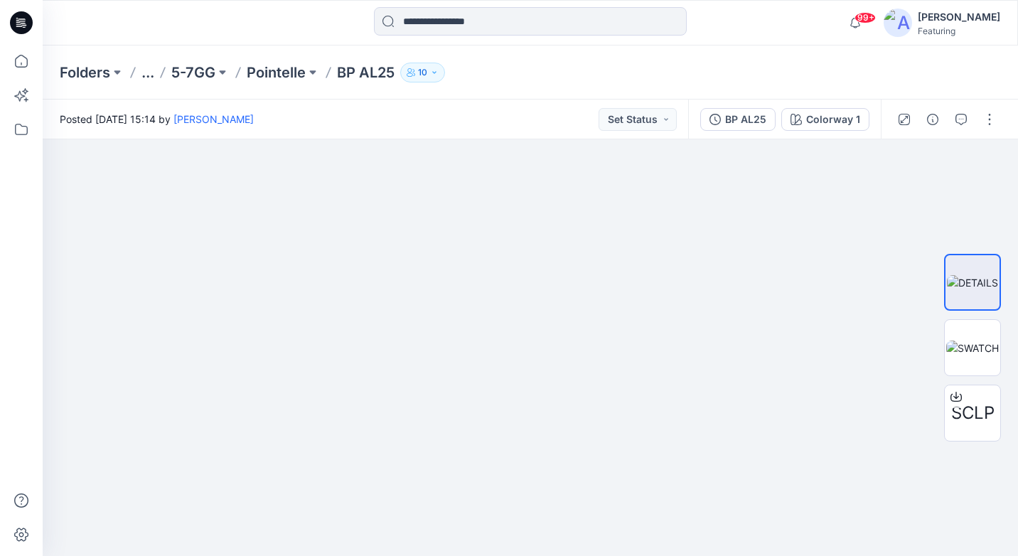
click at [403, 132] on div "Posted [DATE] 15:14 by [PERSON_NAME] Set Status BP AL25 Colorway 1 SCLP Colorwa…" at bounding box center [531, 328] width 976 height 457
drag, startPoint x: 381, startPoint y: 280, endPoint x: 380, endPoint y: 24, distance: 256.0
click at [380, 24] on div "99+ Notifications [PERSON_NAME] has invited you to the Folder [PERSON_NAME] Fin…" at bounding box center [509, 278] width 1018 height 556
click at [164, 71] on icon at bounding box center [162, 72] width 11 height 11
click at [156, 71] on div "Folders ... 5-[GEOGRAPHIC_DATA] 10" at bounding box center [475, 73] width 831 height 20
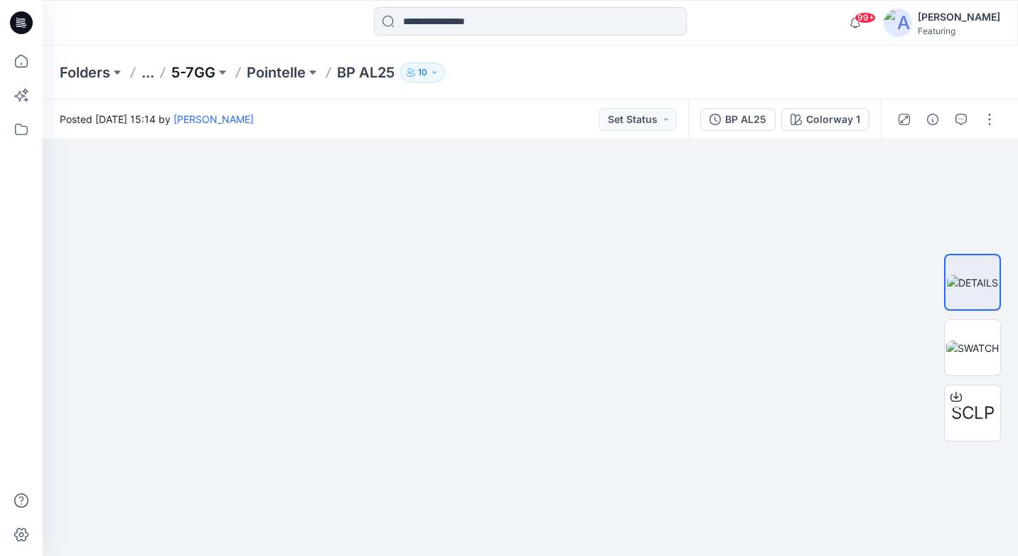
click at [200, 73] on p "5-7GG" at bounding box center [193, 73] width 44 height 20
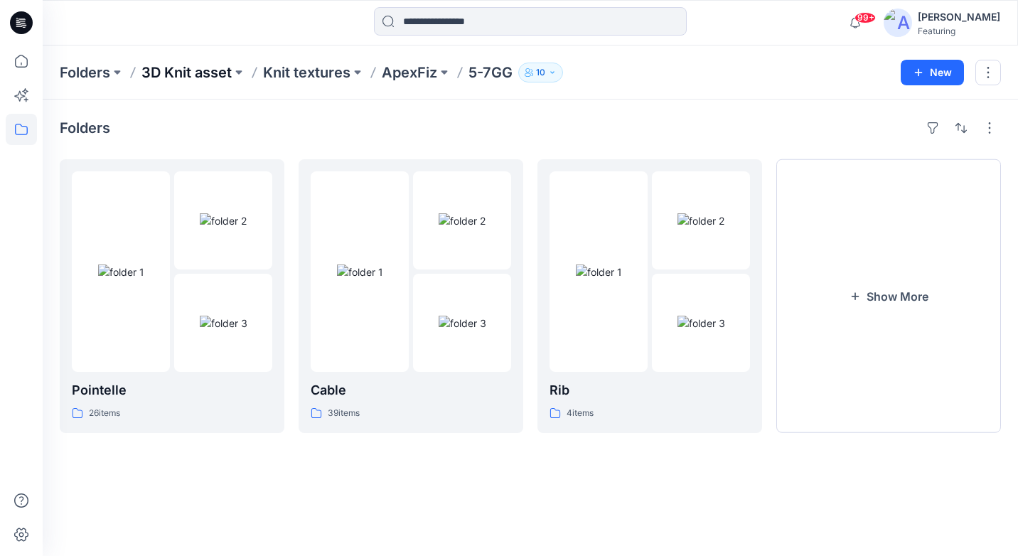
click at [220, 75] on p "3D Knit asset" at bounding box center [187, 73] width 90 height 20
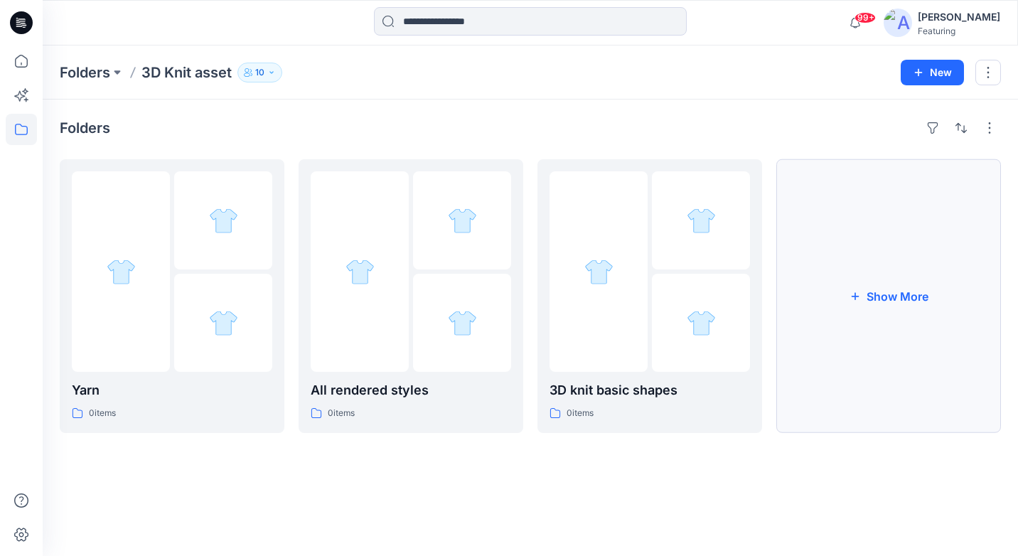
click at [826, 233] on button "Show More" at bounding box center [889, 296] width 225 height 274
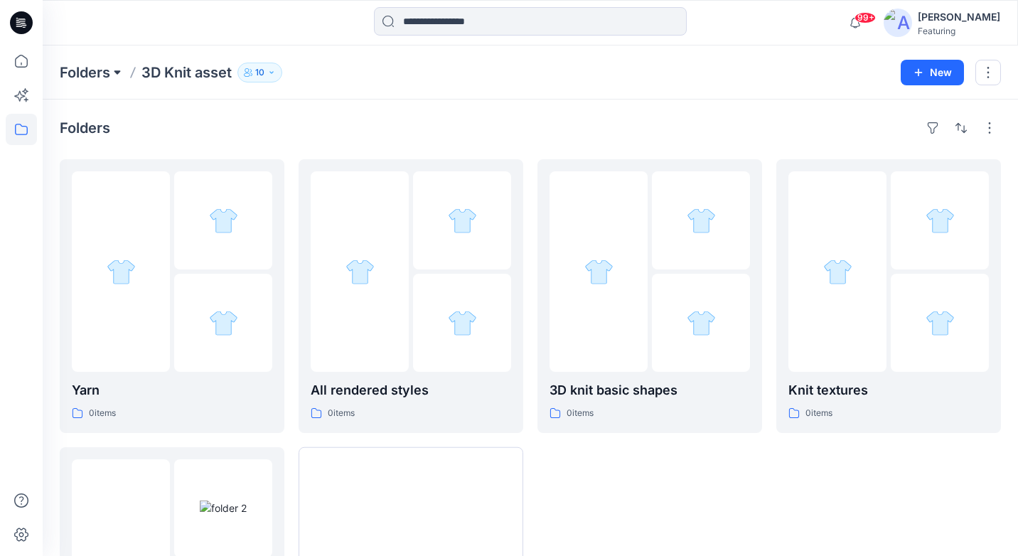
click at [115, 68] on button at bounding box center [117, 73] width 14 height 20
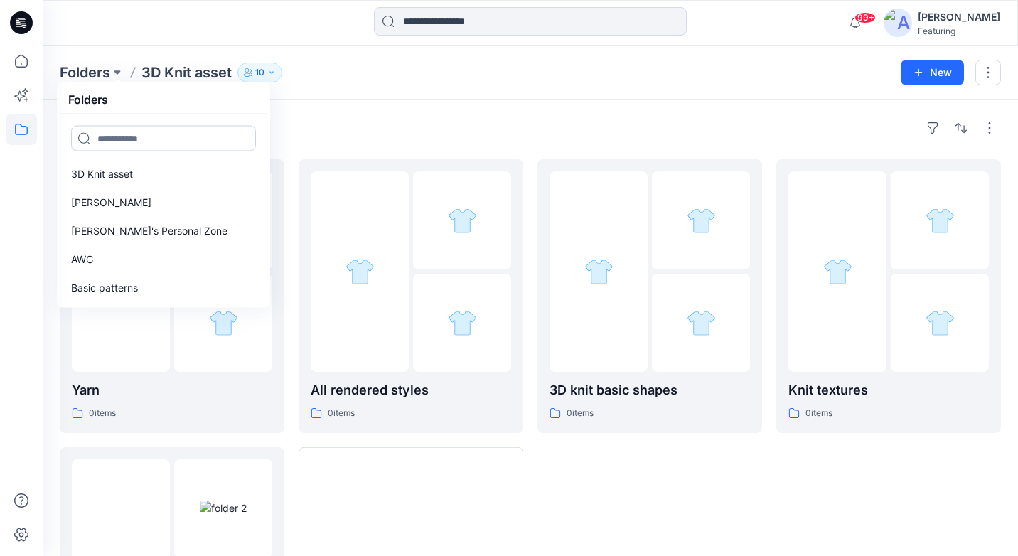
click at [149, 138] on input at bounding box center [163, 139] width 185 height 26
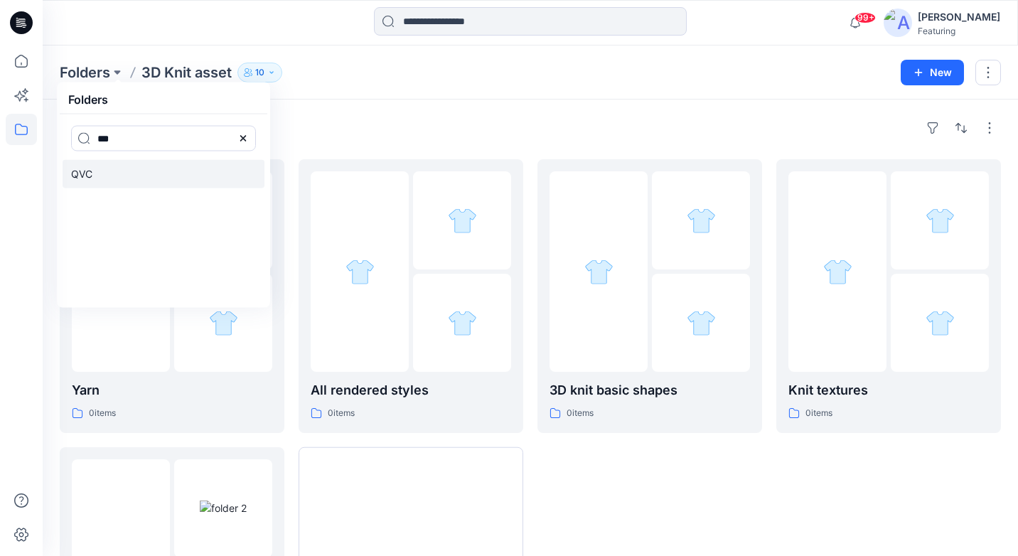
type input "***"
click at [95, 176] on link "QVC" at bounding box center [164, 174] width 202 height 28
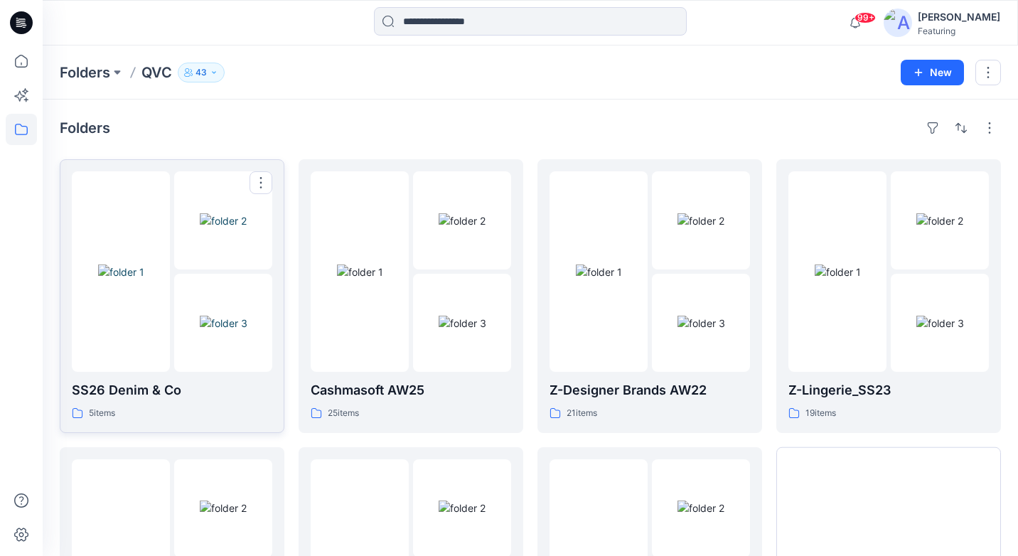
click at [226, 319] on img at bounding box center [224, 323] width 48 height 15
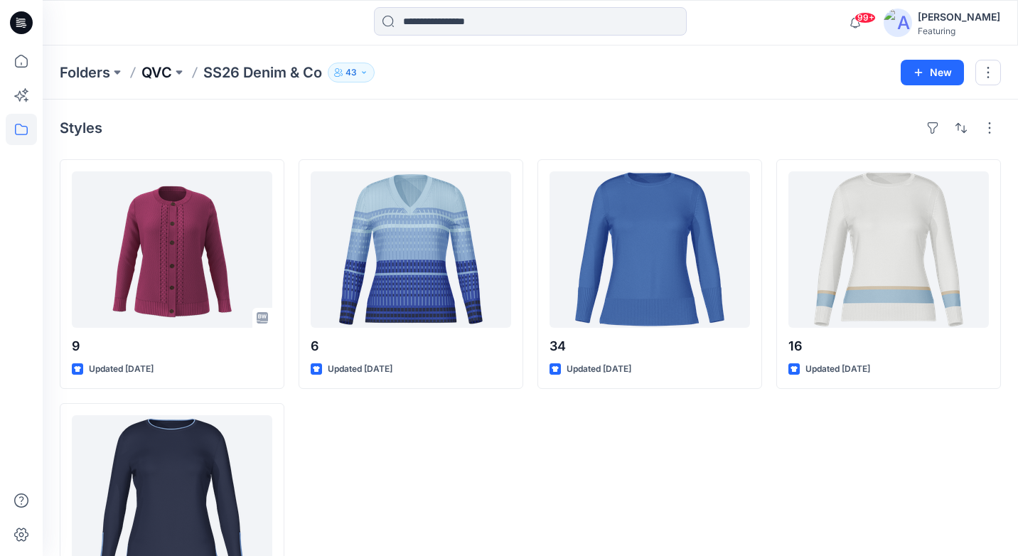
click at [171, 70] on p "QVC" at bounding box center [157, 73] width 31 height 20
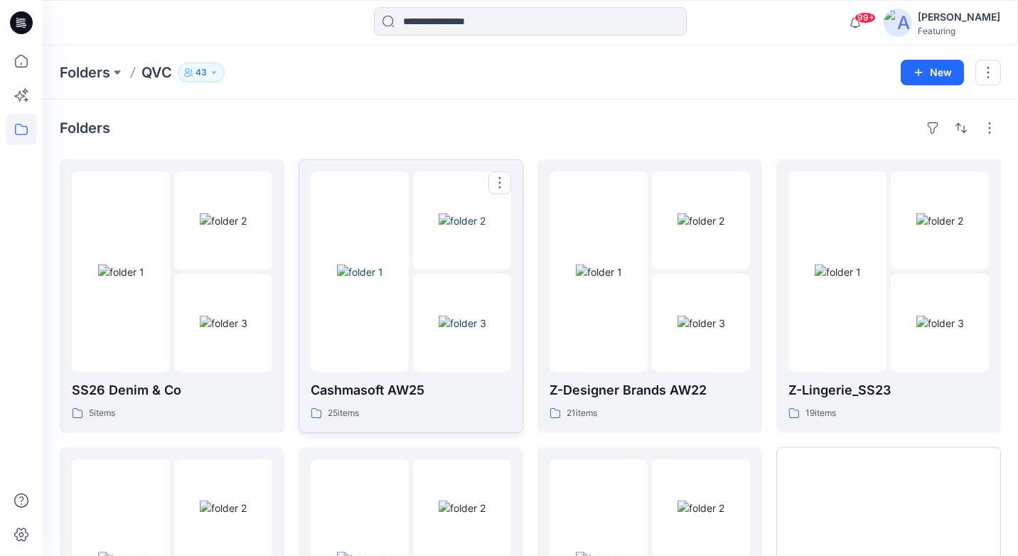
click at [439, 225] on img at bounding box center [462, 220] width 47 height 15
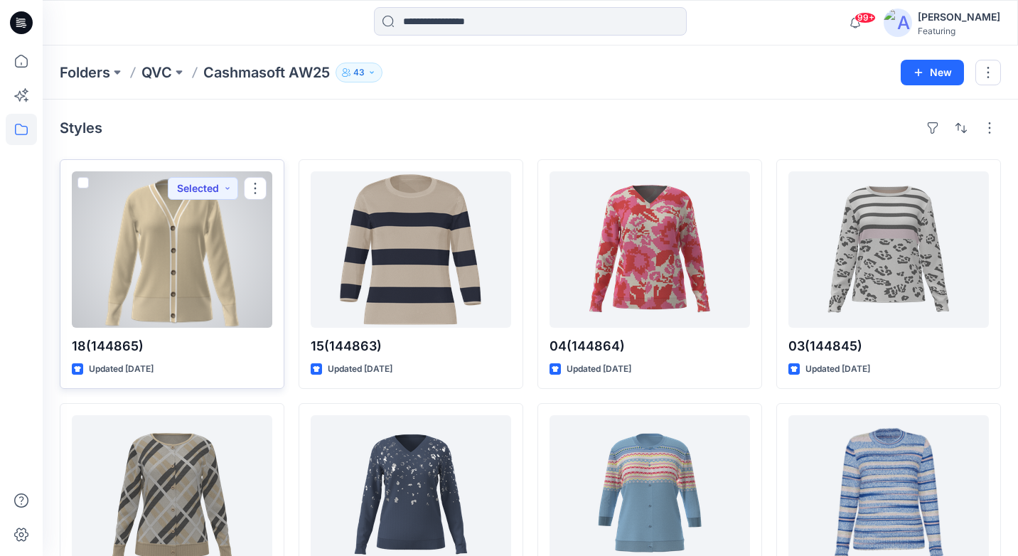
click at [182, 249] on div at bounding box center [172, 249] width 201 height 156
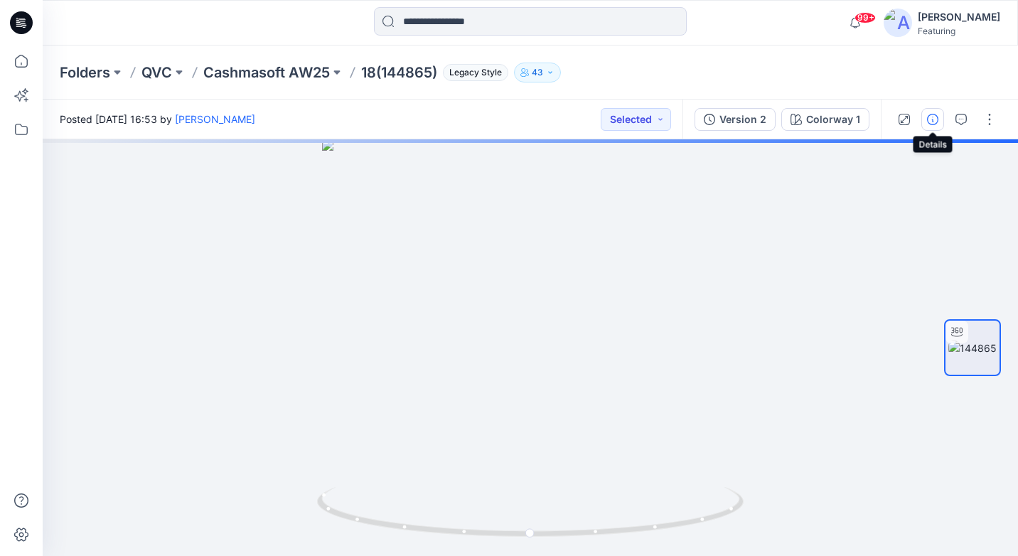
click at [930, 120] on icon "button" at bounding box center [932, 119] width 11 height 11
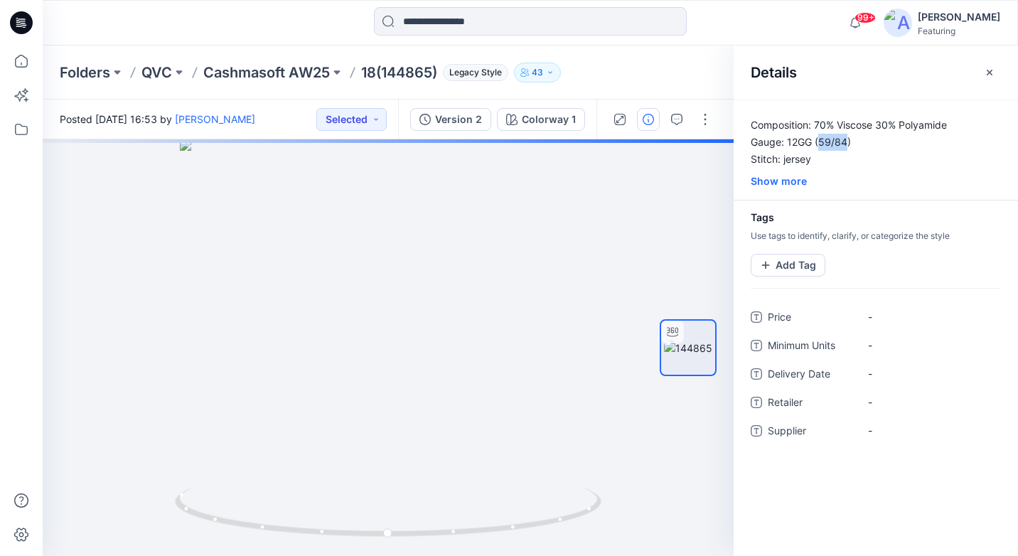
drag, startPoint x: 821, startPoint y: 144, endPoint x: 848, endPoint y: 144, distance: 27.0
click at [848, 144] on p "Composition: 70% Viscose 30% Polyamide Gauge: 12GG (59/84) Stitch: jersey Size:…" at bounding box center [876, 142] width 284 height 51
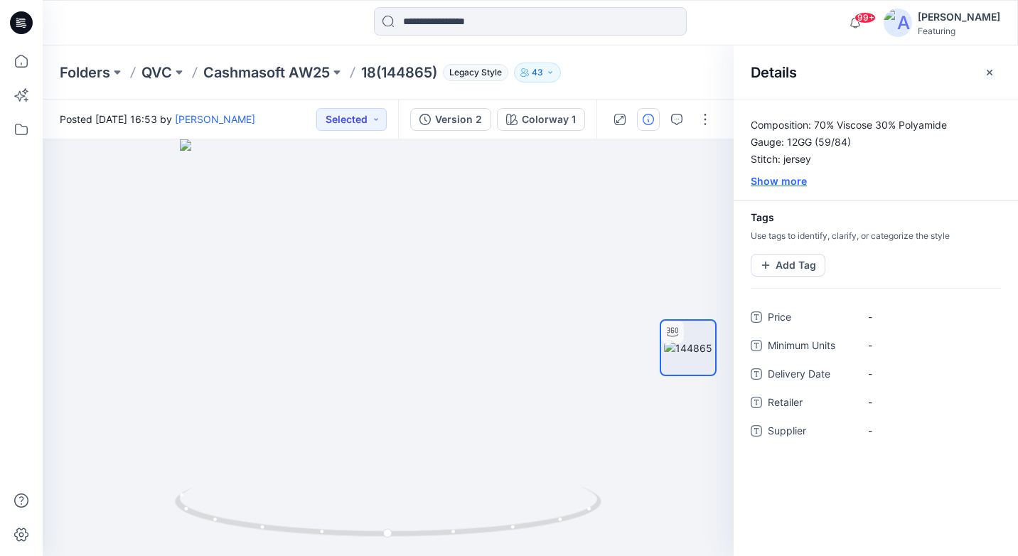
click at [794, 183] on div "Show more" at bounding box center [876, 181] width 284 height 15
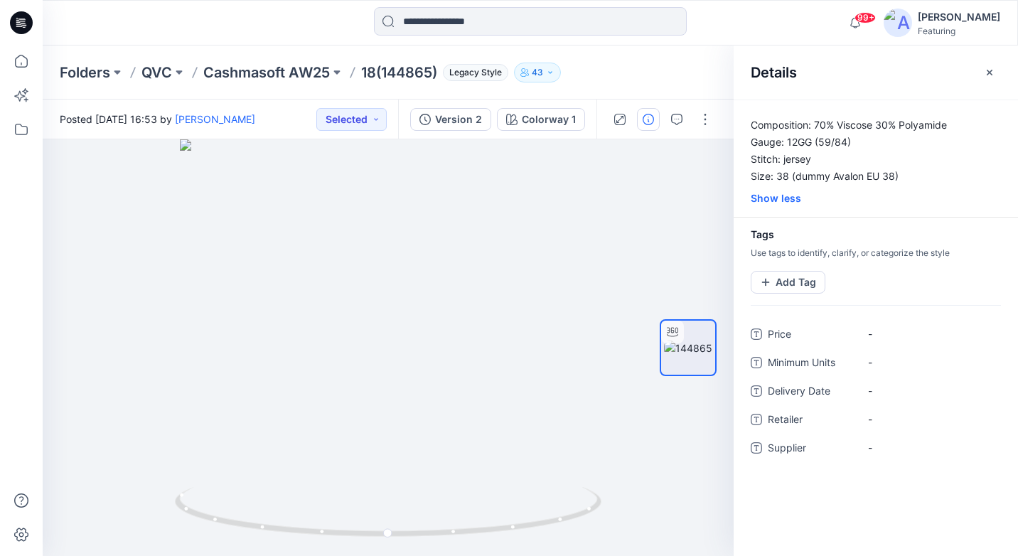
click at [850, 156] on p "Composition: 70% Viscose 30% Polyamide Gauge: 12GG (59/84) Stitch: jersey Size:…" at bounding box center [876, 151] width 284 height 68
drag, startPoint x: 847, startPoint y: 144, endPoint x: 820, endPoint y: 143, distance: 27.0
click at [819, 143] on p "Composition: 70% Viscose 30% Polyamide Gauge: 12GG (59/84) Stitch: jersey Size:…" at bounding box center [876, 151] width 284 height 68
click at [164, 64] on p "QVC" at bounding box center [157, 73] width 31 height 20
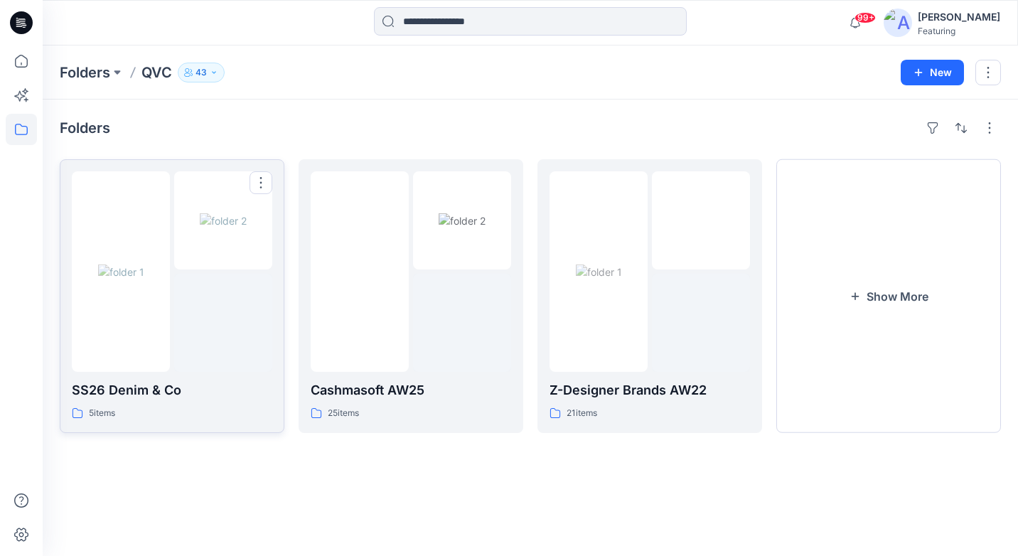
click at [144, 279] on img at bounding box center [121, 272] width 46 height 15
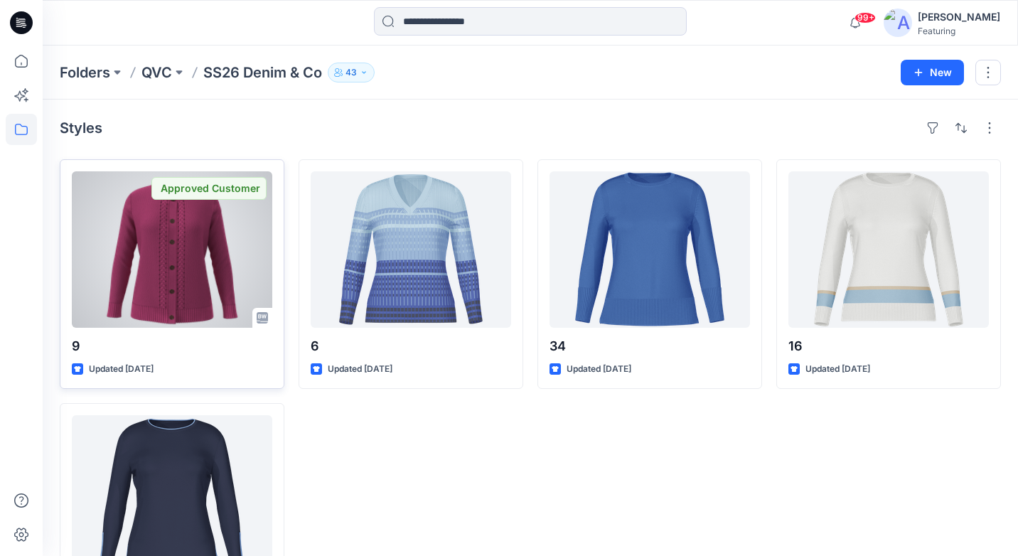
click at [225, 232] on div at bounding box center [172, 249] width 201 height 156
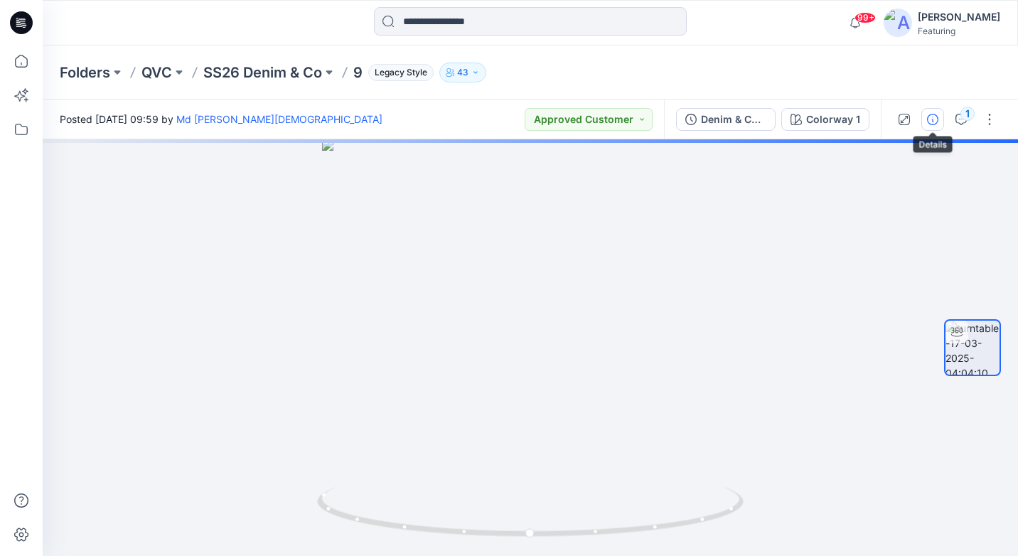
click at [931, 122] on icon "button" at bounding box center [932, 119] width 11 height 11
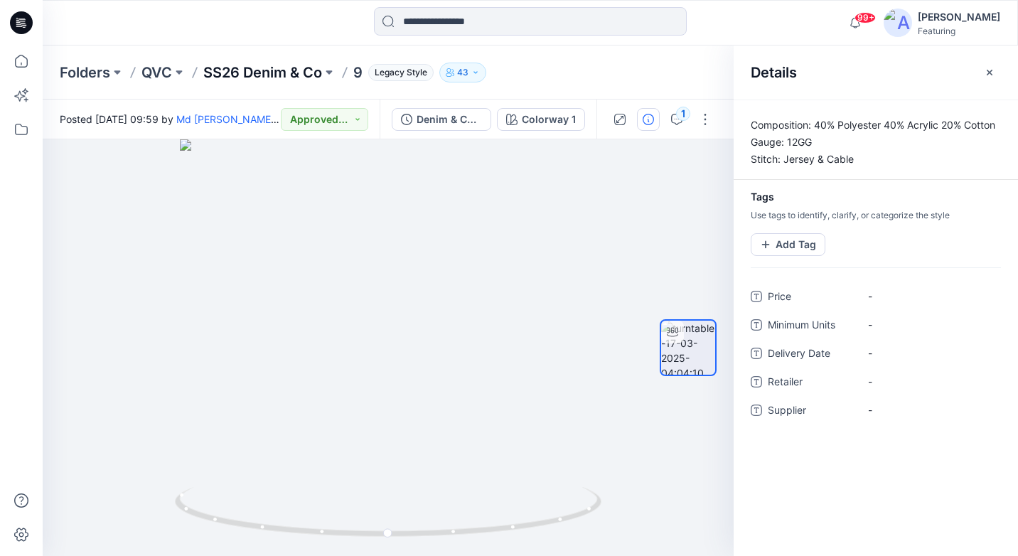
click at [228, 68] on p "SS26 Denim & Co" at bounding box center [262, 73] width 119 height 20
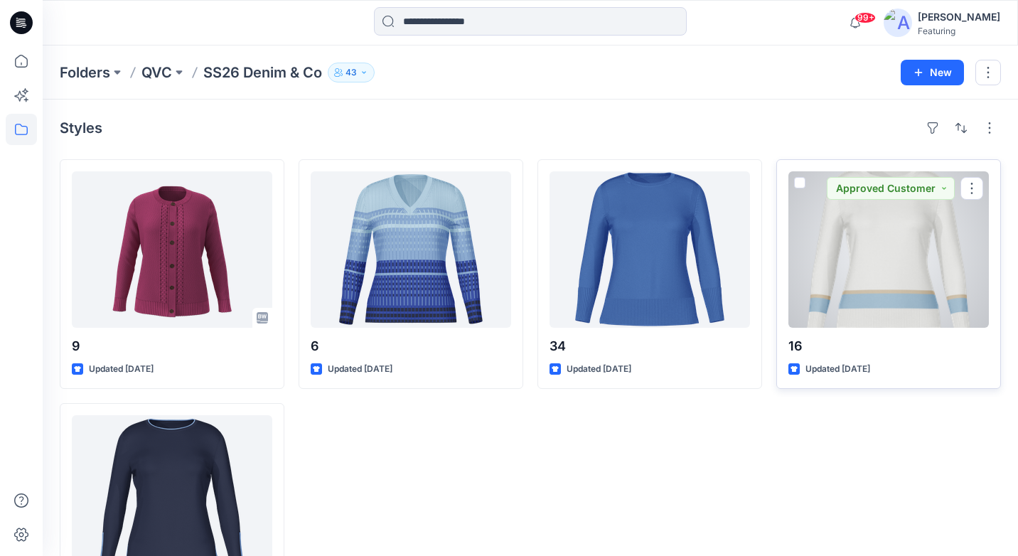
click at [901, 245] on div at bounding box center [889, 249] width 201 height 156
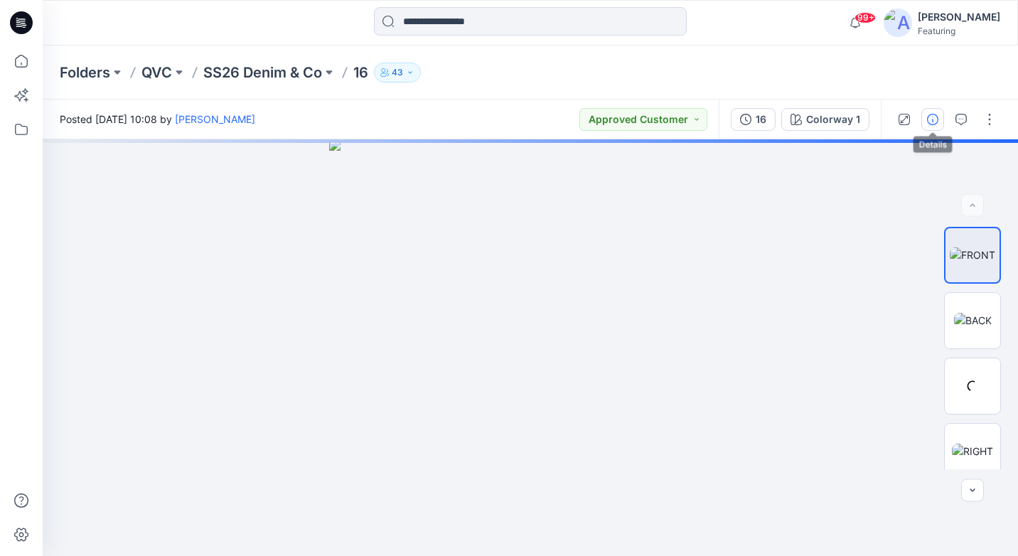
click at [942, 119] on button "button" at bounding box center [933, 119] width 23 height 23
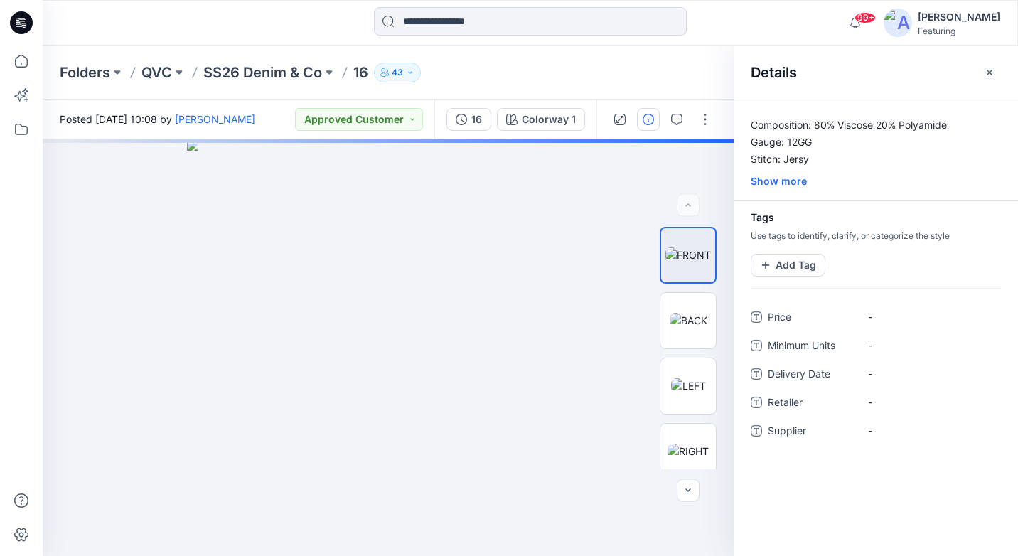
click at [783, 183] on div "Show more" at bounding box center [876, 181] width 284 height 15
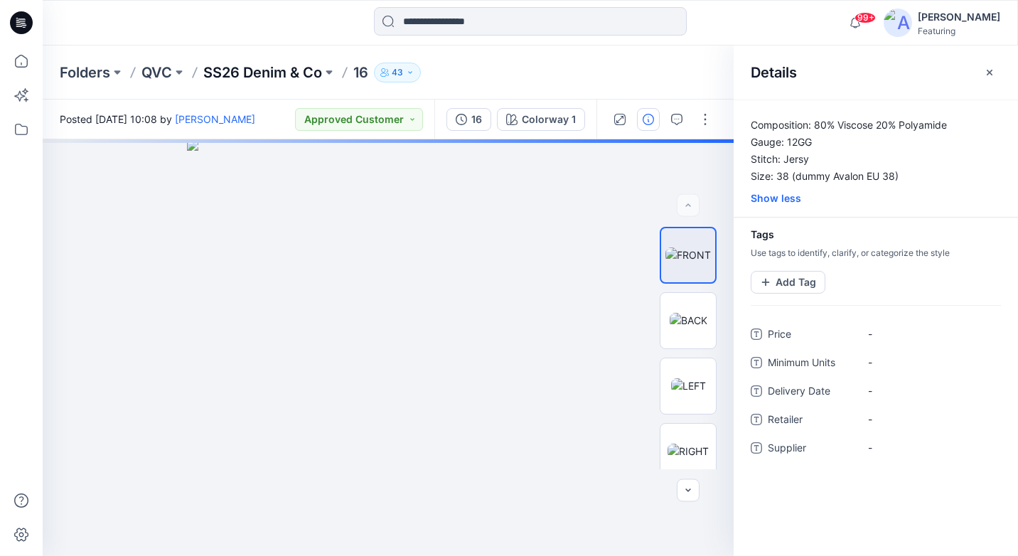
click at [230, 71] on p "SS26 Denim & Co" at bounding box center [262, 73] width 119 height 20
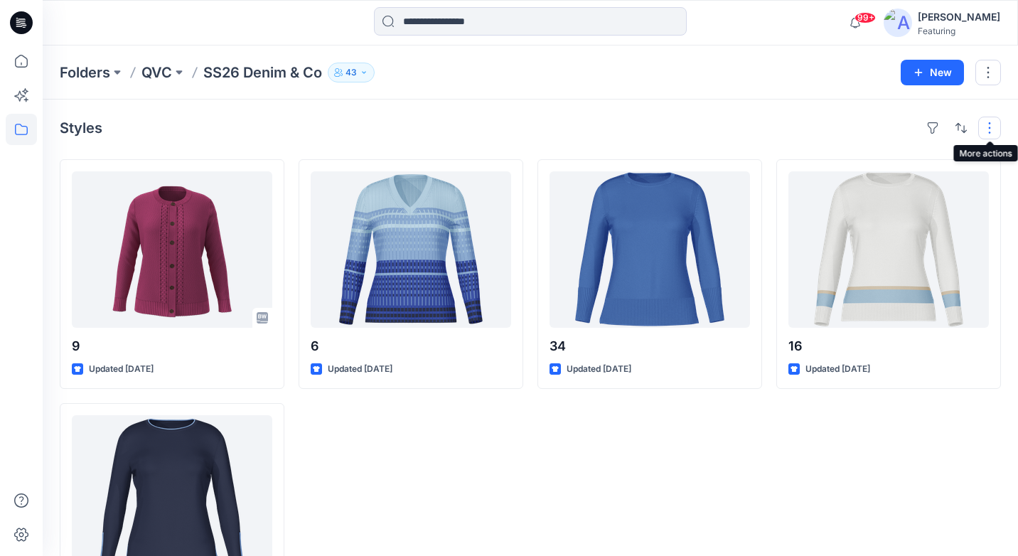
click at [989, 129] on button "button" at bounding box center [990, 128] width 23 height 23
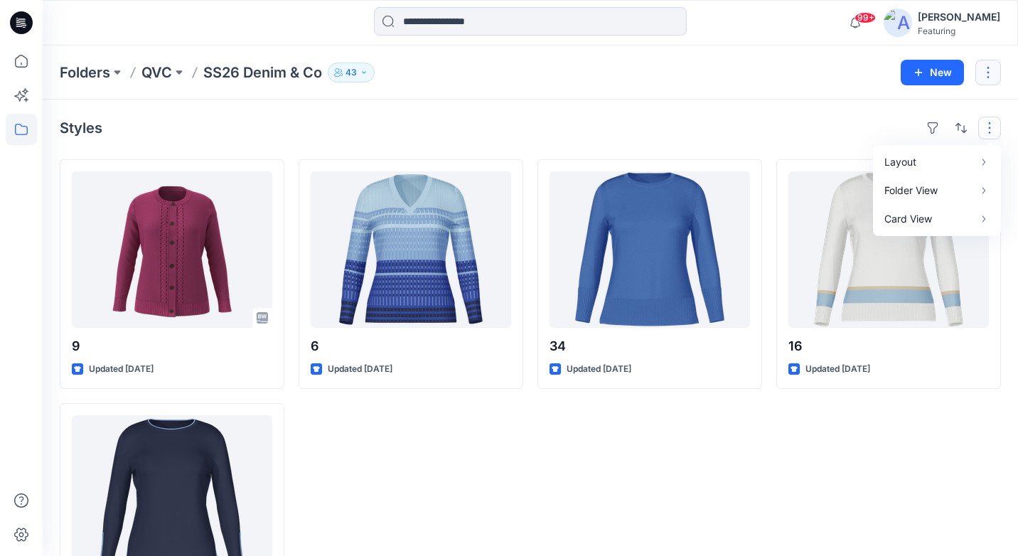
click at [994, 79] on button "button" at bounding box center [989, 73] width 26 height 26
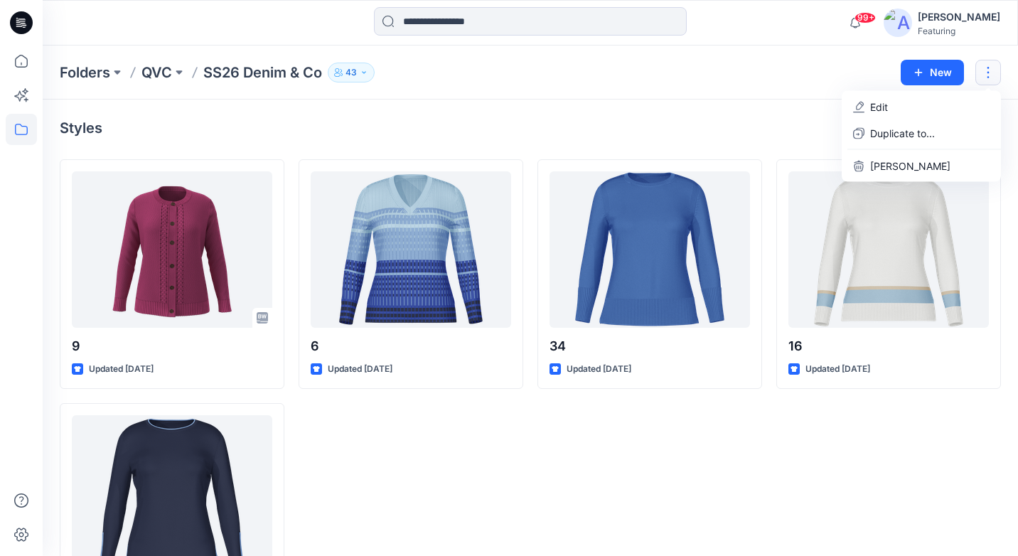
click at [713, 115] on div "Styles 9 Updated [DATE] 7 Updated [DATE] 6 Updated [DATE] 34 Updated [DATE] 16 …" at bounding box center [531, 375] width 976 height 550
click at [171, 72] on p "QVC" at bounding box center [157, 73] width 31 height 20
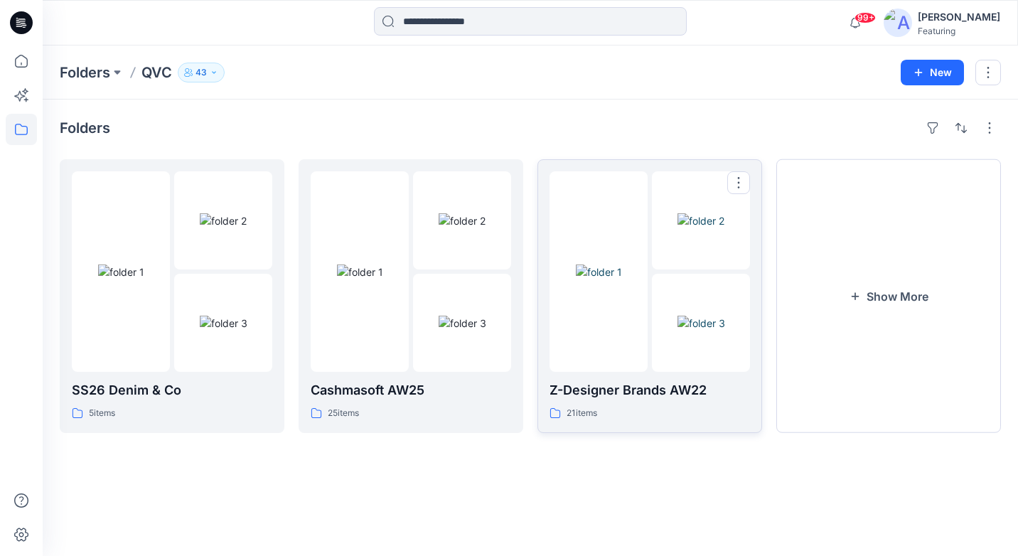
click at [678, 322] on img at bounding box center [702, 323] width 48 height 15
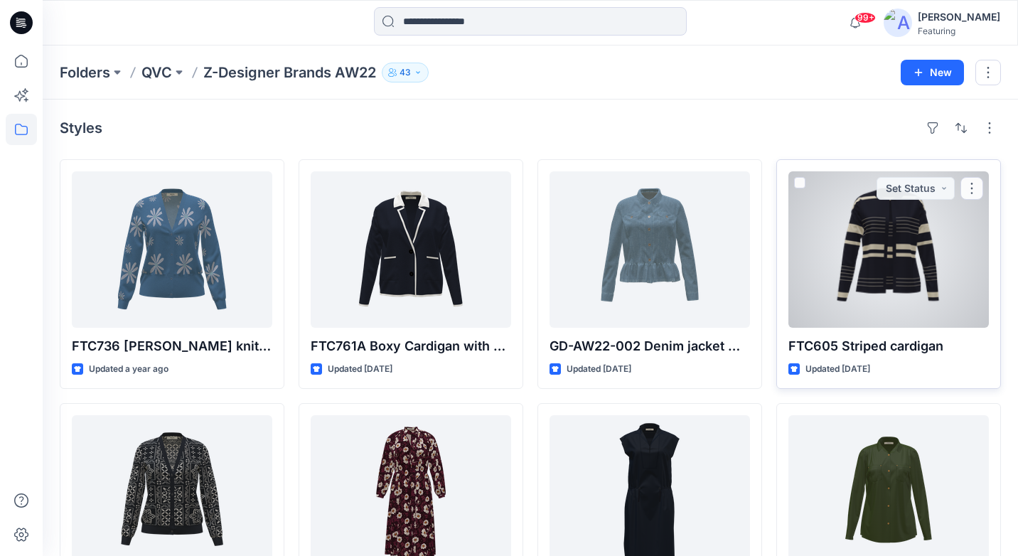
click at [868, 258] on div at bounding box center [889, 249] width 201 height 156
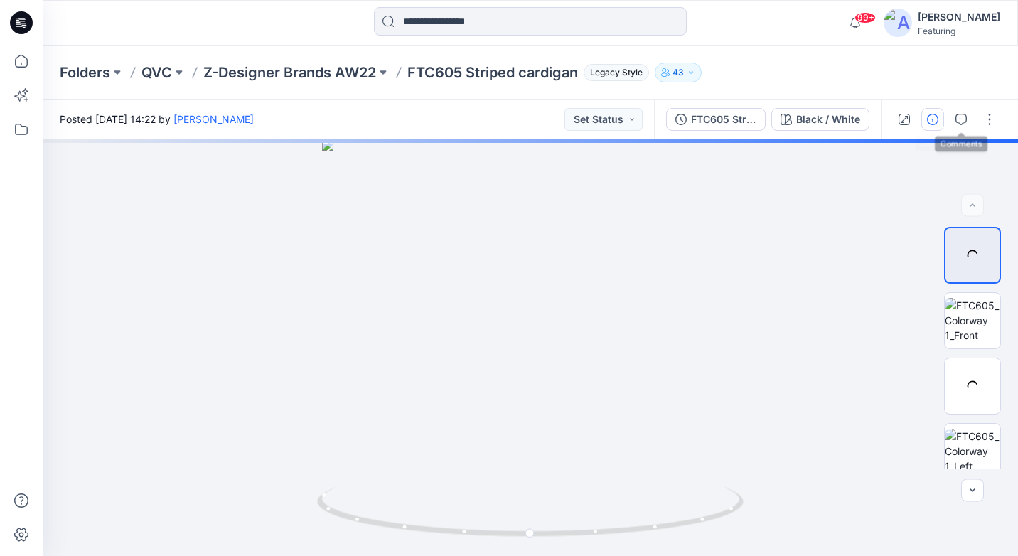
click at [939, 122] on button "button" at bounding box center [933, 119] width 23 height 23
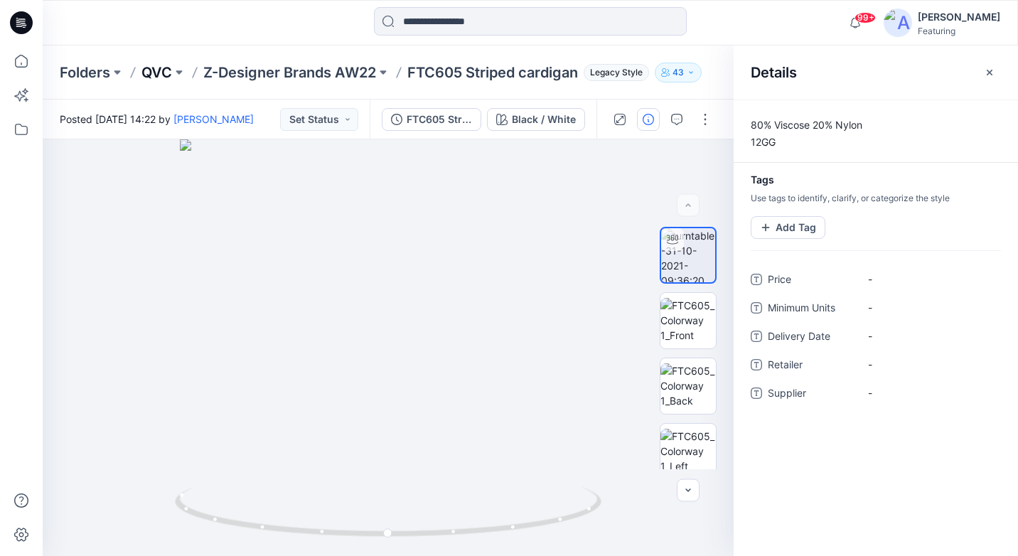
click at [159, 76] on p "QVC" at bounding box center [157, 73] width 31 height 20
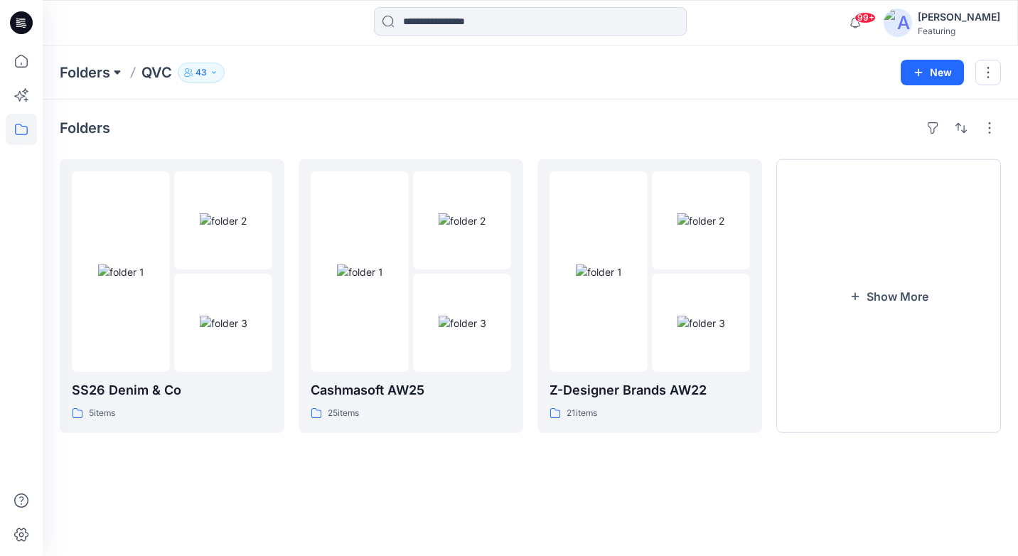
click at [111, 70] on button at bounding box center [117, 73] width 14 height 20
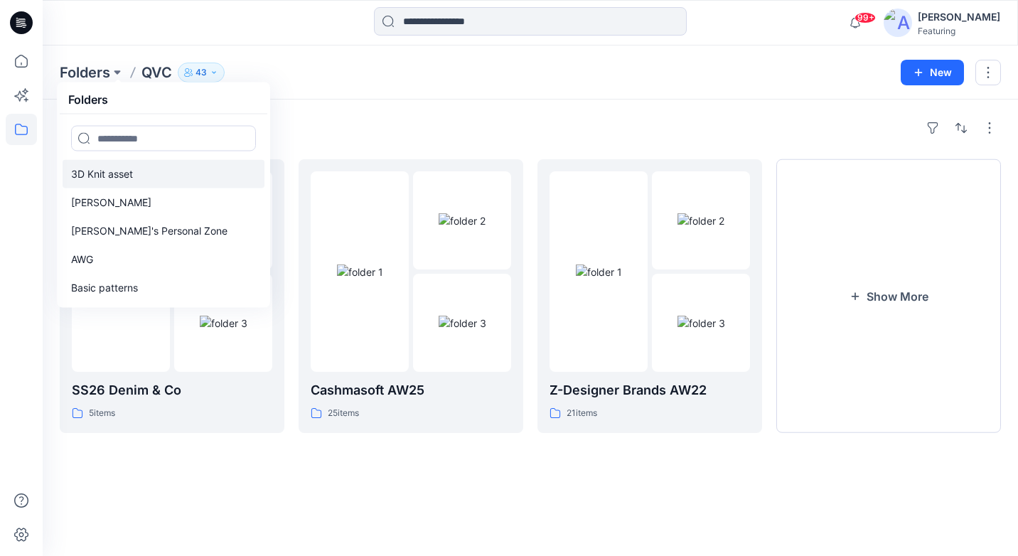
click at [106, 182] on p "3D Knit asset" at bounding box center [102, 174] width 62 height 17
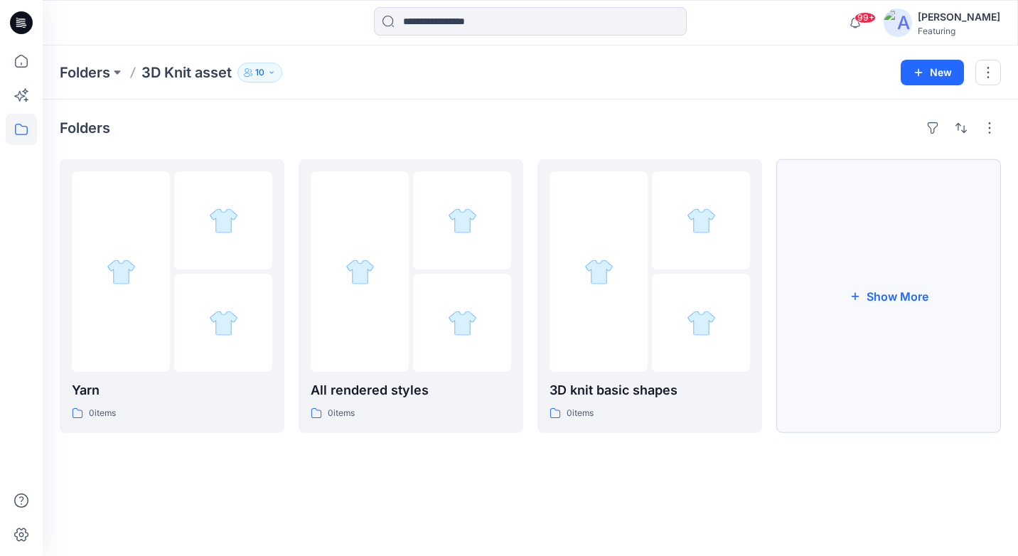
click at [888, 282] on button "Show More" at bounding box center [889, 296] width 225 height 274
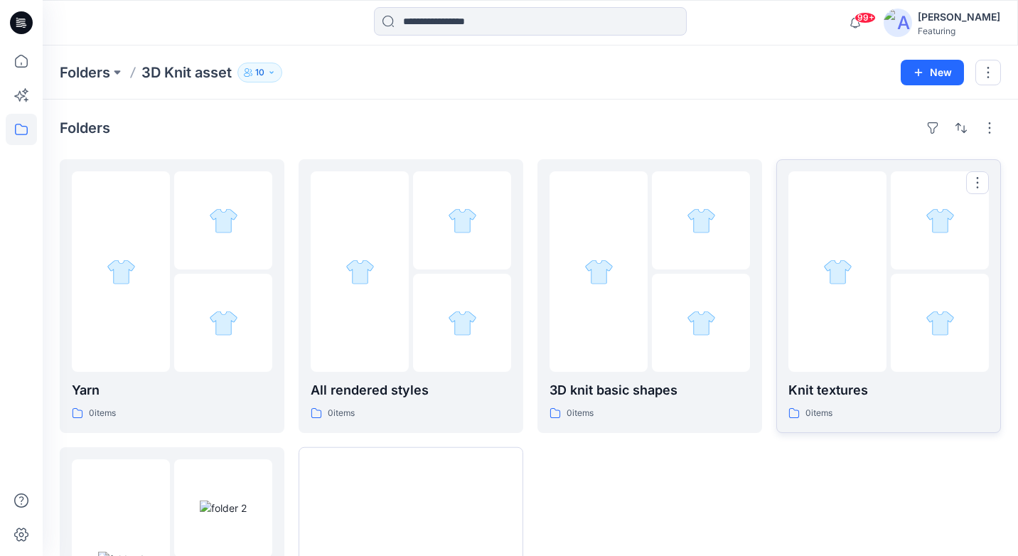
click at [841, 360] on div at bounding box center [838, 271] width 98 height 201
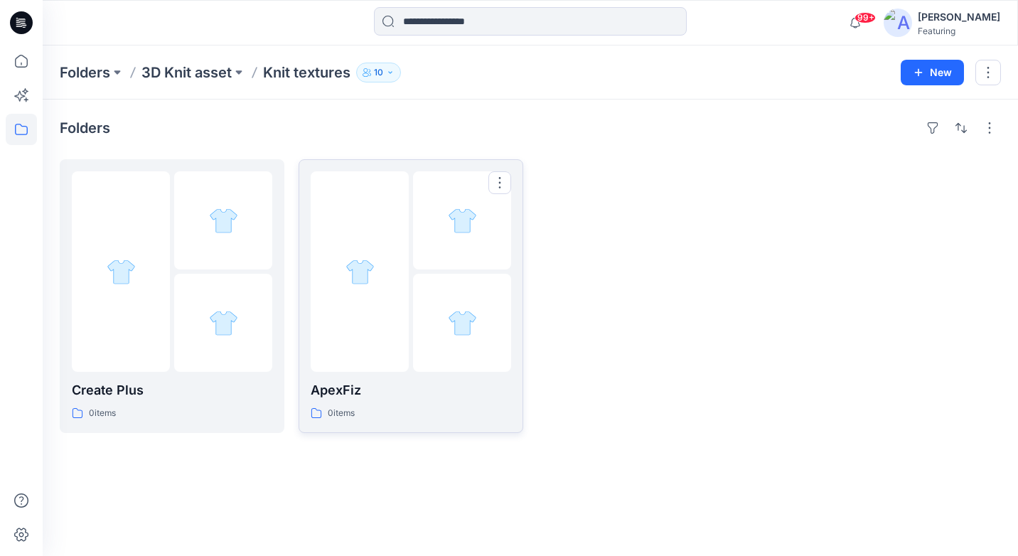
click at [371, 239] on div at bounding box center [360, 271] width 98 height 201
click at [193, 358] on div at bounding box center [223, 323] width 98 height 98
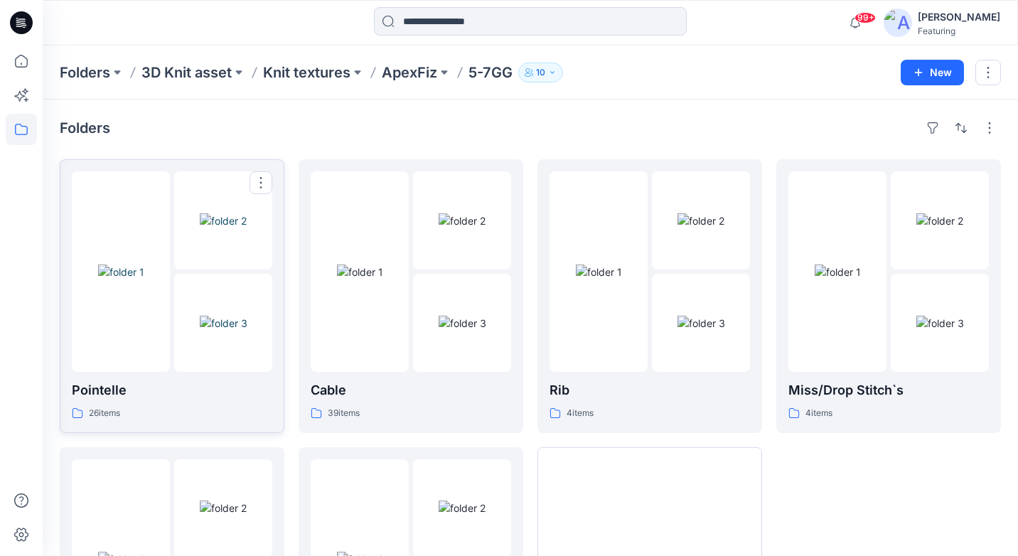
click at [222, 317] on img at bounding box center [224, 323] width 48 height 15
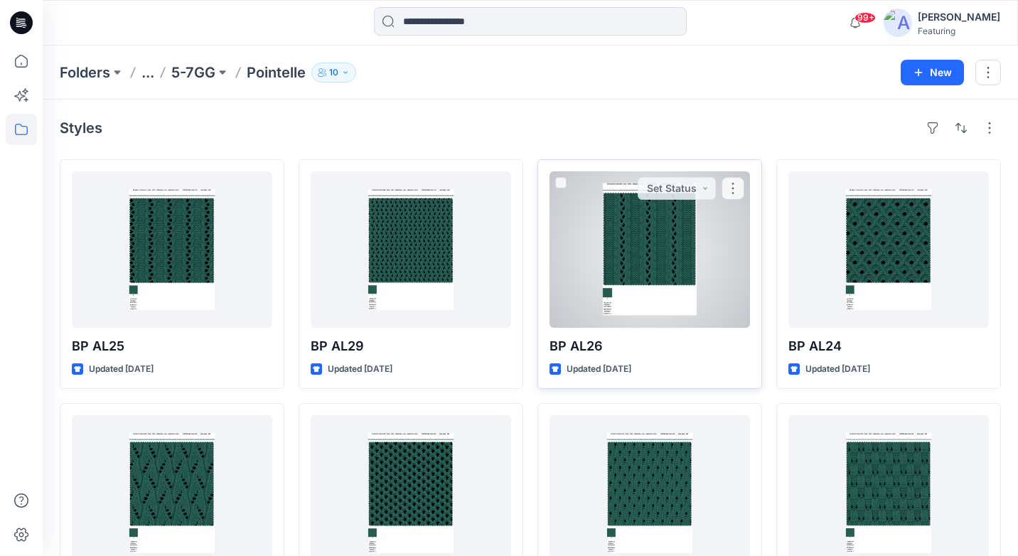
click at [669, 259] on div at bounding box center [650, 249] width 201 height 156
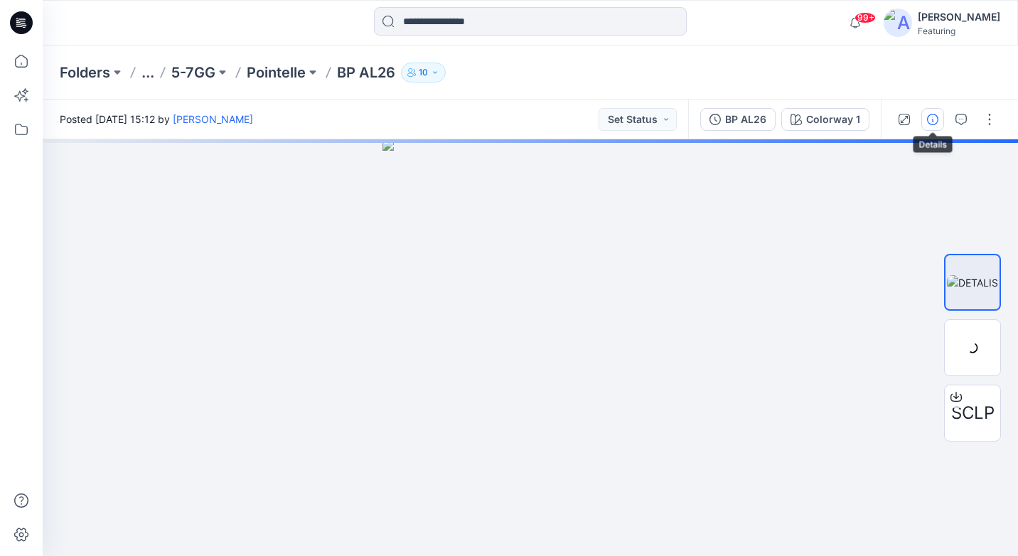
click at [933, 127] on button "button" at bounding box center [933, 119] width 23 height 23
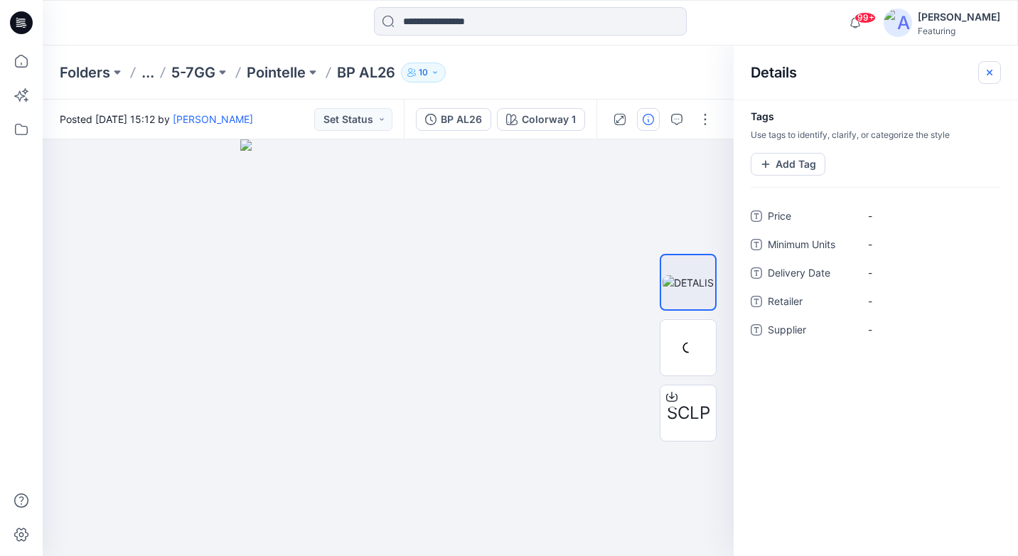
click at [993, 73] on icon "button" at bounding box center [989, 72] width 11 height 11
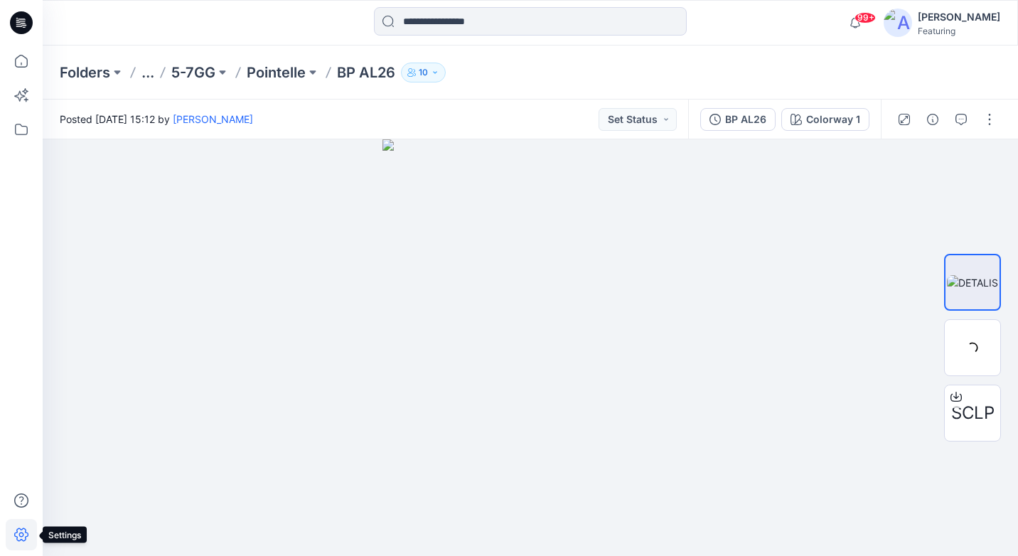
click at [18, 471] on icon at bounding box center [21, 534] width 31 height 31
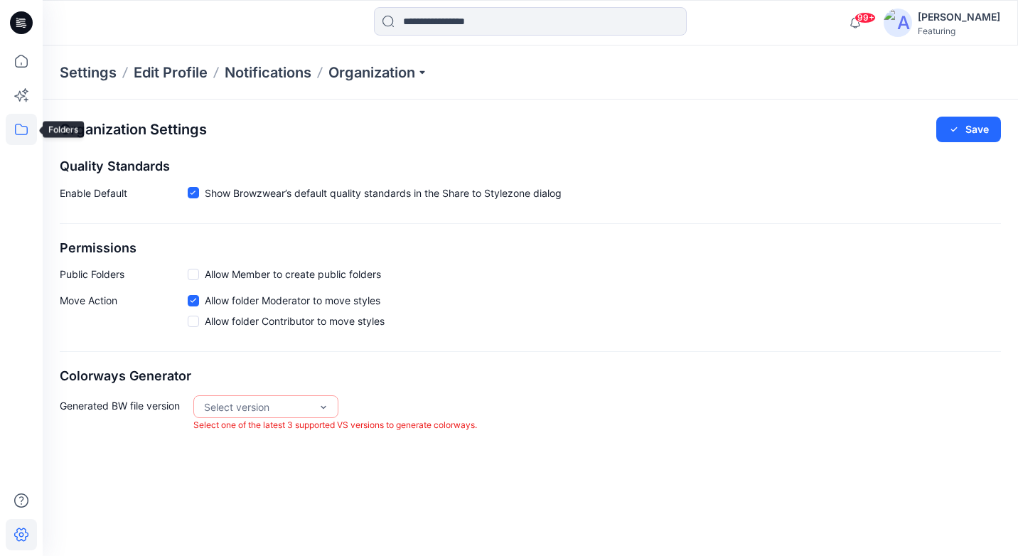
click at [27, 124] on icon at bounding box center [21, 129] width 31 height 31
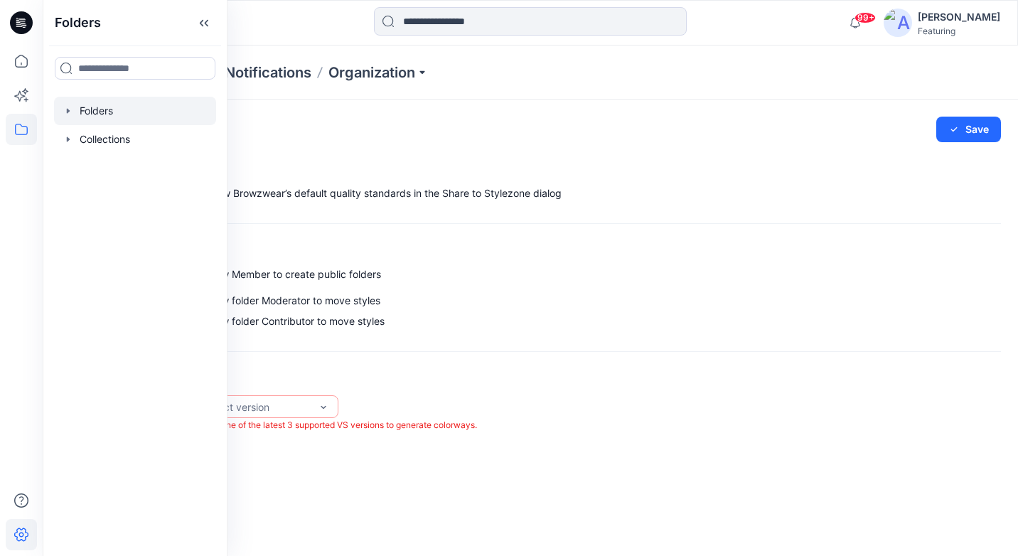
click at [148, 112] on div at bounding box center [135, 111] width 162 height 28
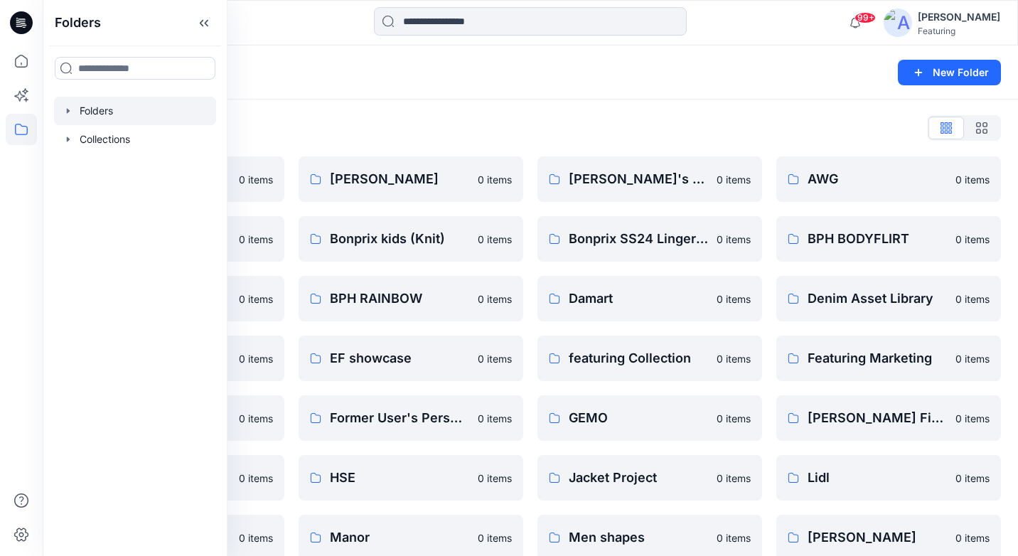
click at [301, 109] on div "Folders List 3D Knit asset 0 items Basic patterns 0 items BPH Lingerie 0 items …" at bounding box center [531, 458] width 976 height 717
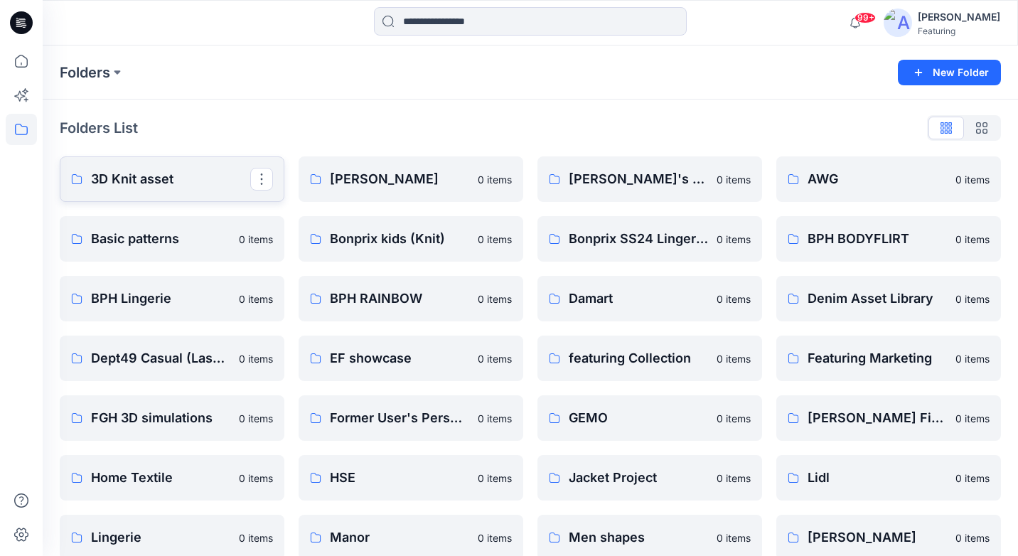
click at [134, 186] on p "3D Knit asset" at bounding box center [170, 179] width 159 height 20
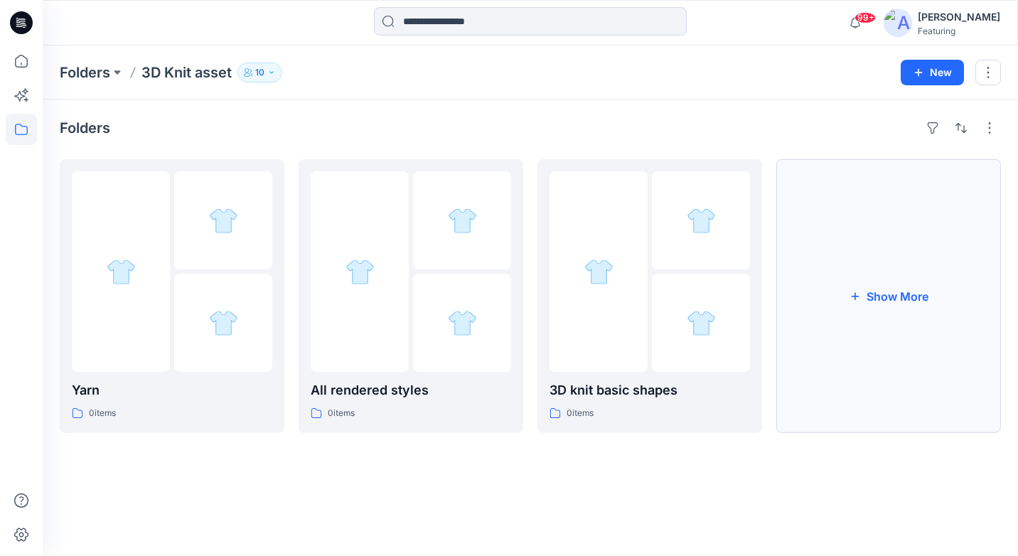
click at [883, 275] on button "Show More" at bounding box center [889, 296] width 225 height 274
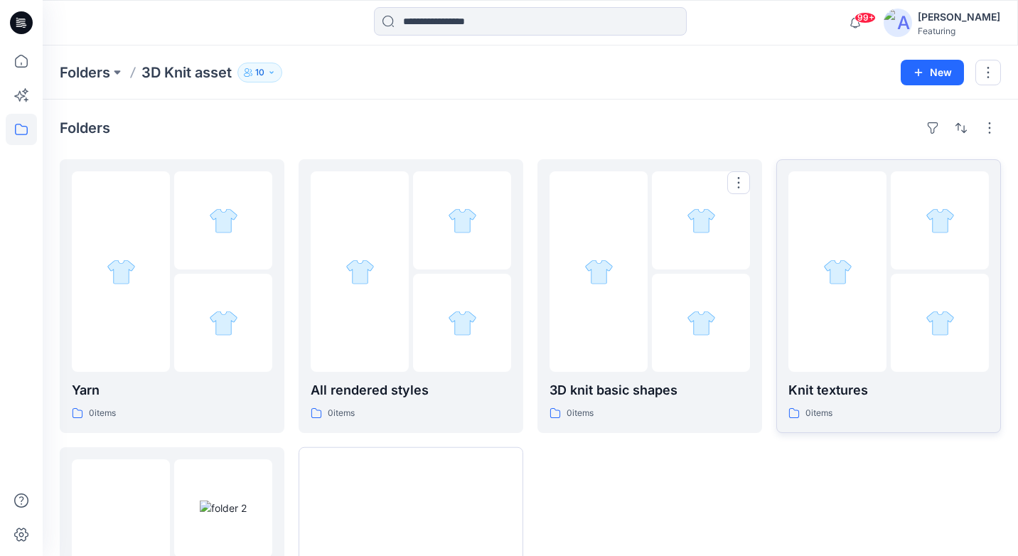
click at [780, 376] on link "Knit textures 0 items" at bounding box center [889, 296] width 225 height 274
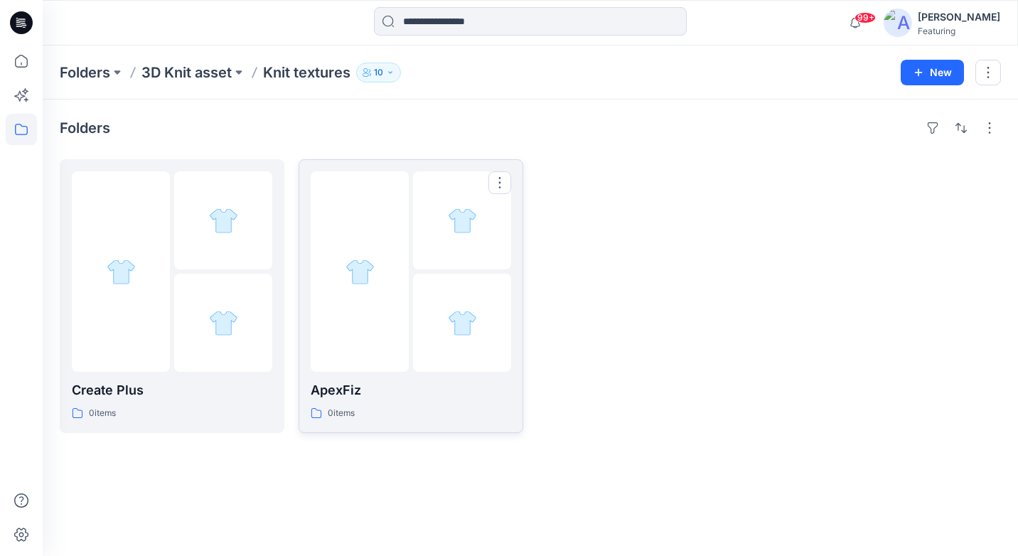
click at [398, 302] on div at bounding box center [360, 271] width 98 height 201
click at [137, 237] on div at bounding box center [121, 271] width 98 height 201
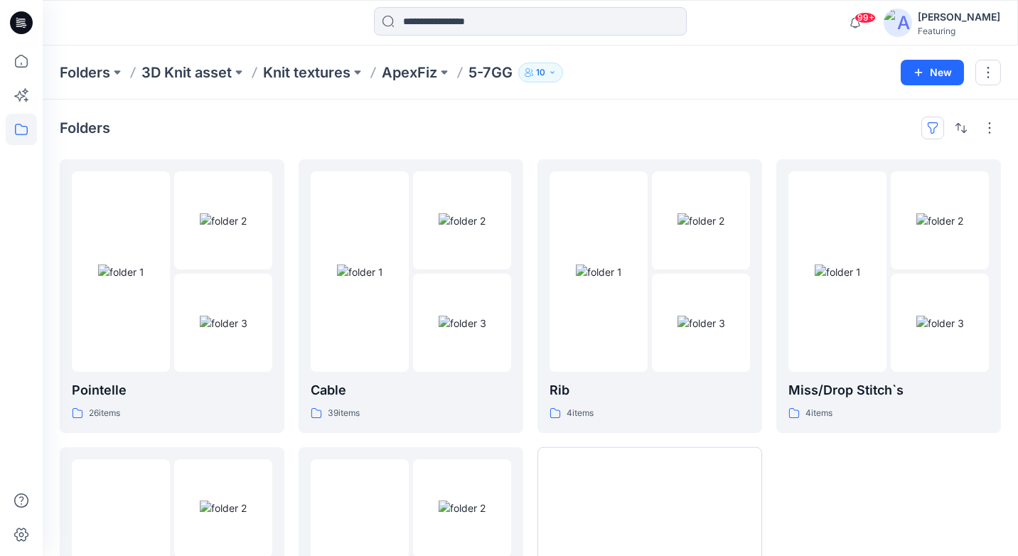
click at [933, 129] on button "button" at bounding box center [933, 128] width 23 height 23
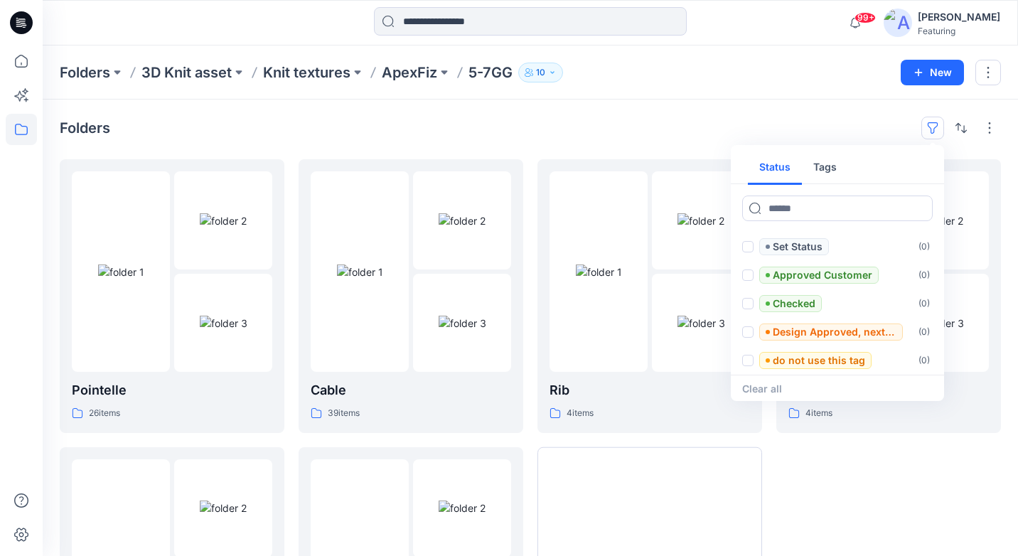
click at [829, 164] on button "Tags" at bounding box center [825, 168] width 46 height 34
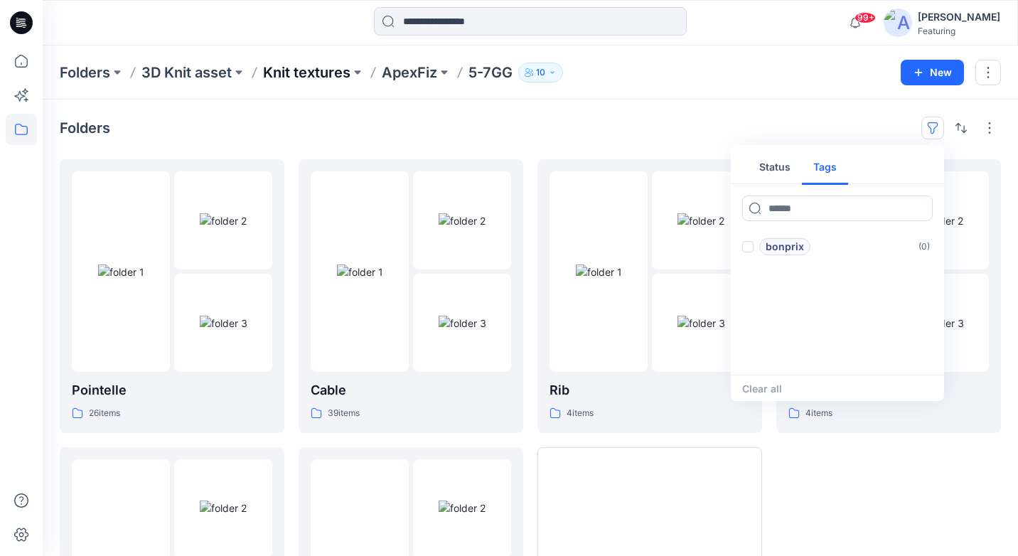
click at [330, 71] on p "Knit textures" at bounding box center [306, 73] width 87 height 20
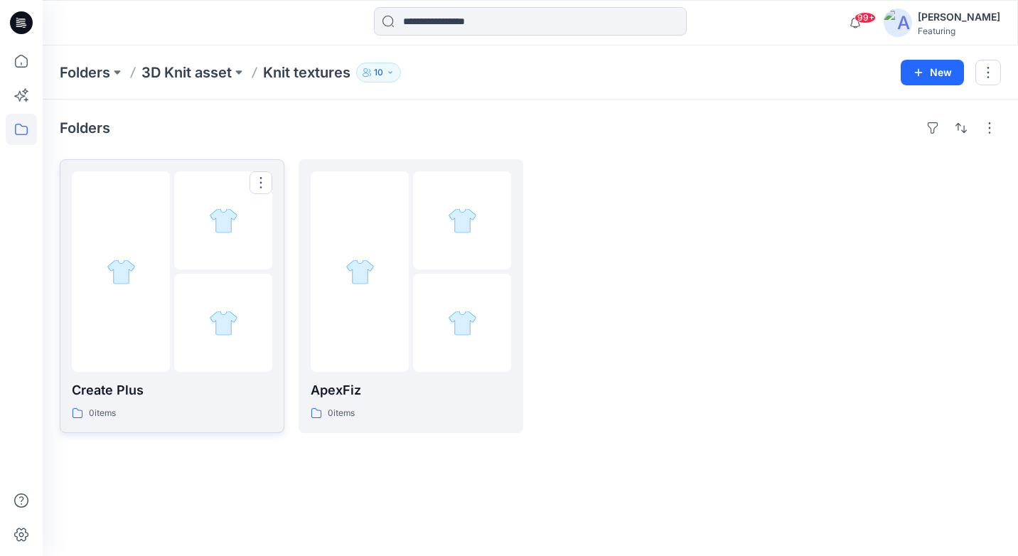
click at [194, 272] on div at bounding box center [223, 271] width 98 height 201
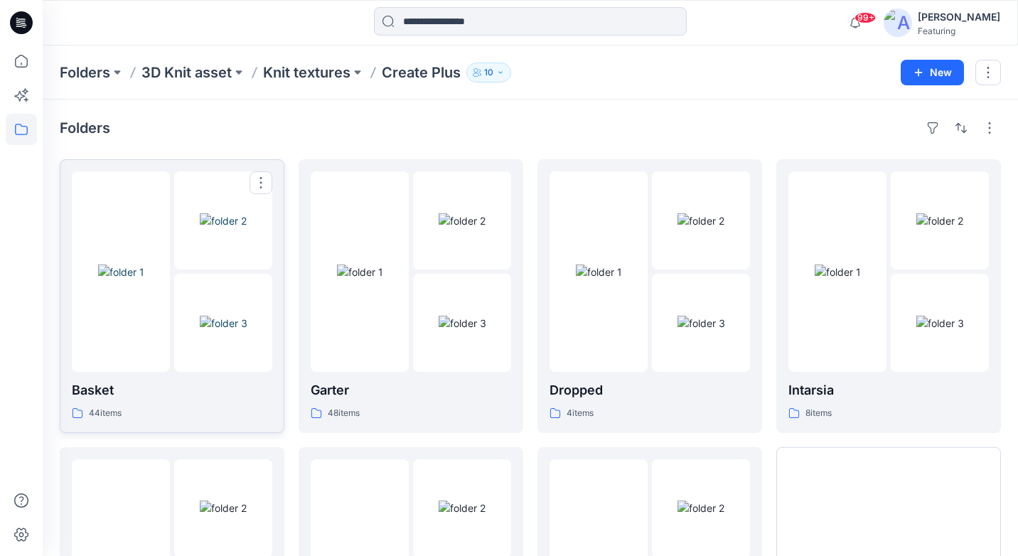
click at [206, 229] on div at bounding box center [223, 220] width 98 height 98
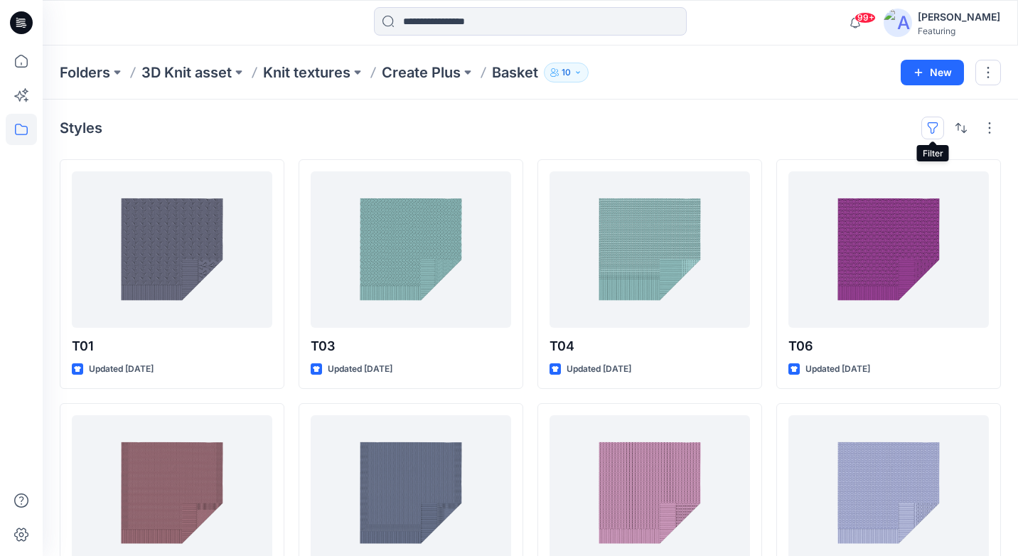
click at [932, 127] on button "button" at bounding box center [933, 128] width 23 height 23
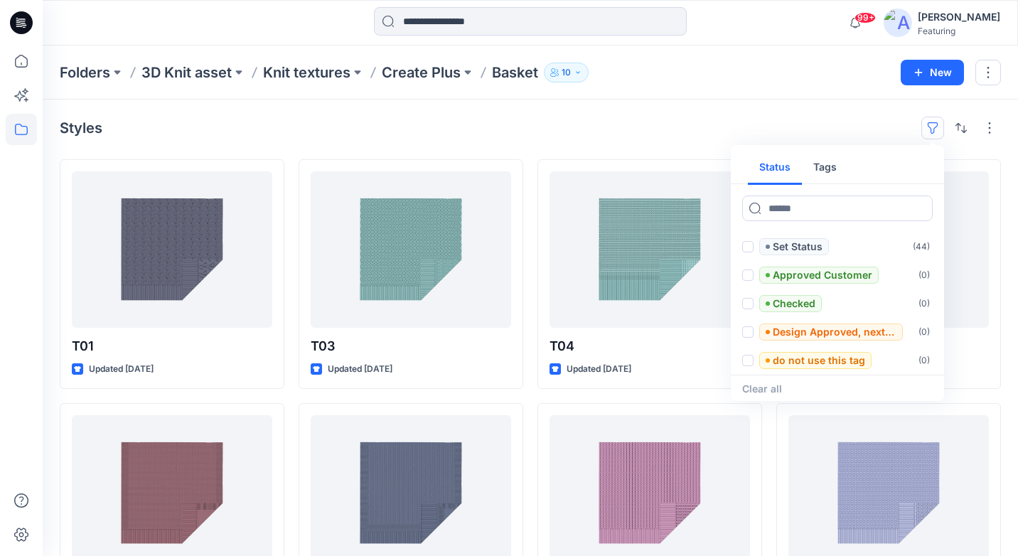
click at [828, 168] on button "Tags" at bounding box center [825, 168] width 46 height 34
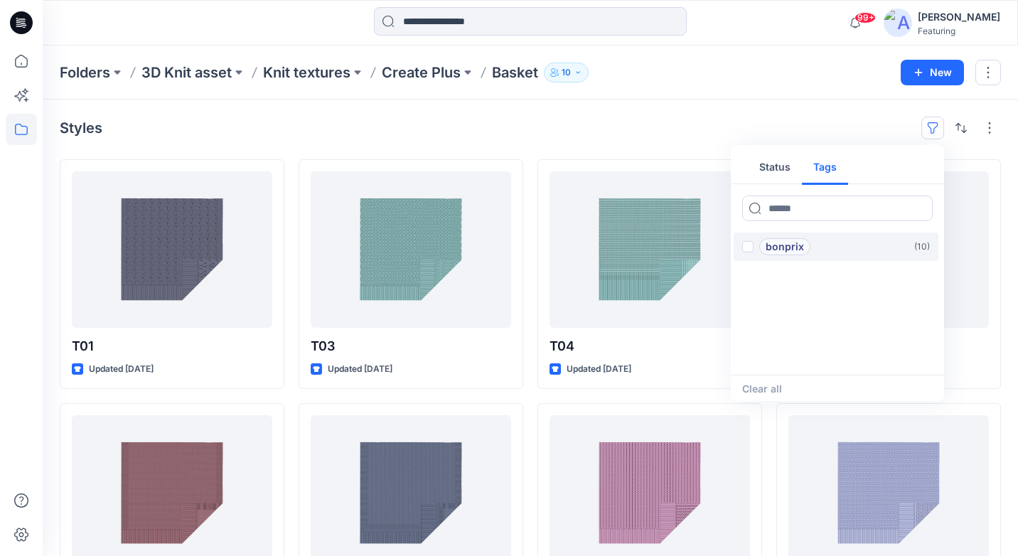
click at [792, 244] on p "bonprix" at bounding box center [785, 246] width 38 height 17
click at [777, 216] on input at bounding box center [837, 209] width 191 height 26
click at [782, 247] on p "bonprix" at bounding box center [785, 246] width 38 height 17
click at [792, 245] on p "bonprix" at bounding box center [785, 246] width 38 height 17
click at [632, 138] on div "Styles 1 Status Tags 1 bonprix ( 10 ) Clear all" at bounding box center [531, 128] width 942 height 23
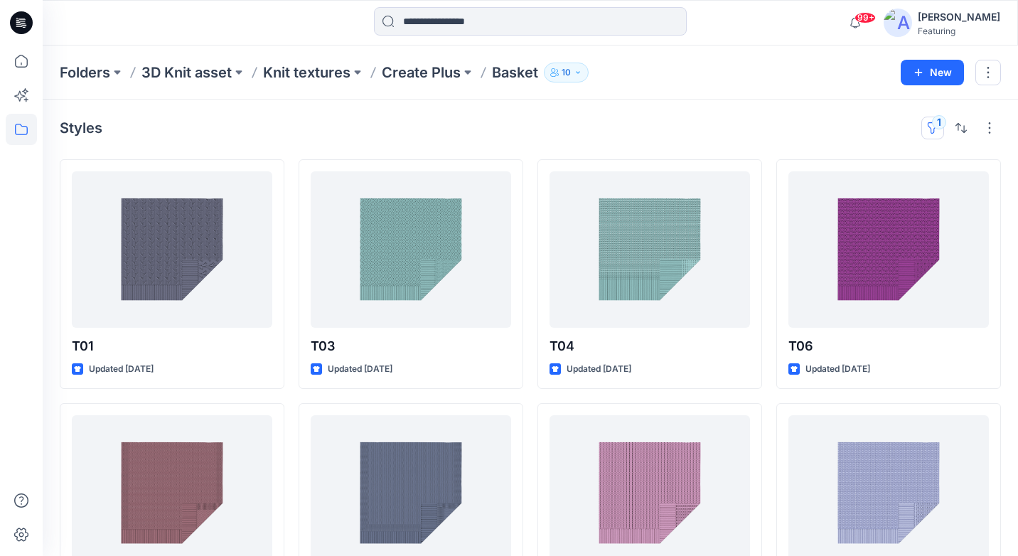
click at [936, 122] on button "1" at bounding box center [933, 128] width 23 height 23
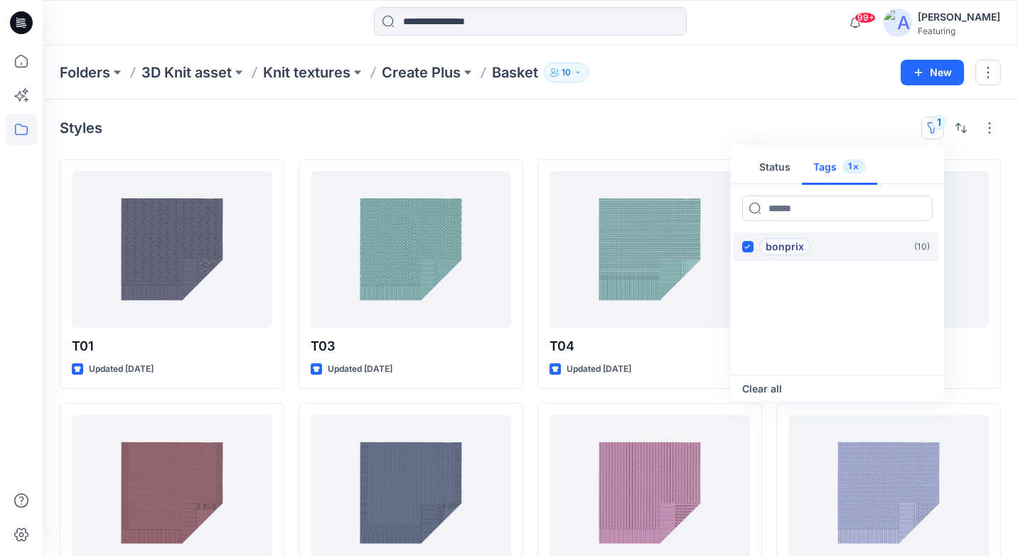
click at [755, 240] on div "bonprix" at bounding box center [776, 246] width 68 height 17
click at [772, 171] on button "Status" at bounding box center [775, 168] width 54 height 34
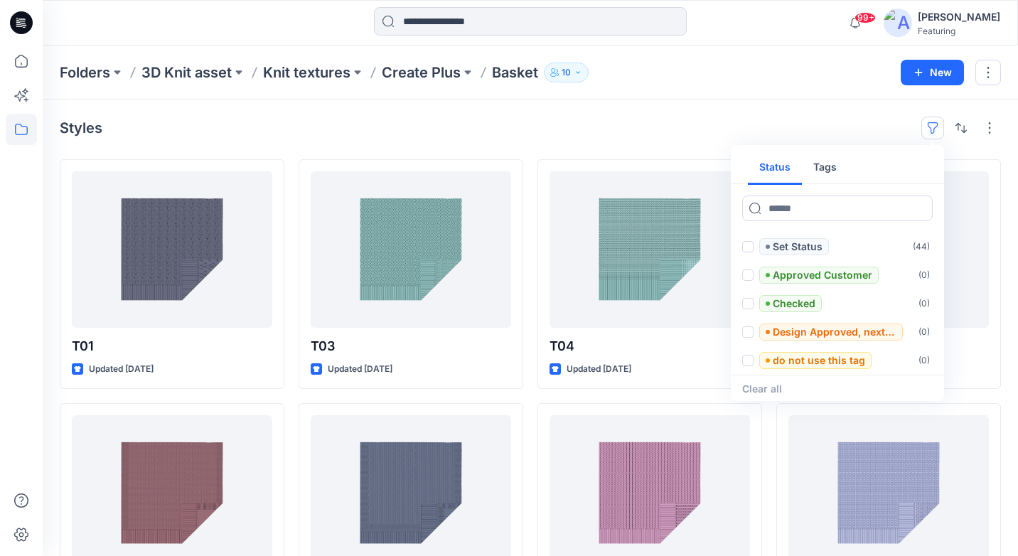
click at [708, 112] on div "Styles Status Tags Set Status ( 44 ) Approved Customer ( 0 ) Checked ( 0 ) Desi…" at bounding box center [531, 522] width 976 height 845
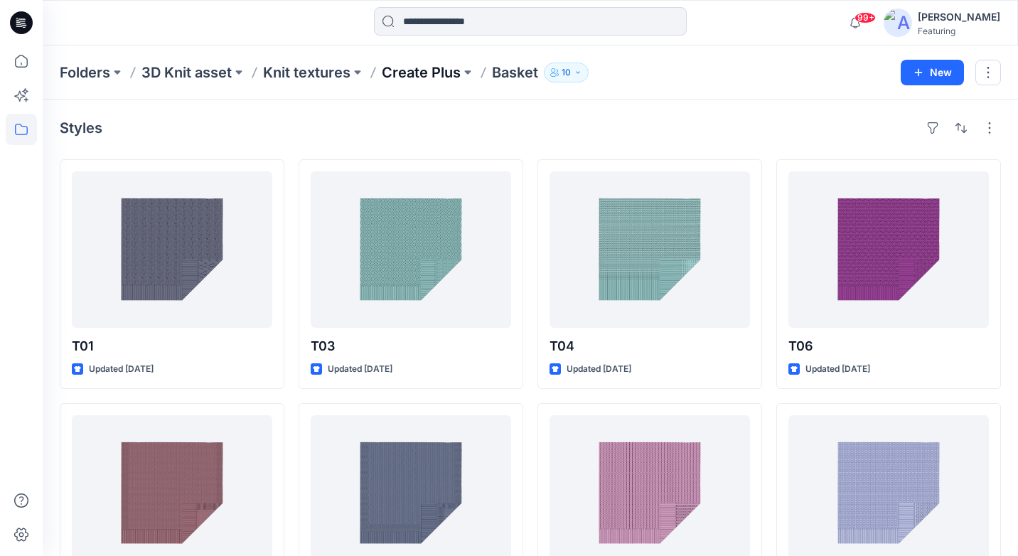
click at [420, 73] on p "Create Plus" at bounding box center [421, 73] width 79 height 20
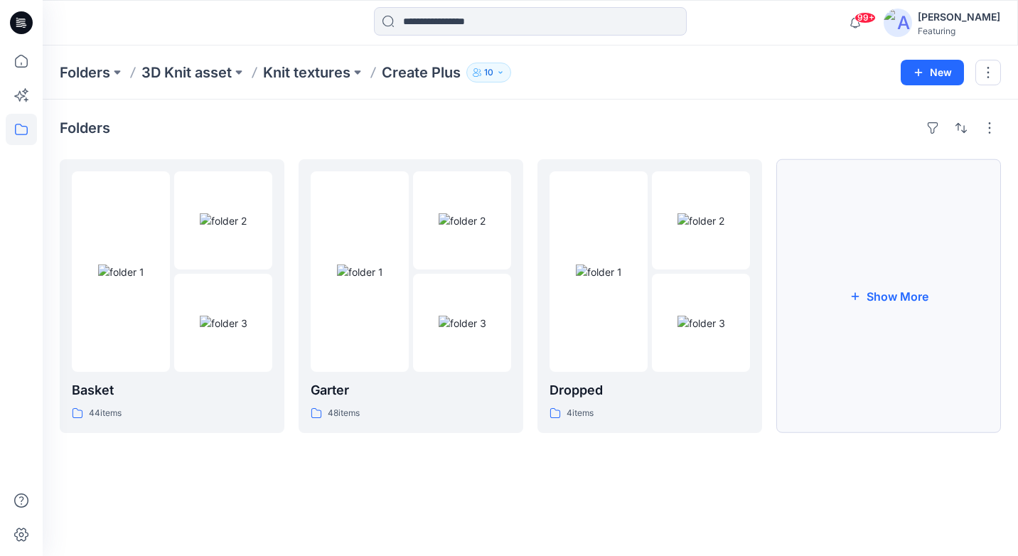
click at [873, 260] on button "Show More" at bounding box center [889, 296] width 225 height 274
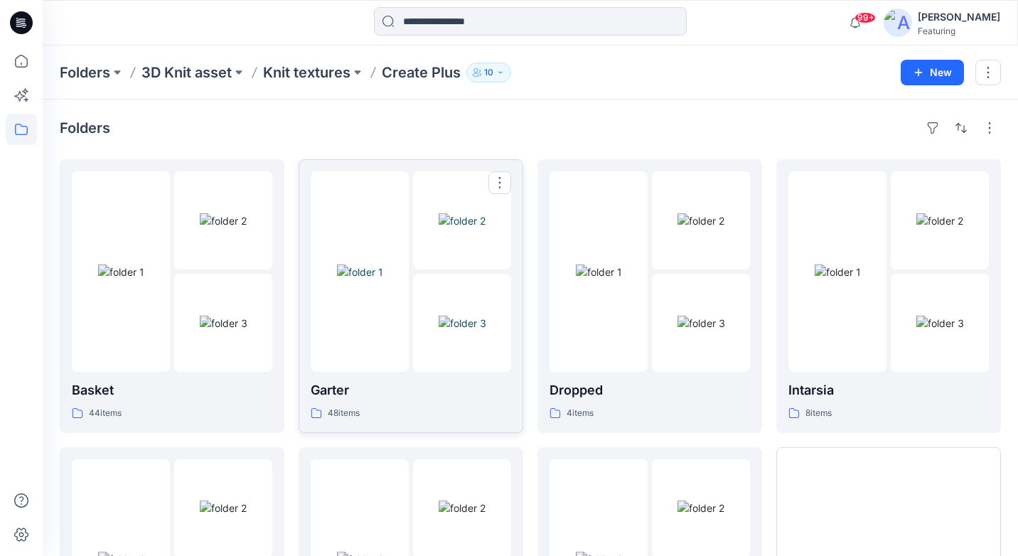
click at [383, 265] on img at bounding box center [360, 272] width 46 height 15
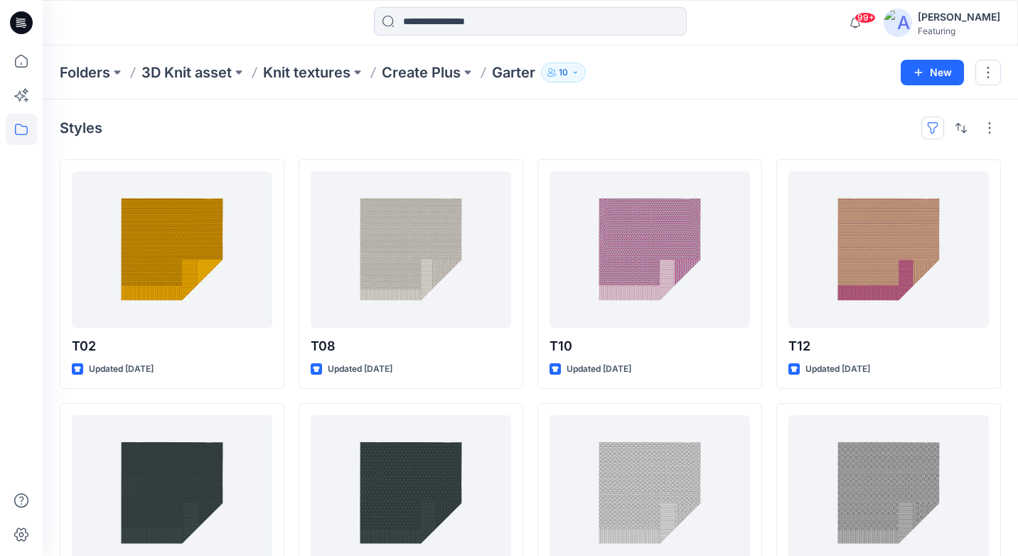
click at [934, 126] on button "button" at bounding box center [933, 128] width 23 height 23
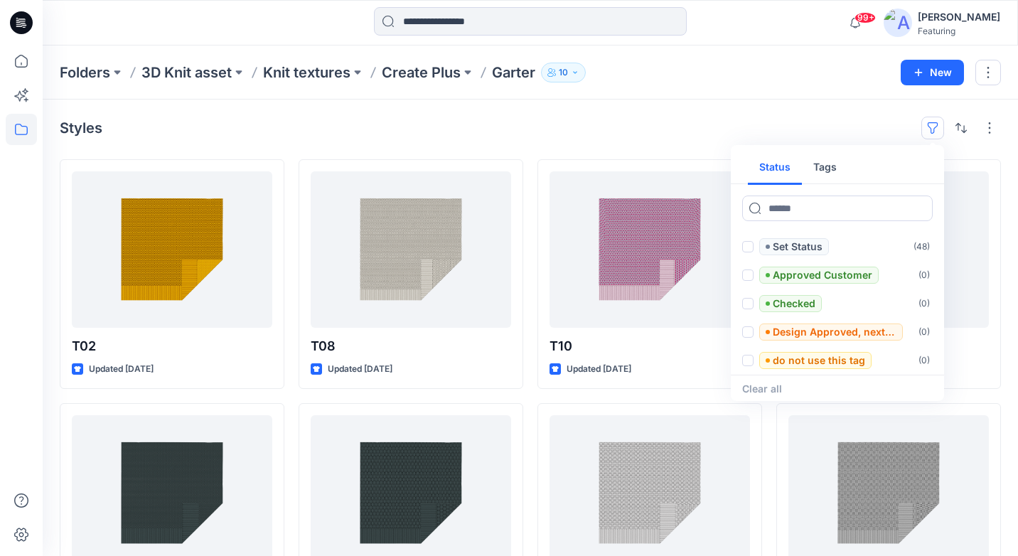
click at [835, 168] on button "Tags" at bounding box center [825, 168] width 46 height 34
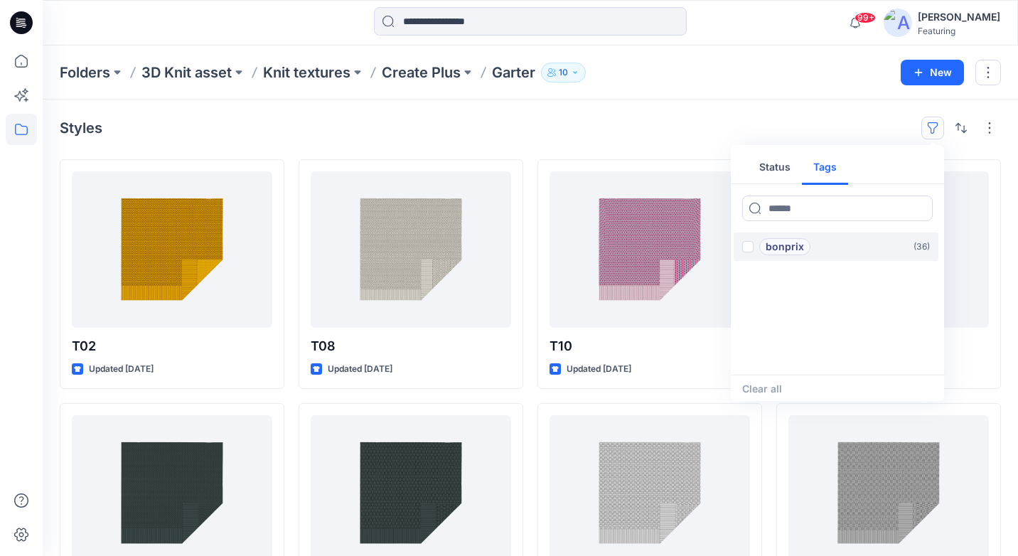
click at [787, 245] on p "bonprix" at bounding box center [785, 246] width 38 height 17
click at [752, 247] on span at bounding box center [747, 246] width 11 height 11
click at [734, 115] on div "Styles Status Tags bonprix ( 36 ) Clear all T02 Updated [DATE] T14 Updated [DAT…" at bounding box center [531, 522] width 976 height 845
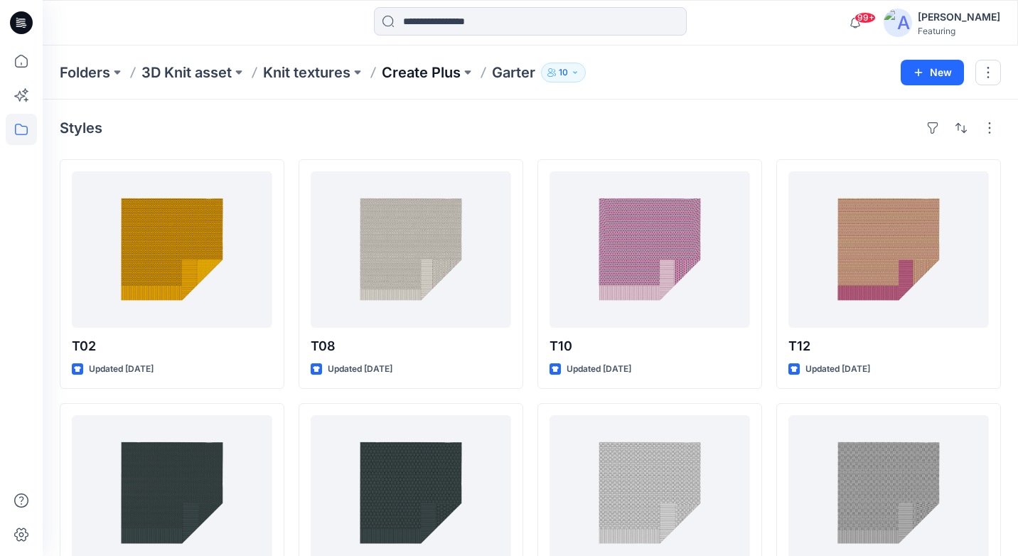
click at [437, 75] on p "Create Plus" at bounding box center [421, 73] width 79 height 20
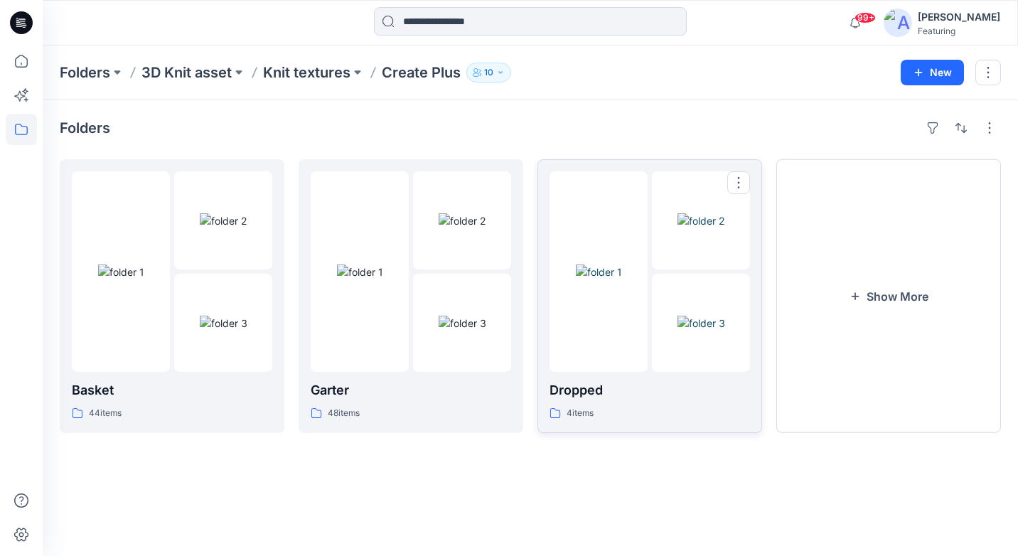
click at [586, 326] on div at bounding box center [599, 271] width 98 height 201
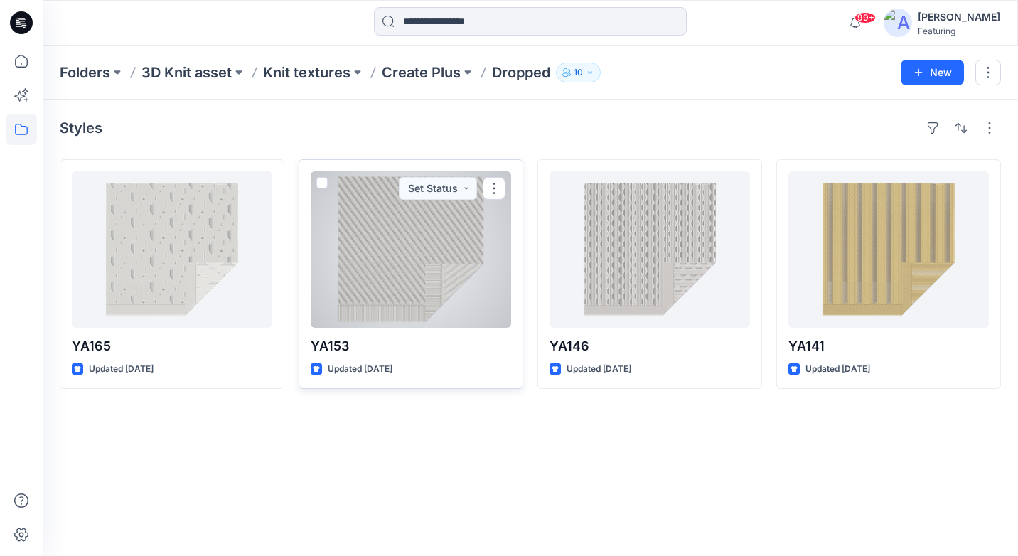
click at [398, 275] on div at bounding box center [411, 249] width 201 height 156
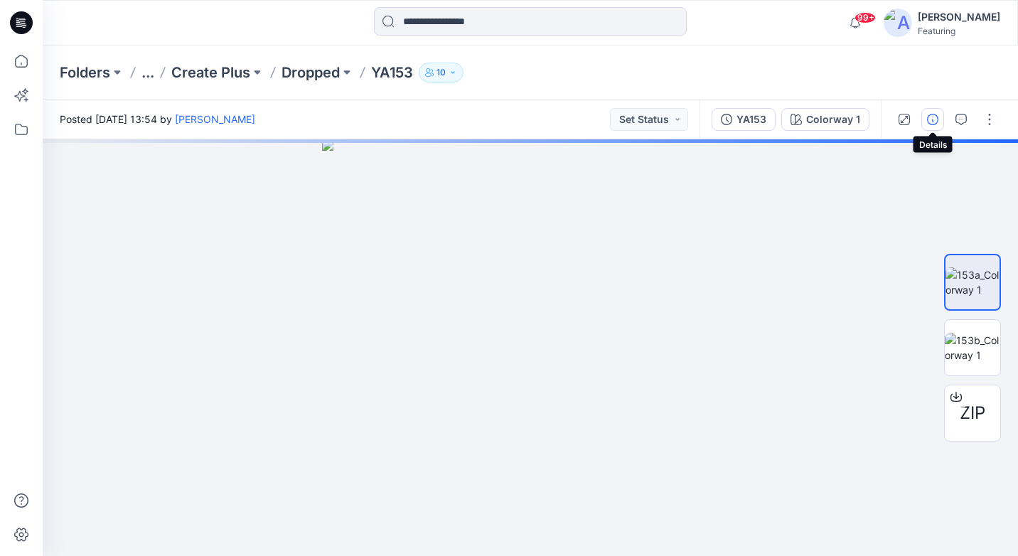
click at [937, 119] on icon "button" at bounding box center [932, 119] width 11 height 11
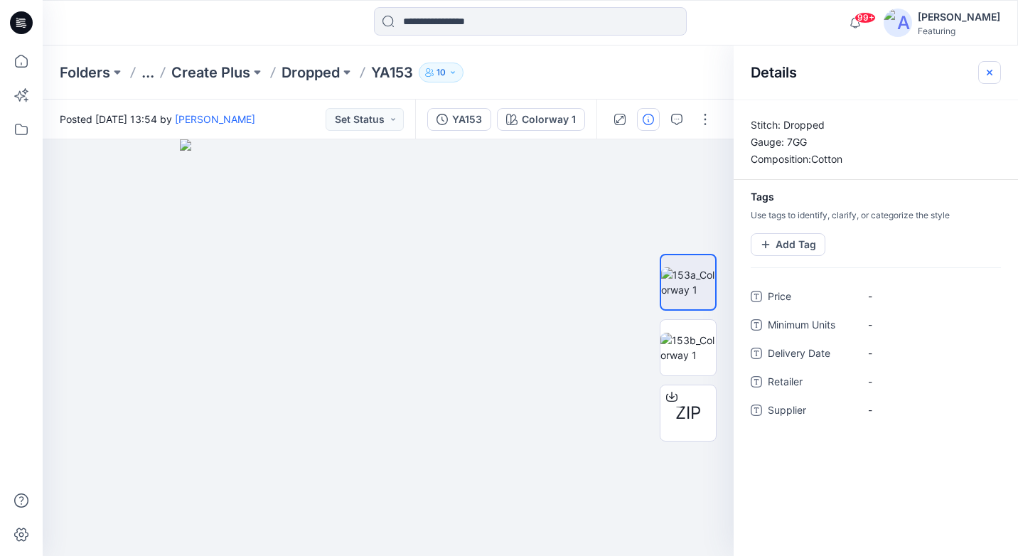
click at [991, 74] on icon "button" at bounding box center [990, 72] width 6 height 6
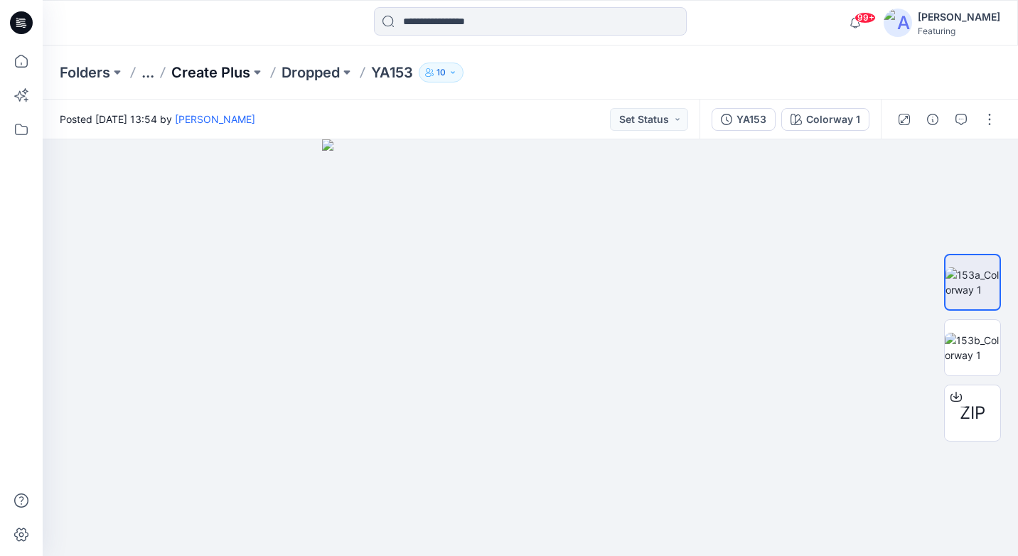
click at [241, 70] on p "Create Plus" at bounding box center [210, 73] width 79 height 20
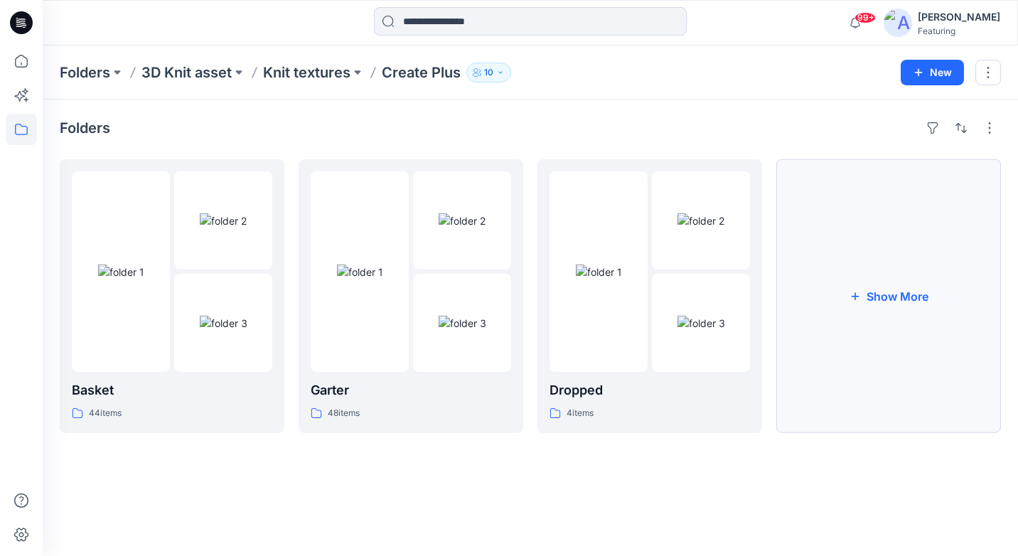
click at [915, 269] on button "Show More" at bounding box center [889, 296] width 225 height 274
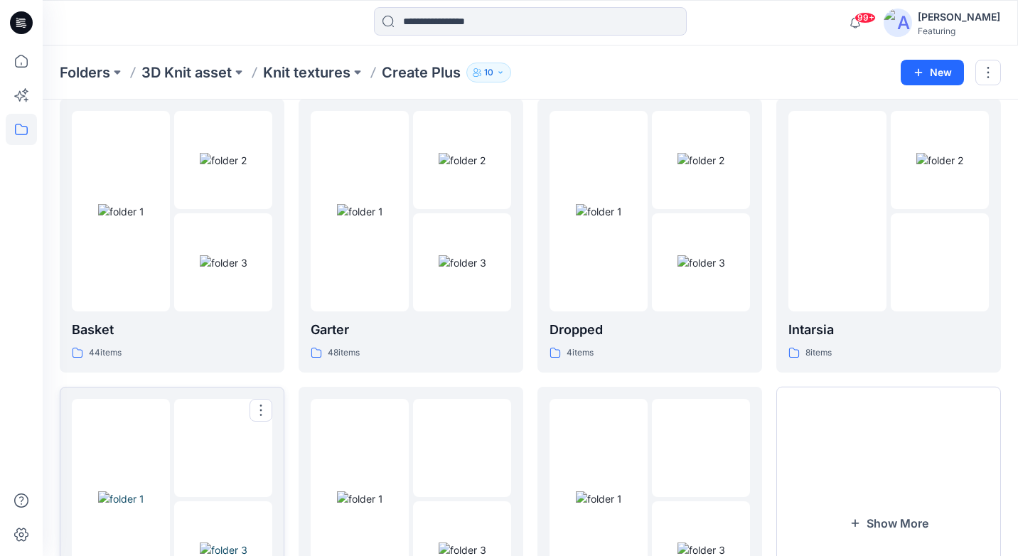
scroll to position [43, 0]
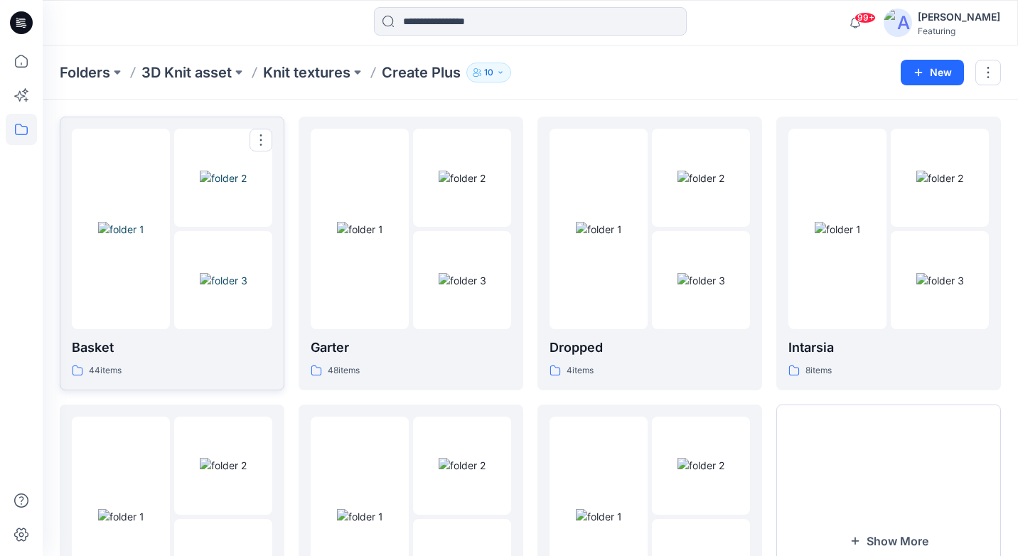
click at [136, 336] on div "Basket 44 items" at bounding box center [172, 254] width 201 height 250
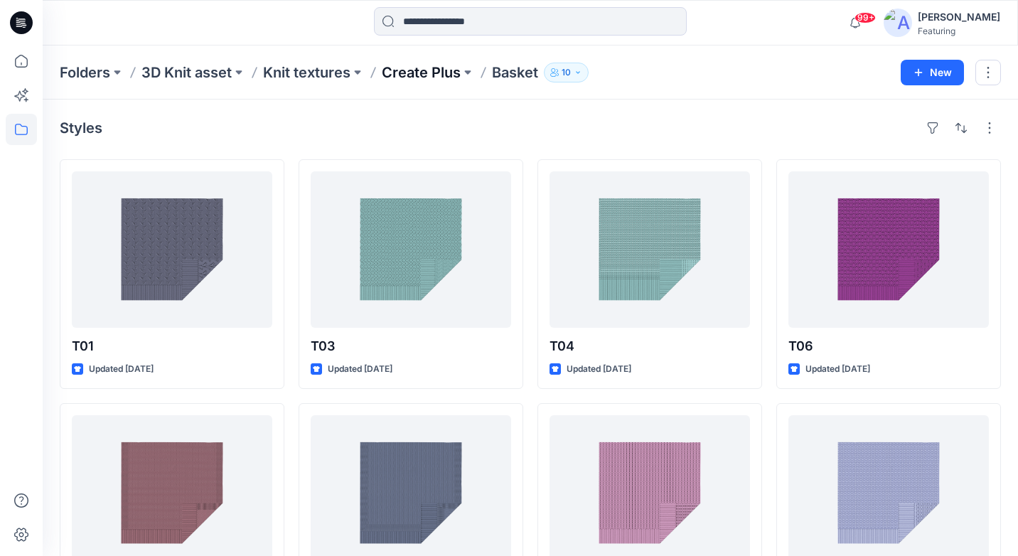
click at [422, 75] on p "Create Plus" at bounding box center [421, 73] width 79 height 20
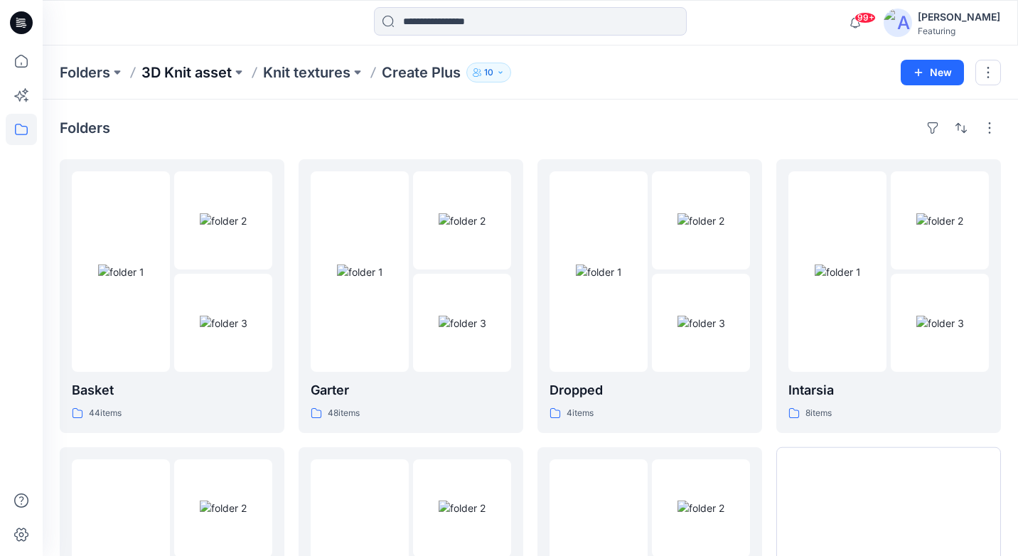
click at [181, 76] on p "3D Knit asset" at bounding box center [187, 73] width 90 height 20
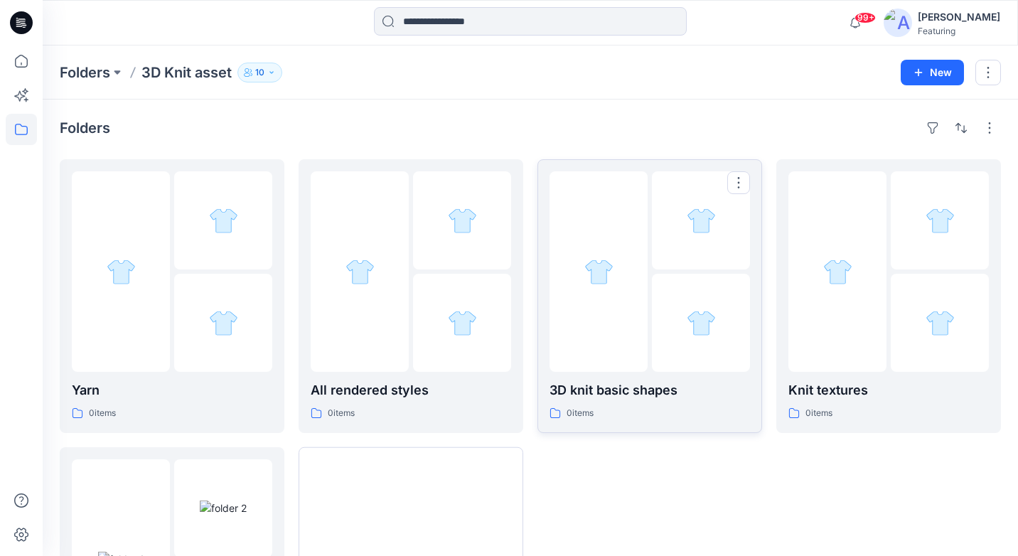
click at [676, 390] on p "3D knit basic shapes" at bounding box center [650, 390] width 201 height 20
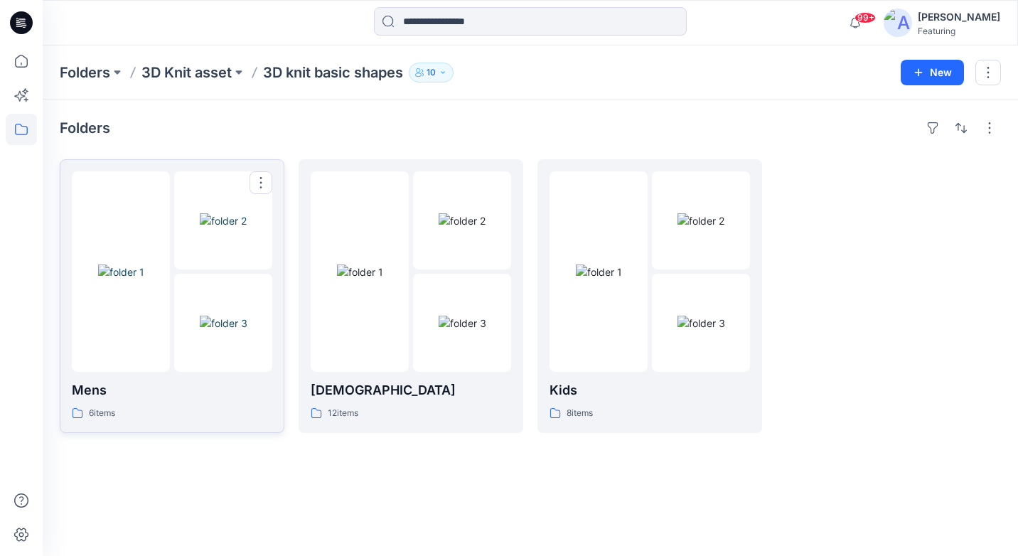
click at [184, 405] on div "Mens 6 items" at bounding box center [172, 400] width 201 height 41
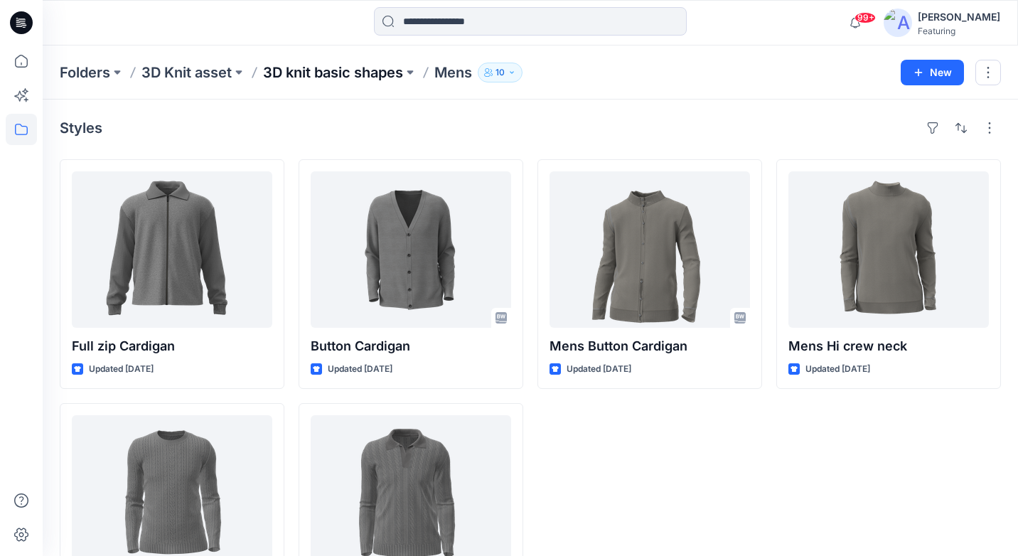
click at [400, 78] on p "3D knit basic shapes" at bounding box center [333, 73] width 140 height 20
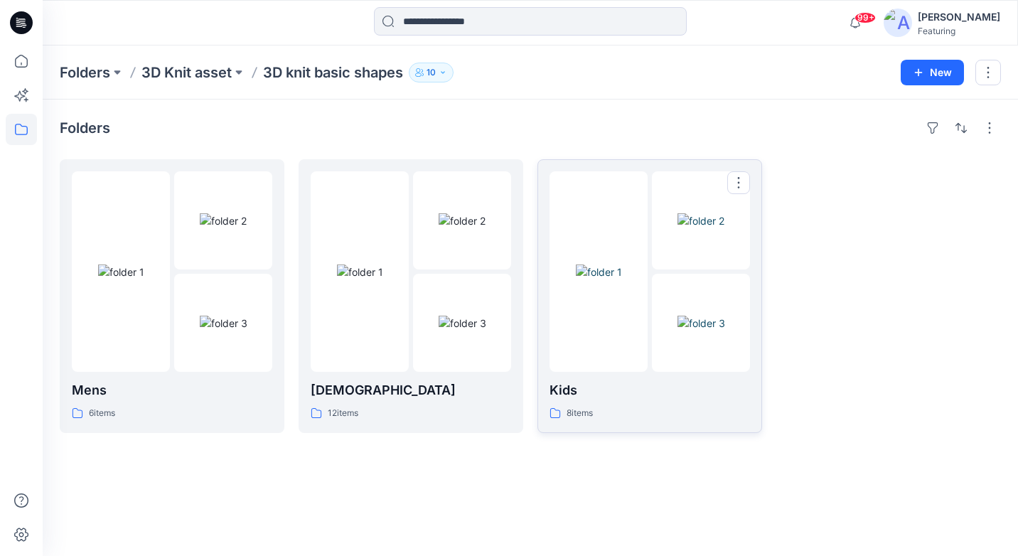
click at [580, 373] on div "Kids 8 items" at bounding box center [650, 296] width 201 height 250
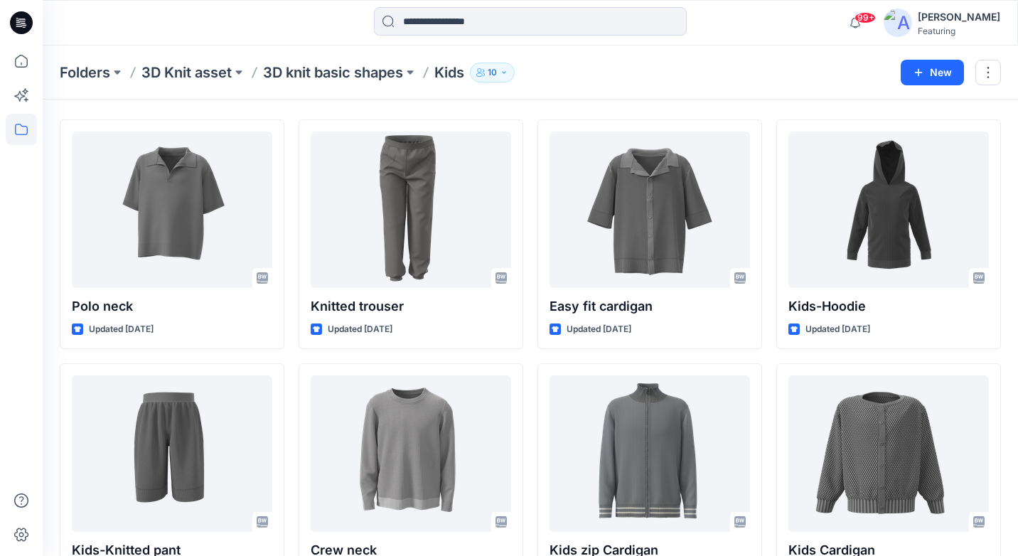
scroll to position [1, 0]
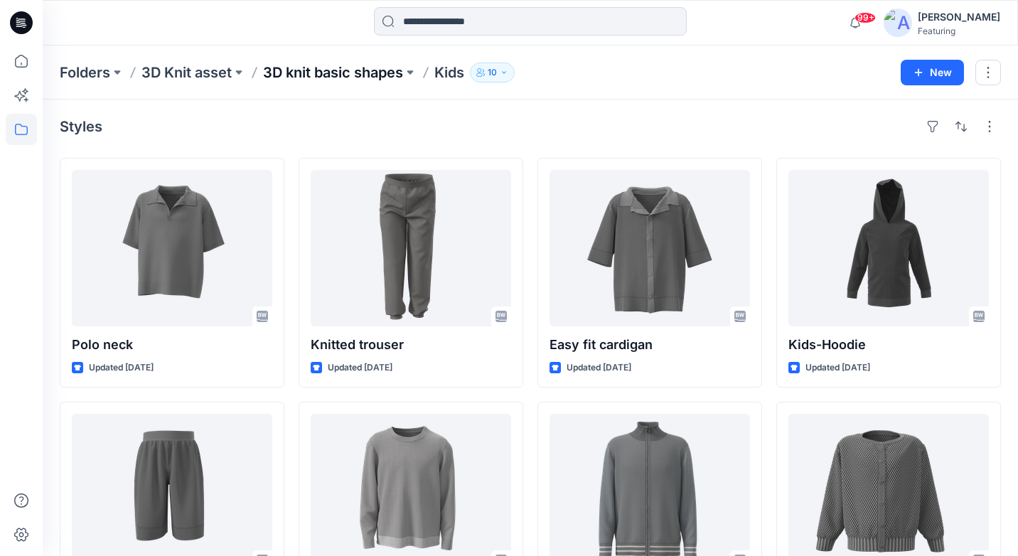
click at [329, 74] on p "3D knit basic shapes" at bounding box center [333, 73] width 140 height 20
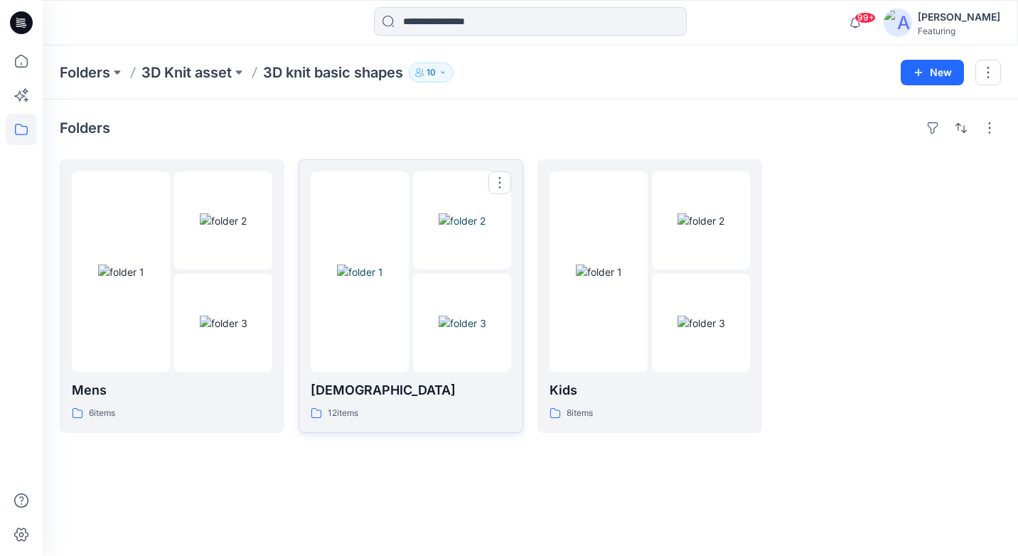
click at [416, 398] on p "[DEMOGRAPHIC_DATA]" at bounding box center [411, 390] width 201 height 20
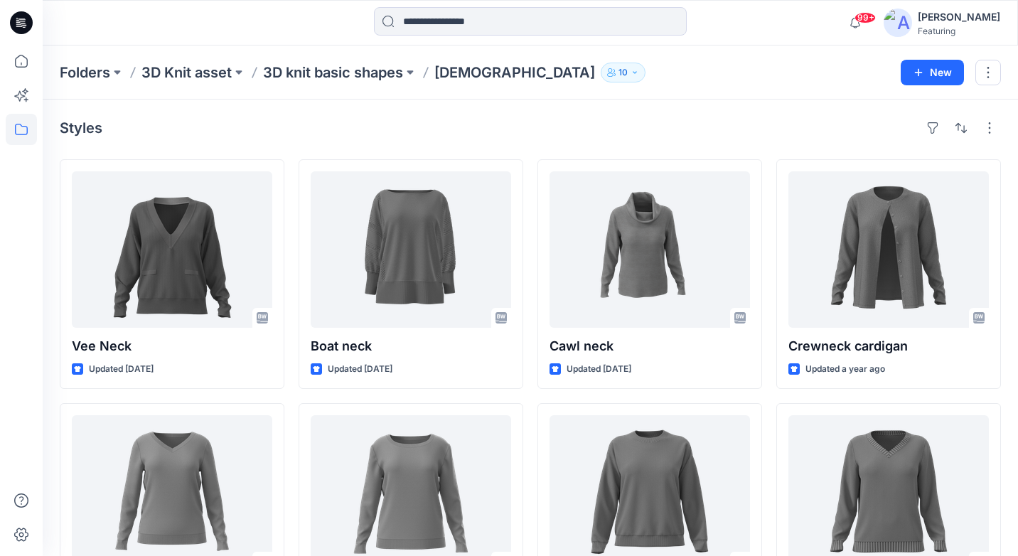
click at [737, 67] on div "Folders 3D Knit asset 3D knit basic shapes [DEMOGRAPHIC_DATA] 10" at bounding box center [475, 73] width 831 height 20
click at [609, 73] on div "Folders 3D Knit asset 3D knit basic shapes [DEMOGRAPHIC_DATA] 10" at bounding box center [475, 73] width 831 height 20
click at [205, 74] on p "3D Knit asset" at bounding box center [187, 73] width 90 height 20
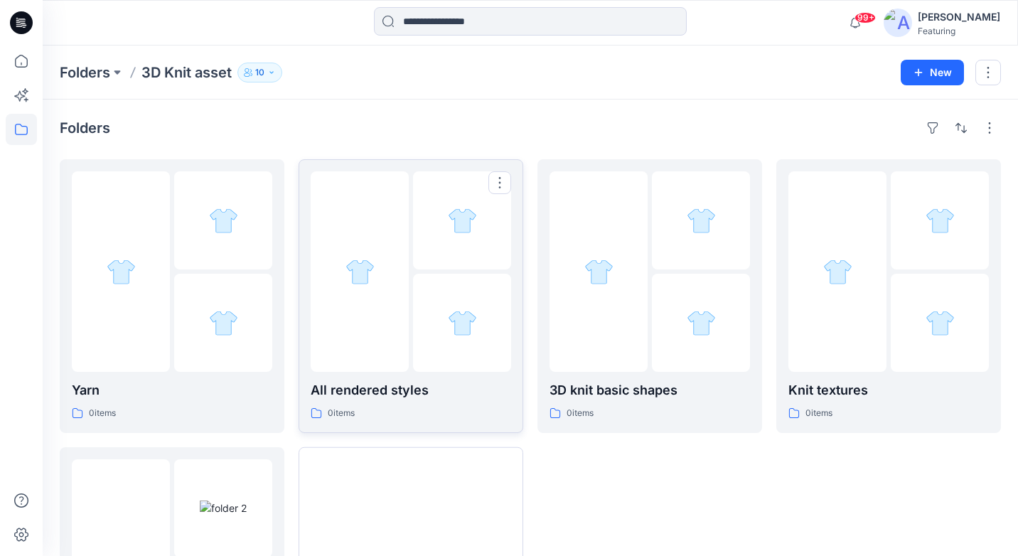
click at [447, 403] on div "All rendered styles 0 items" at bounding box center [411, 400] width 201 height 41
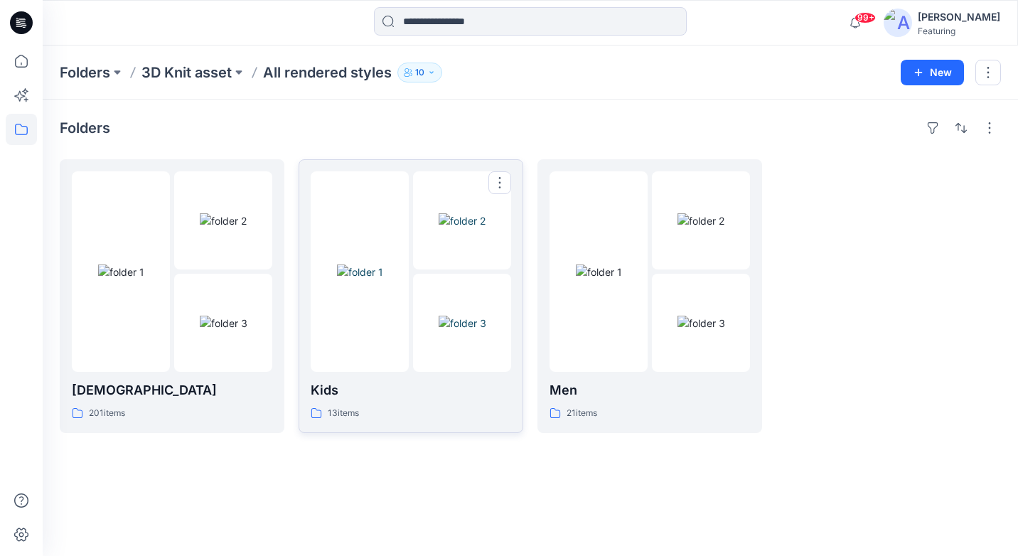
click at [376, 352] on div at bounding box center [360, 271] width 98 height 201
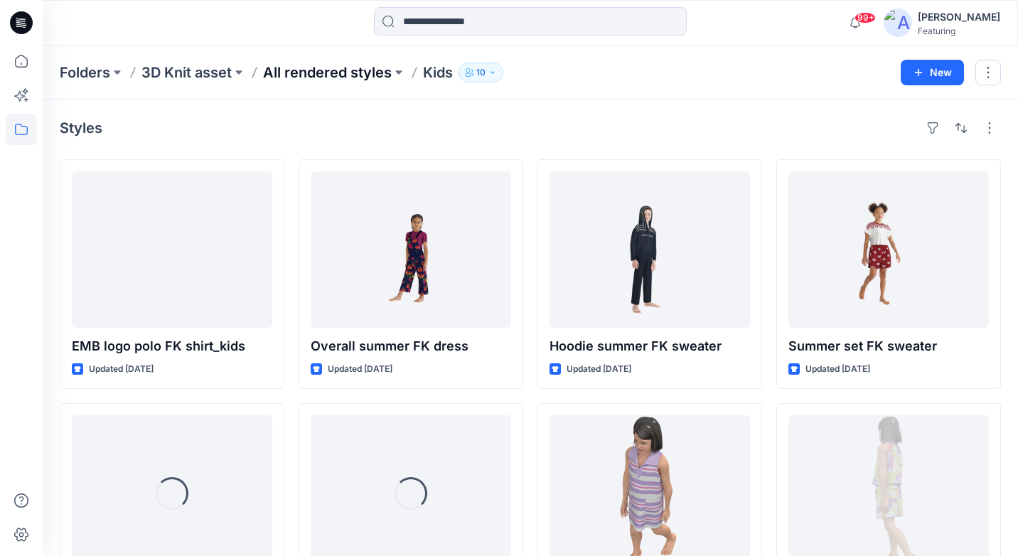
click at [352, 76] on p "All rendered styles" at bounding box center [327, 73] width 129 height 20
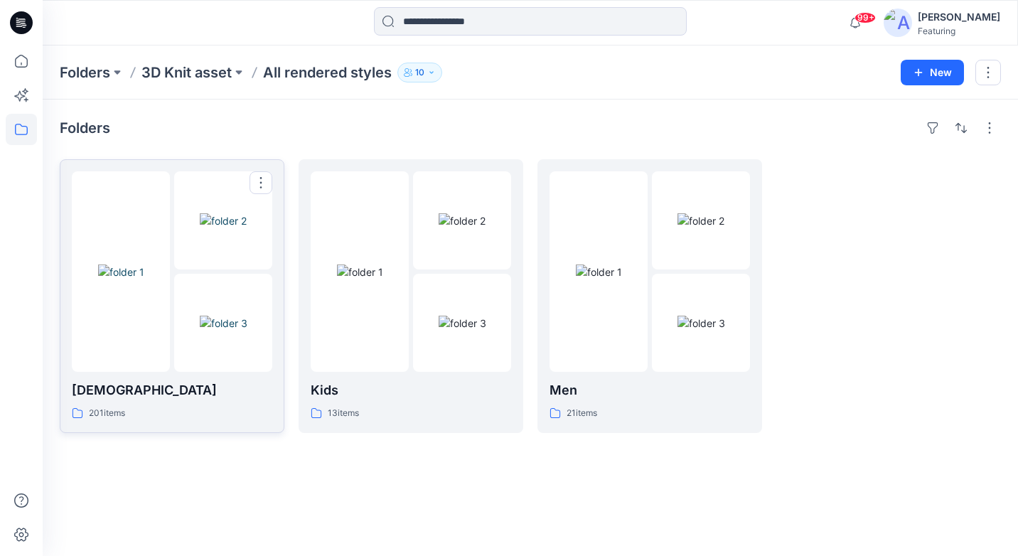
click at [161, 389] on p "[DEMOGRAPHIC_DATA]" at bounding box center [172, 390] width 201 height 20
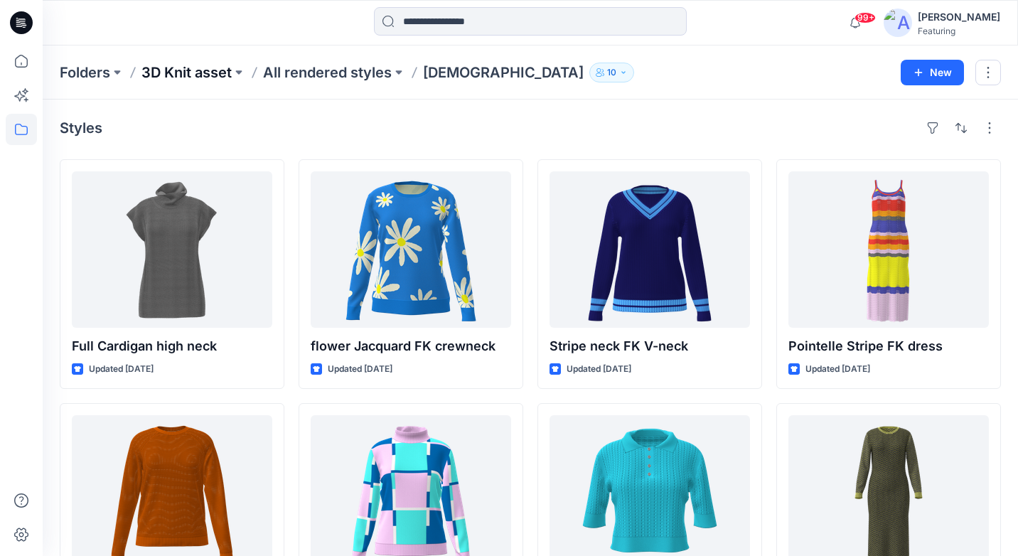
click at [212, 63] on p "3D Knit asset" at bounding box center [187, 73] width 90 height 20
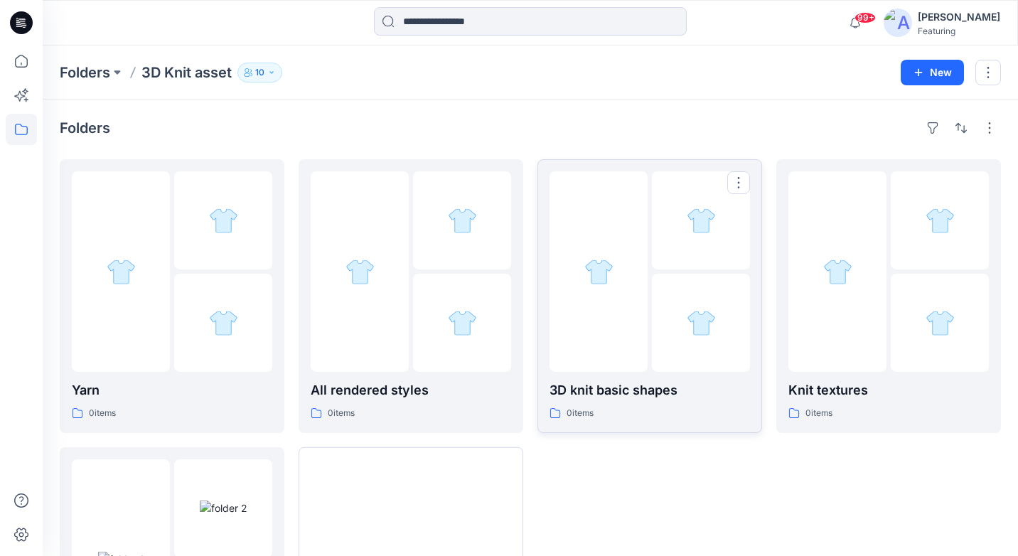
click at [673, 390] on p "3D knit basic shapes" at bounding box center [650, 390] width 201 height 20
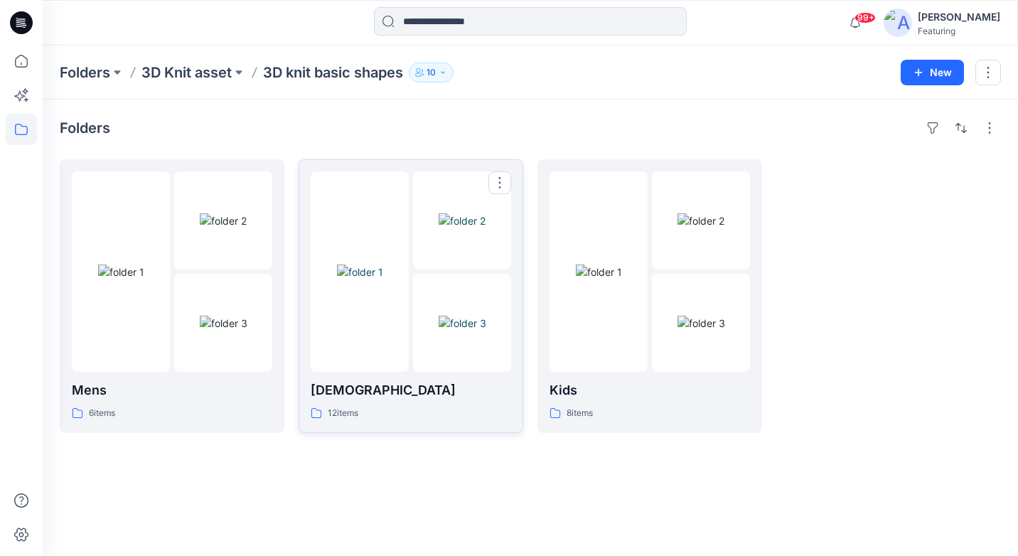
click at [348, 403] on div "[DEMOGRAPHIC_DATA] 12 items" at bounding box center [411, 400] width 201 height 41
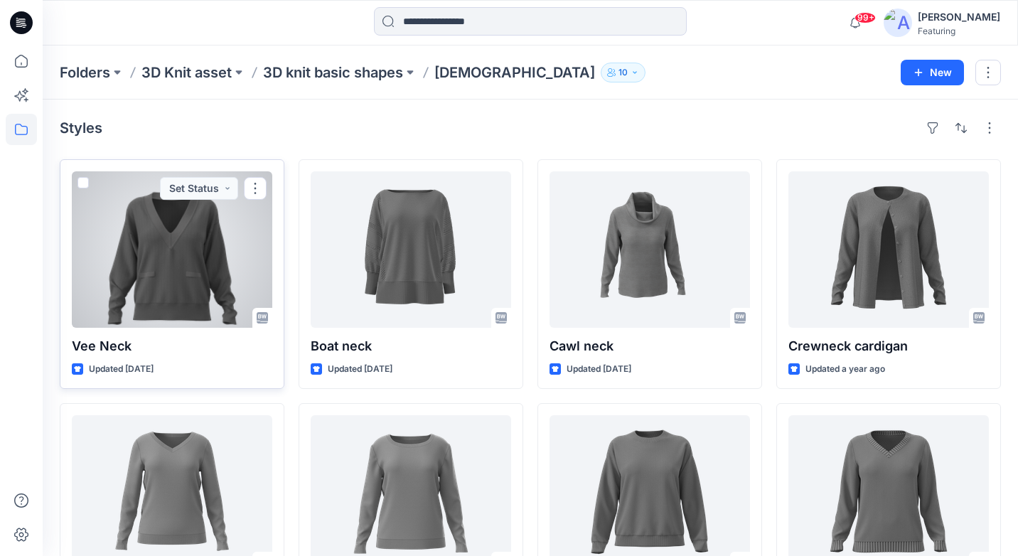
click at [168, 286] on div at bounding box center [172, 249] width 201 height 156
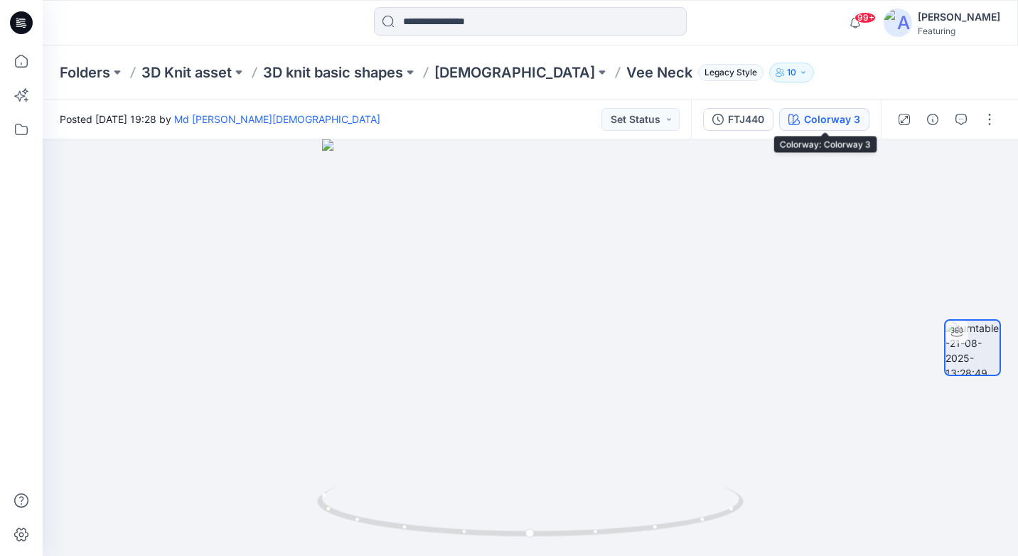
click at [843, 124] on div "Colorway 3" at bounding box center [832, 120] width 56 height 16
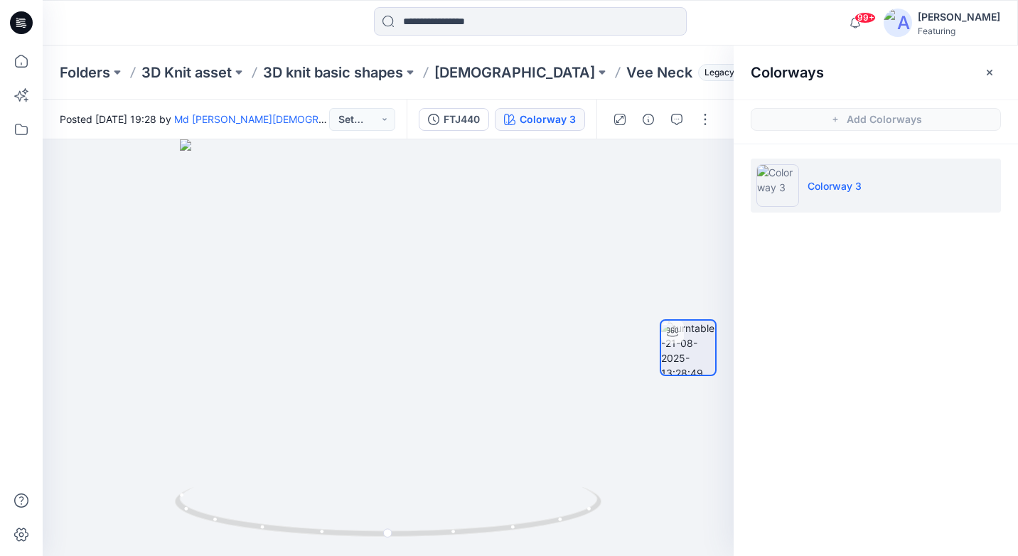
click at [936, 187] on li "Colorway 3" at bounding box center [876, 186] width 250 height 54
click at [465, 119] on div "FTJ440" at bounding box center [462, 120] width 36 height 16
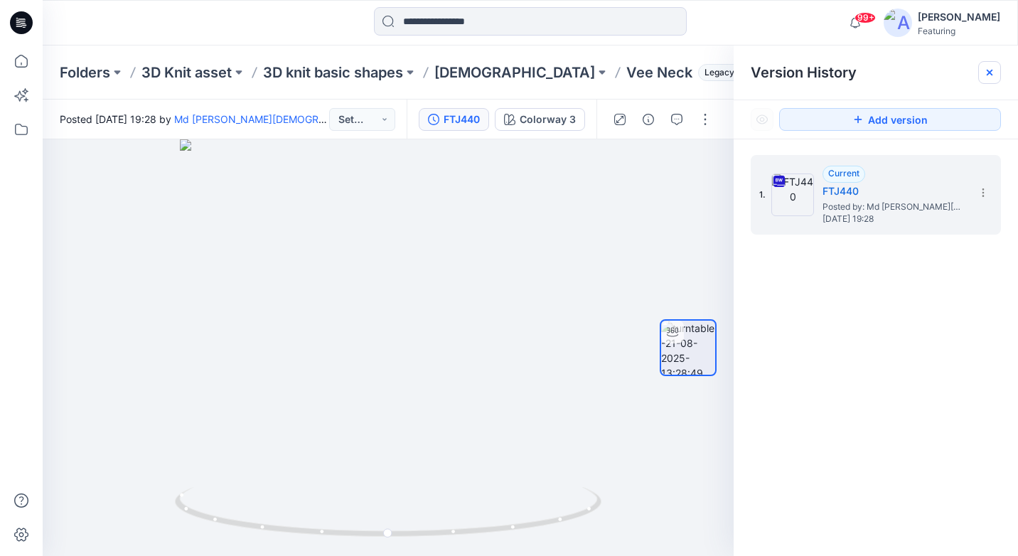
click at [994, 69] on icon at bounding box center [989, 72] width 11 height 11
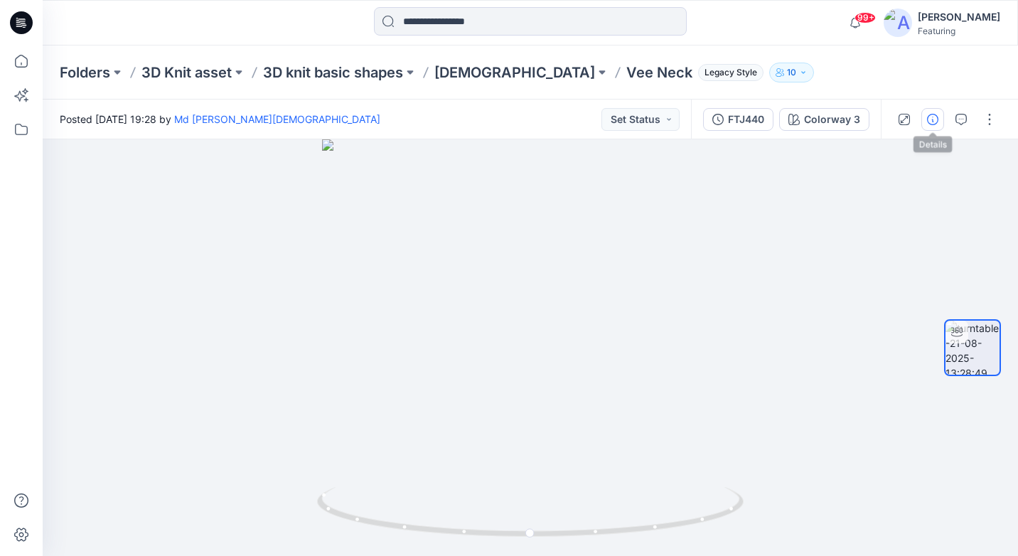
click at [930, 126] on button "button" at bounding box center [933, 119] width 23 height 23
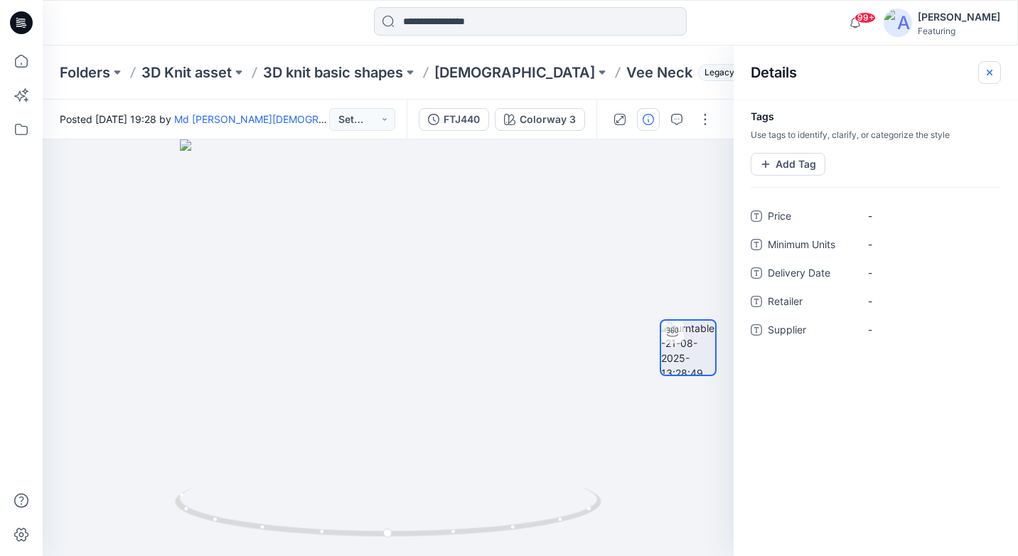
click at [993, 73] on icon "button" at bounding box center [989, 72] width 11 height 11
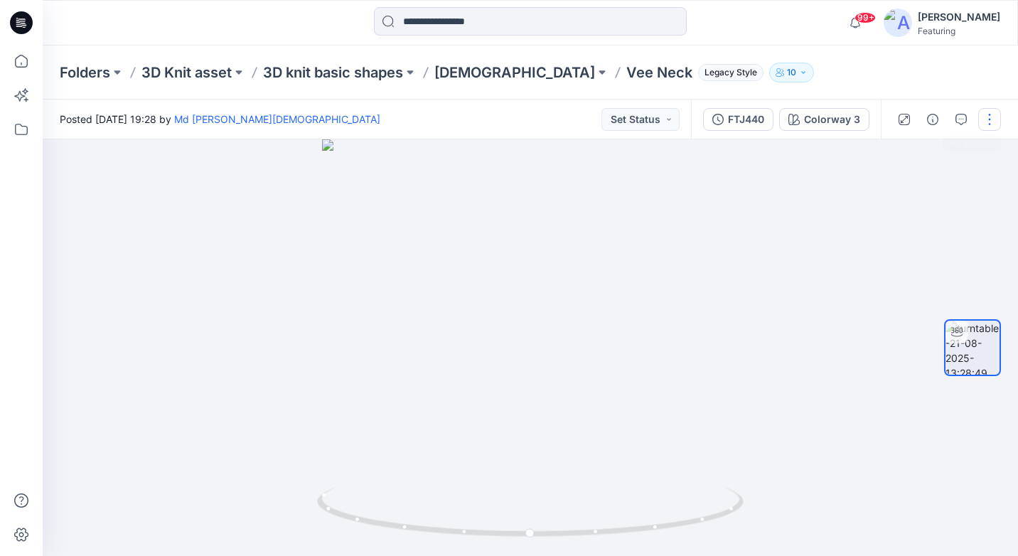
click at [989, 120] on button "button" at bounding box center [990, 119] width 23 height 23
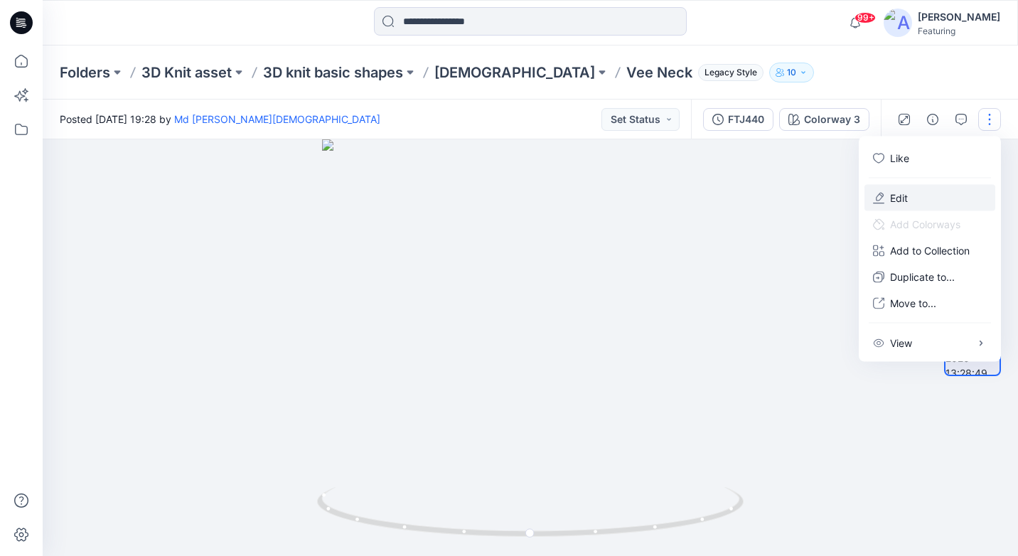
click at [934, 199] on button "Edit" at bounding box center [930, 198] width 131 height 26
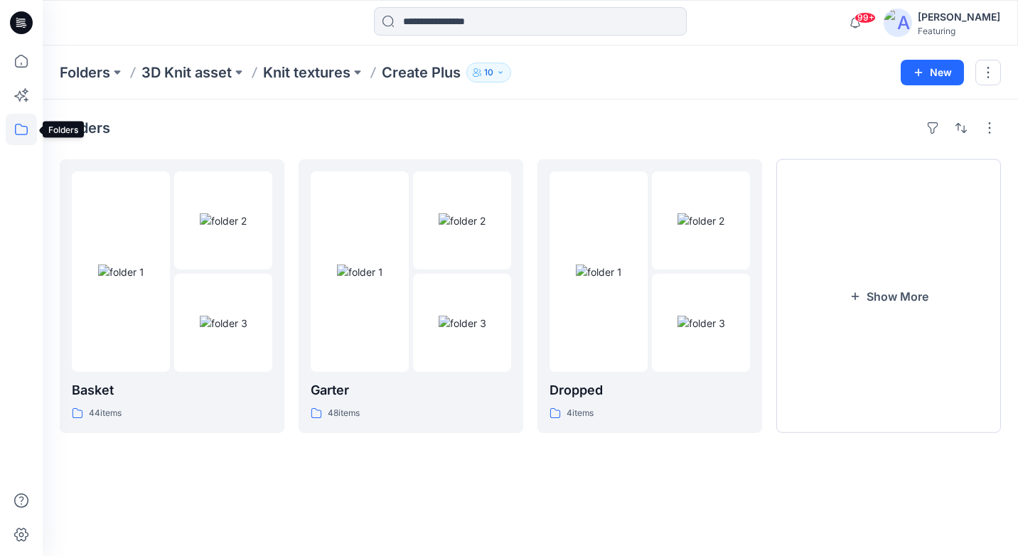
click at [18, 130] on icon at bounding box center [21, 129] width 31 height 31
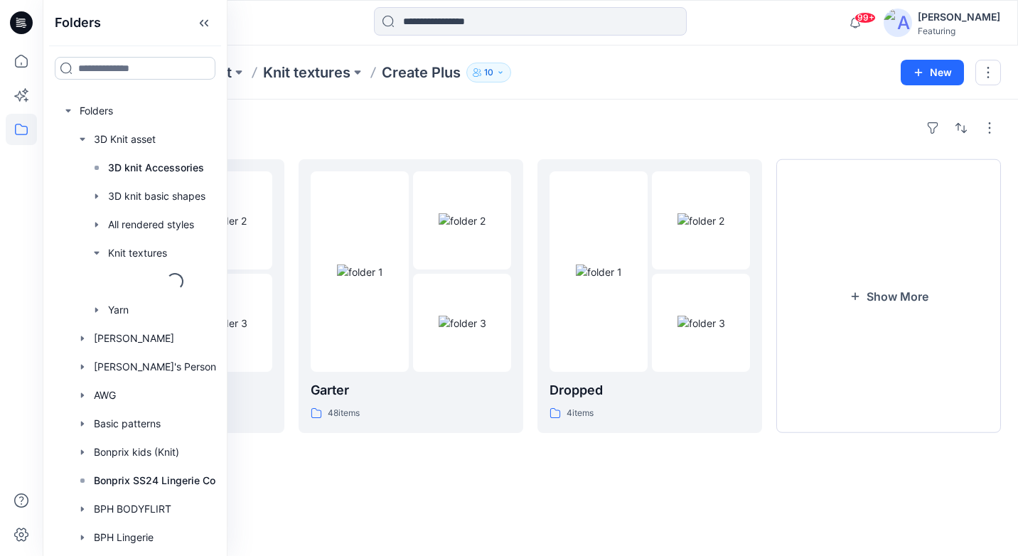
click at [110, 70] on input at bounding box center [135, 68] width 161 height 23
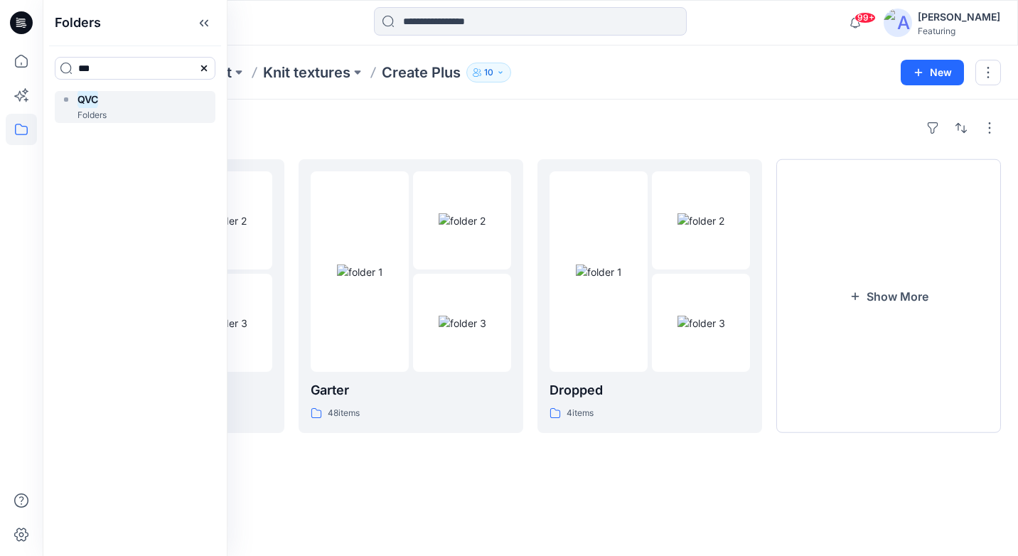
type input "***"
click at [120, 105] on div "QVC Folders" at bounding box center [135, 107] width 161 height 32
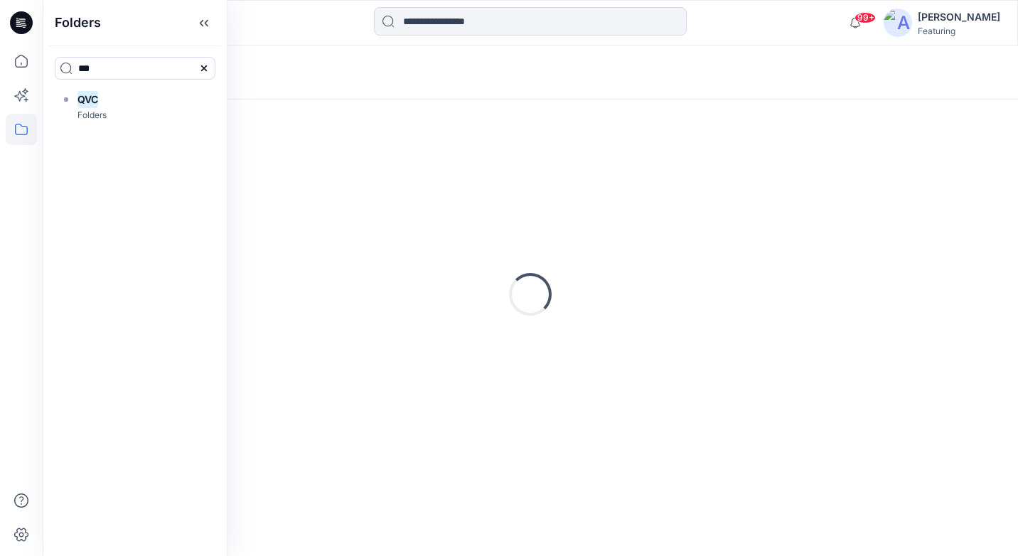
click at [442, 76] on div "Loading..." at bounding box center [531, 73] width 976 height 54
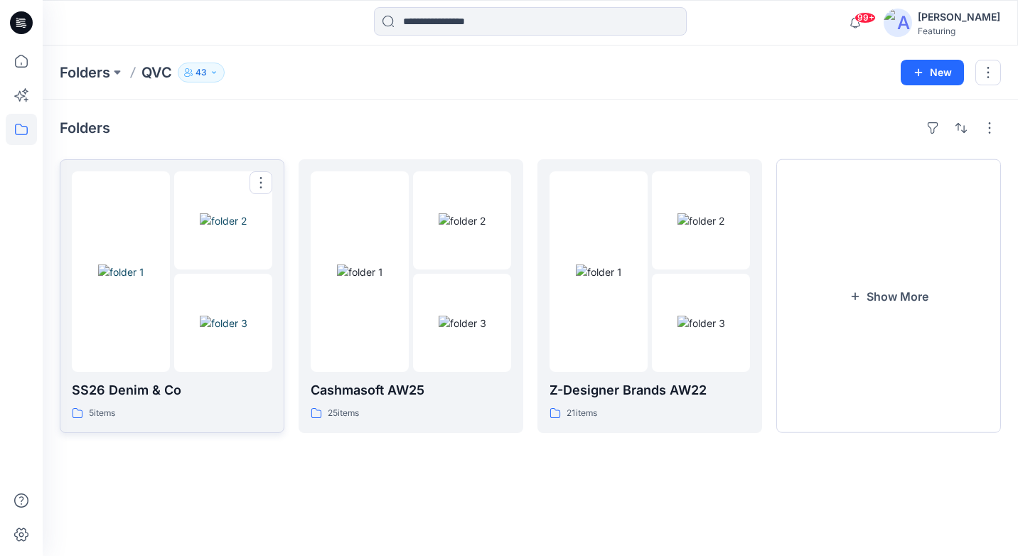
click at [212, 228] on img at bounding box center [223, 220] width 47 height 15
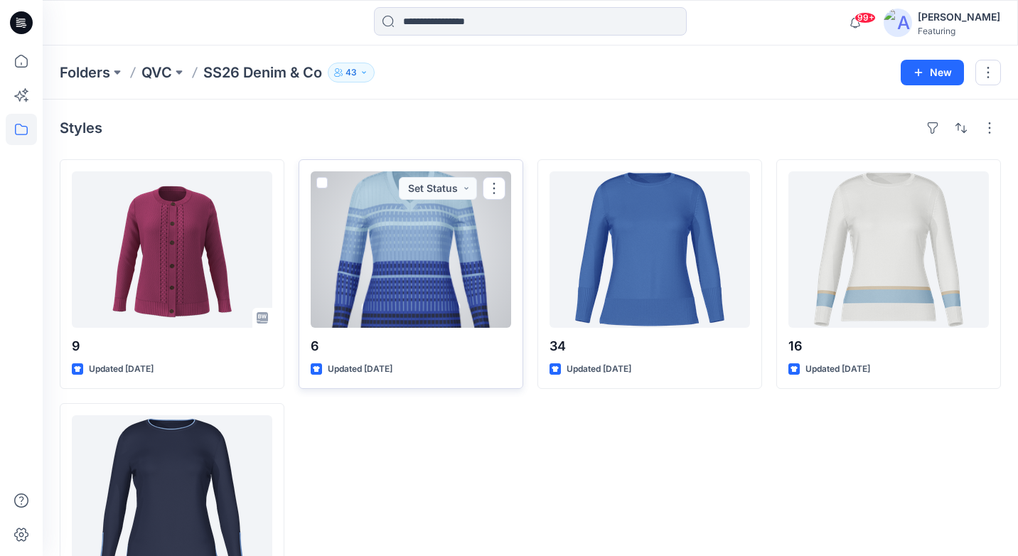
click at [405, 276] on div at bounding box center [411, 249] width 201 height 156
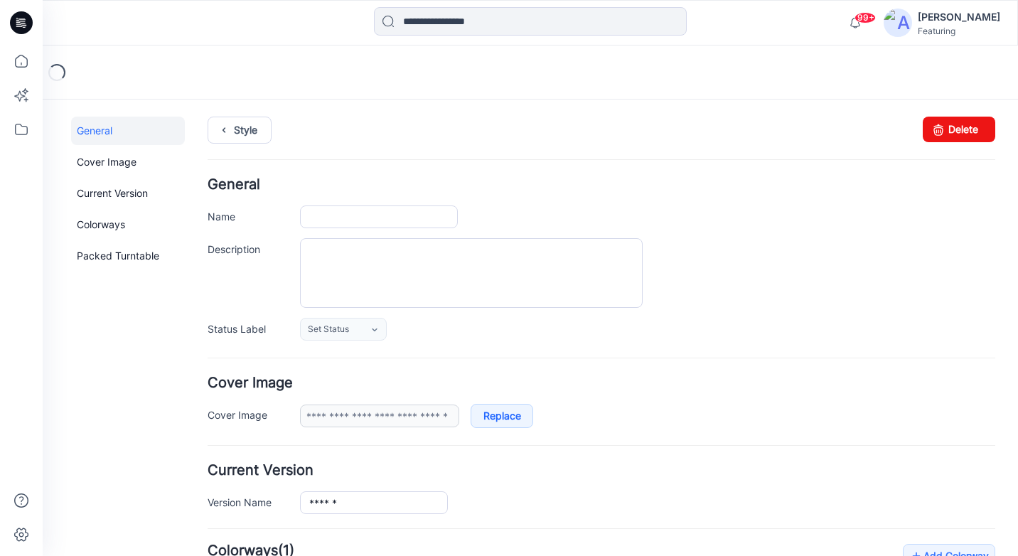
type input "********"
type input "**********"
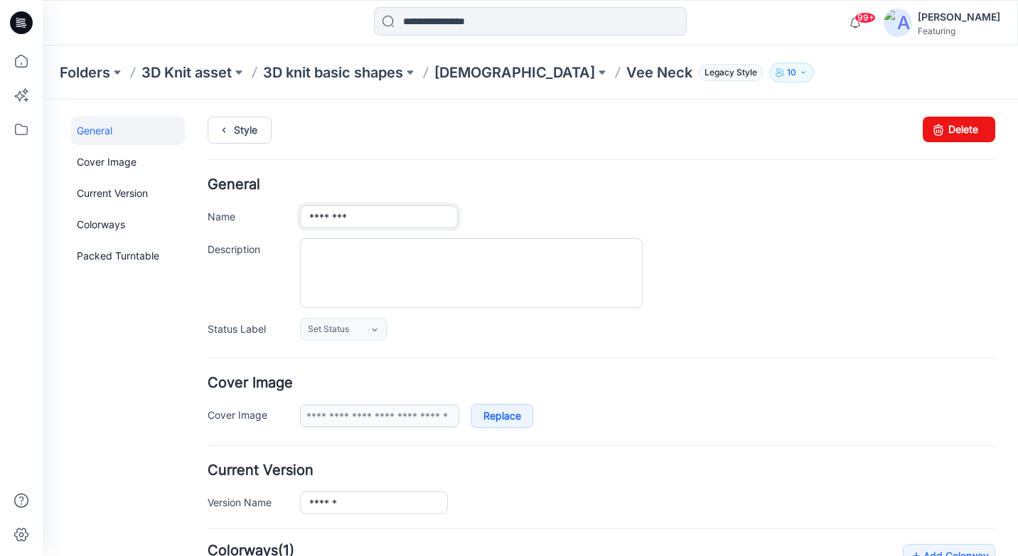
click at [330, 215] on input "********" at bounding box center [379, 217] width 158 height 23
type input "******"
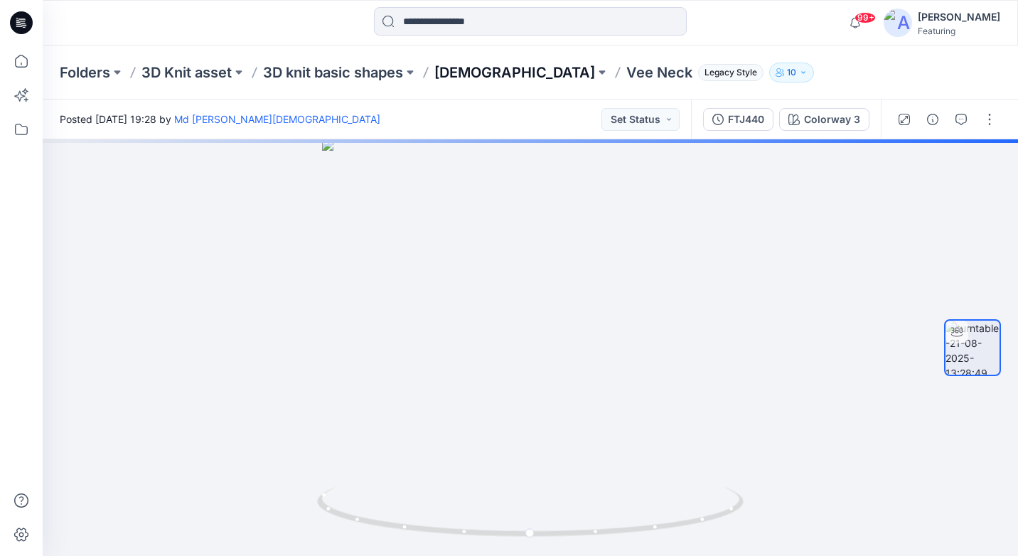
click at [469, 75] on p "Ladies" at bounding box center [515, 73] width 161 height 20
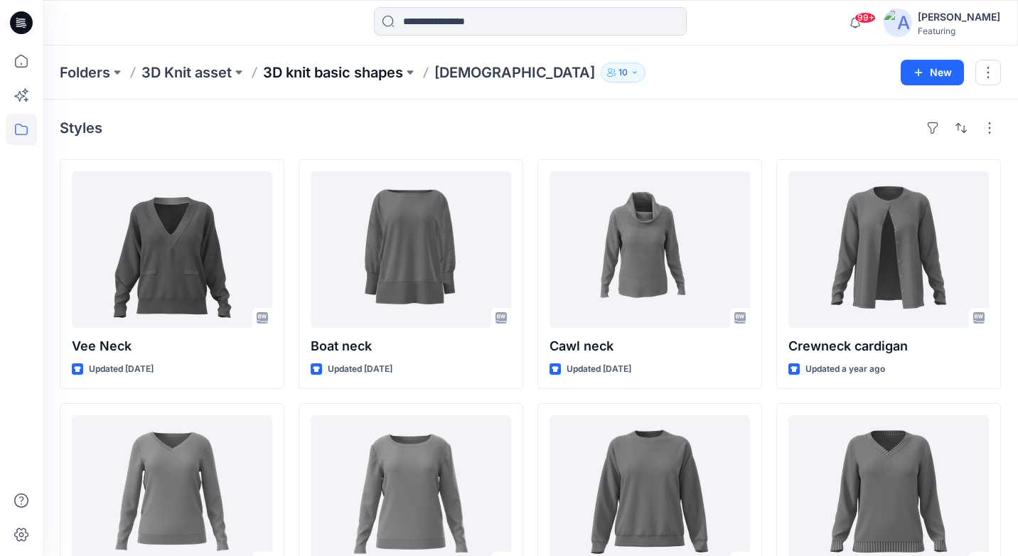
click at [385, 73] on p "3D knit basic shapes" at bounding box center [333, 73] width 140 height 20
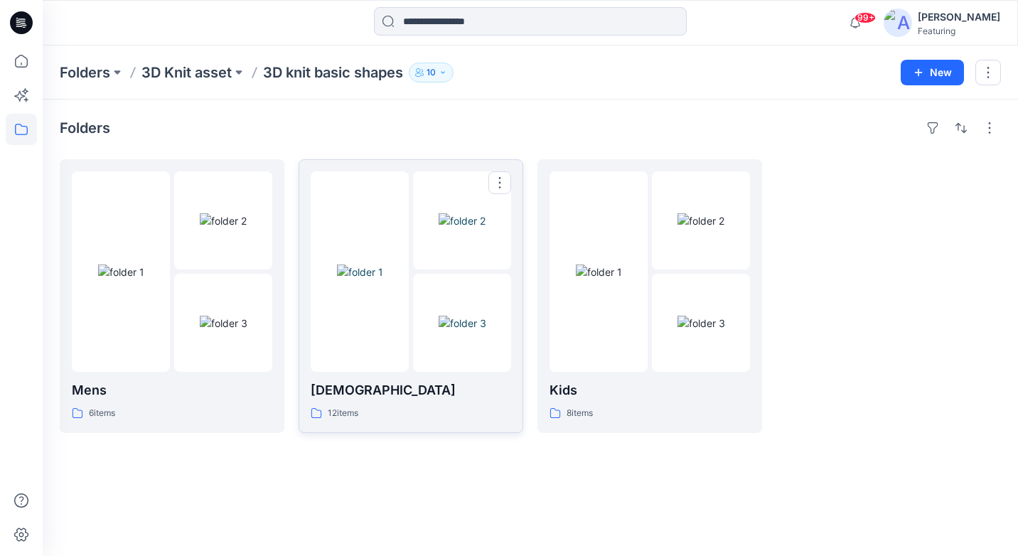
click at [454, 228] on img at bounding box center [462, 220] width 47 height 15
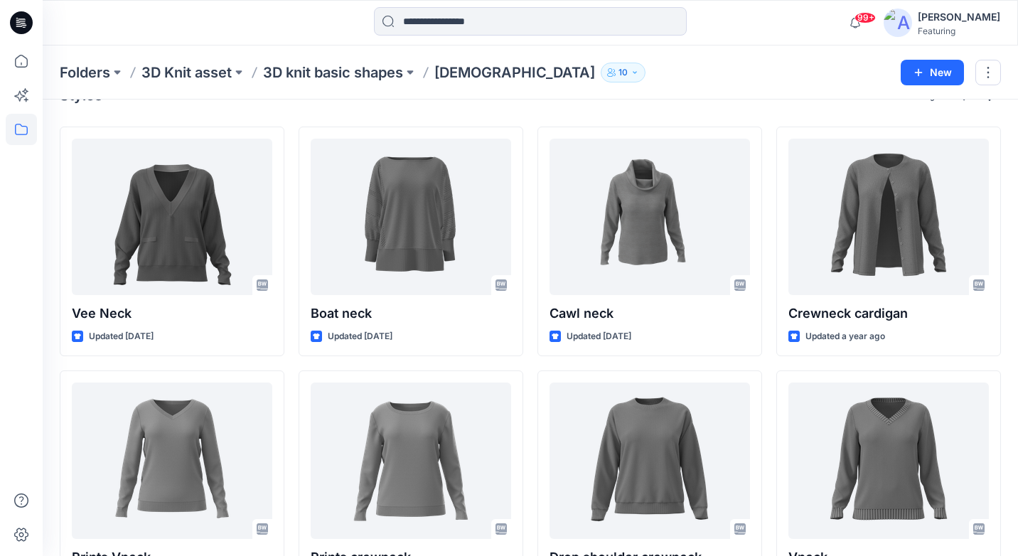
scroll to position [35, 0]
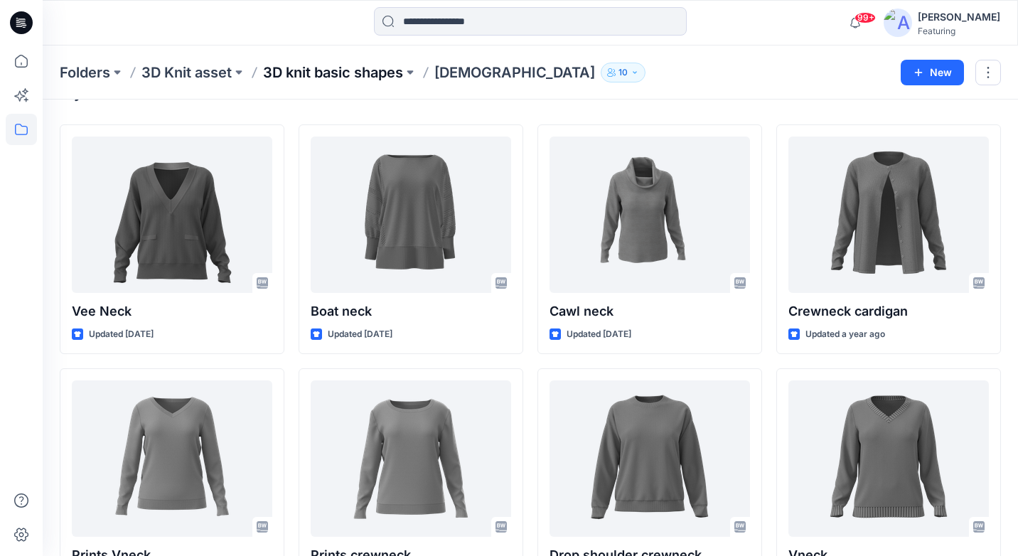
click at [366, 74] on p "3D knit basic shapes" at bounding box center [333, 73] width 140 height 20
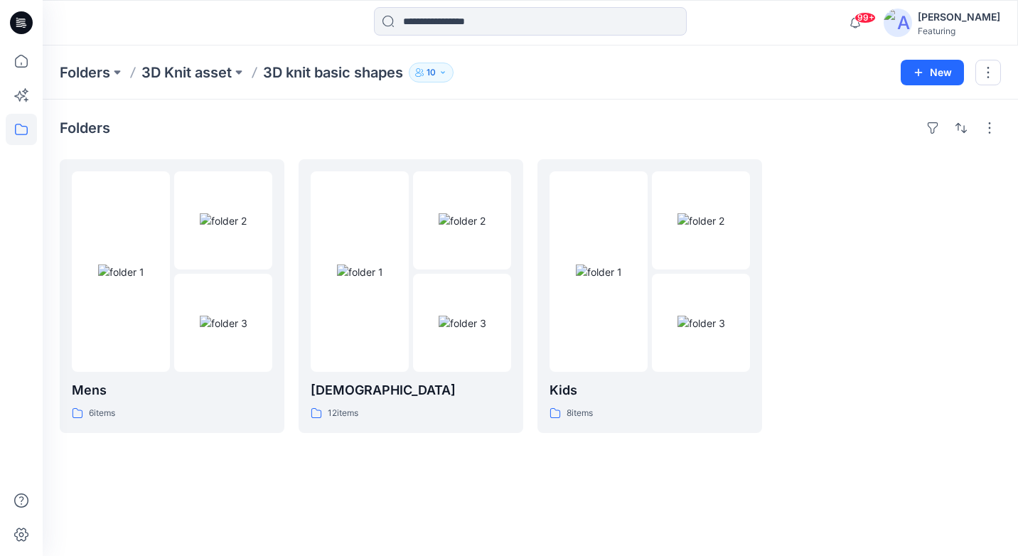
click at [179, 91] on div "Folders 3D Knit asset 3D knit basic shapes 10 New" at bounding box center [531, 73] width 976 height 54
click at [190, 70] on p "3D Knit asset" at bounding box center [187, 73] width 90 height 20
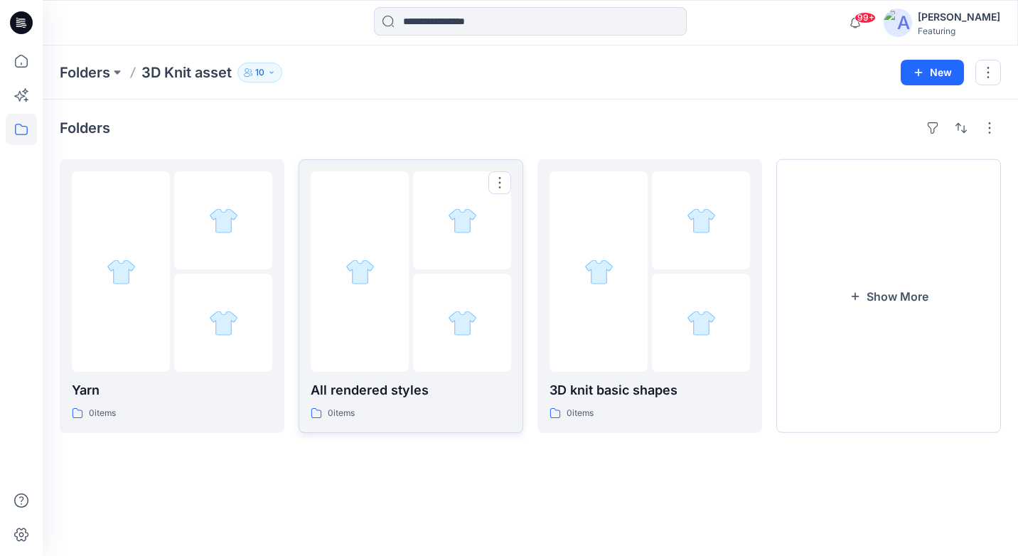
click at [422, 378] on div "All rendered styles 0 items" at bounding box center [411, 296] width 201 height 250
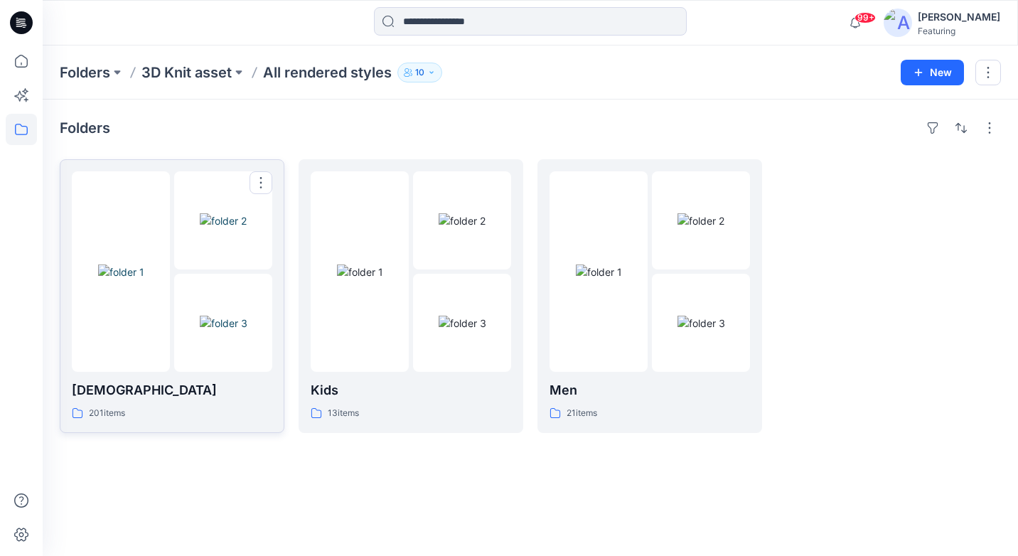
click at [191, 397] on p "[DEMOGRAPHIC_DATA]" at bounding box center [172, 390] width 201 height 20
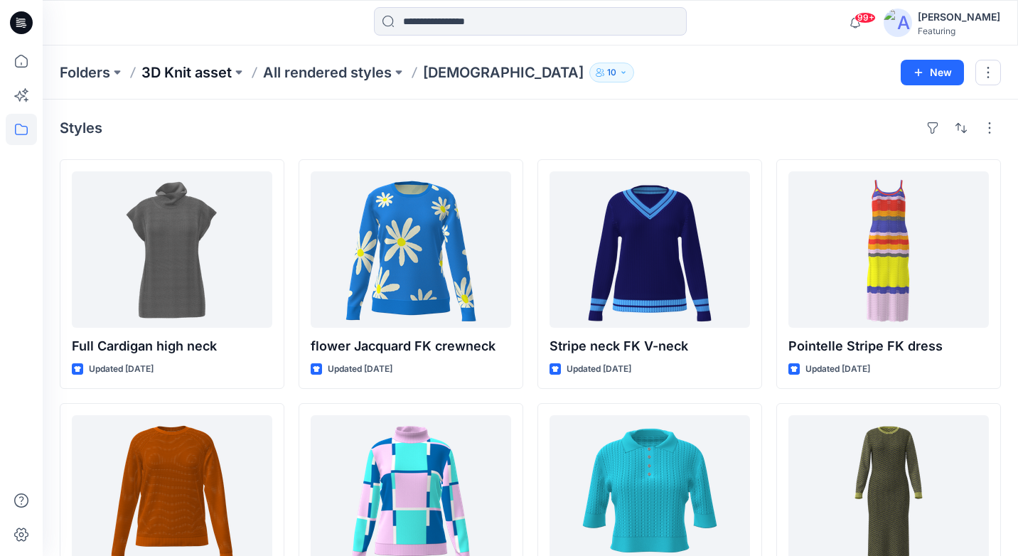
click at [229, 75] on p "3D Knit asset" at bounding box center [187, 73] width 90 height 20
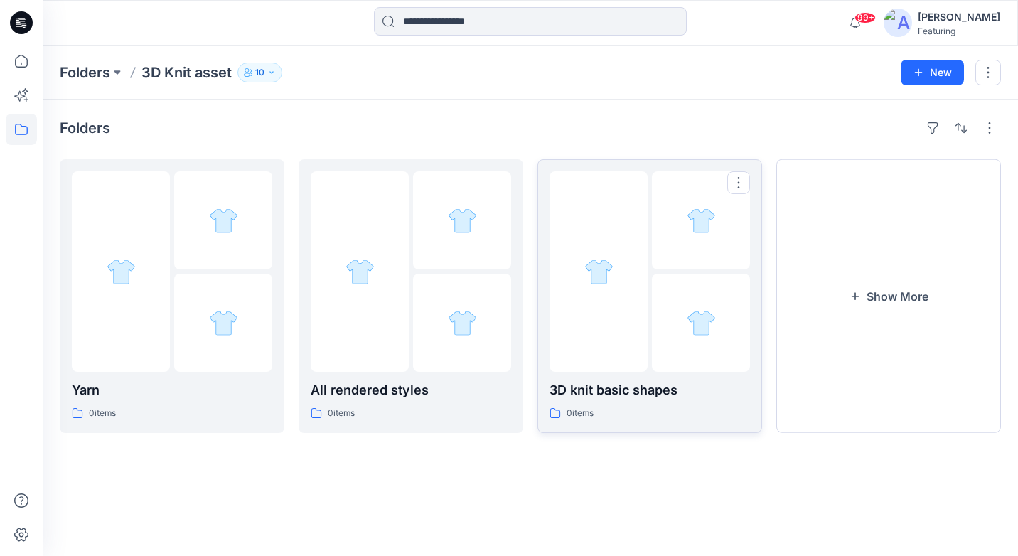
click at [624, 400] on p "3D knit basic shapes" at bounding box center [650, 390] width 201 height 20
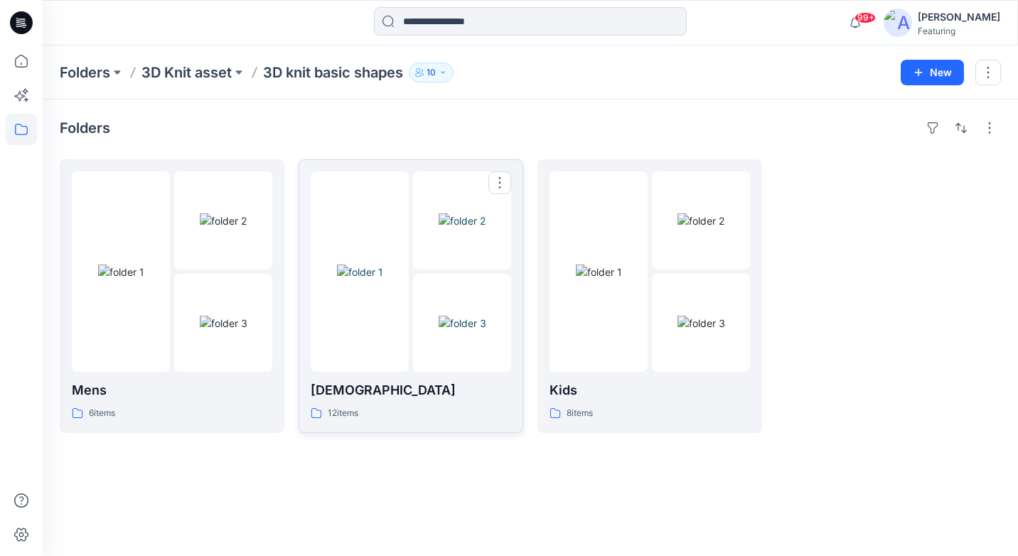
click at [417, 393] on p "[DEMOGRAPHIC_DATA]" at bounding box center [411, 390] width 201 height 20
